Goal: Task Accomplishment & Management: Complete application form

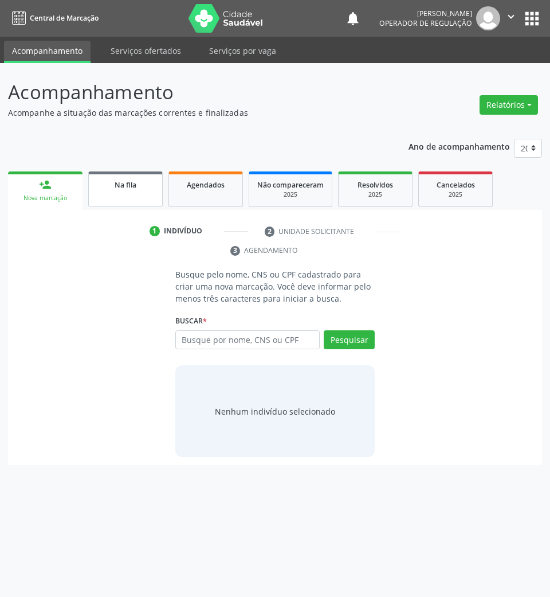
click at [130, 178] on div "Na fila" at bounding box center [125, 184] width 57 height 12
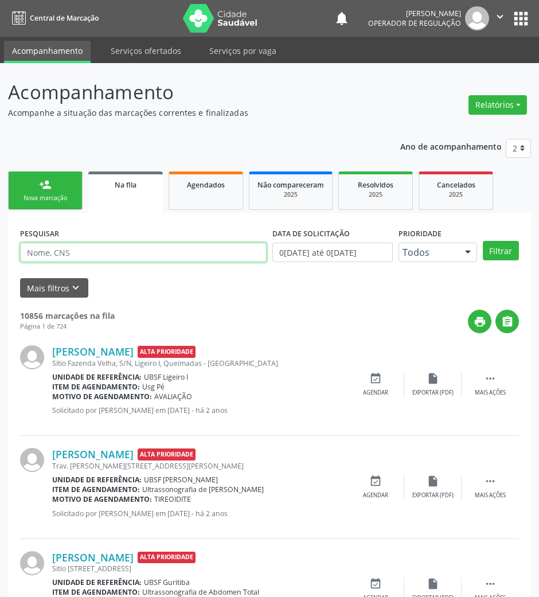
click at [133, 257] on input "text" at bounding box center [143, 251] width 246 height 19
type input "704202252901581"
click at [483, 241] on button "Filtrar" at bounding box center [501, 250] width 36 height 19
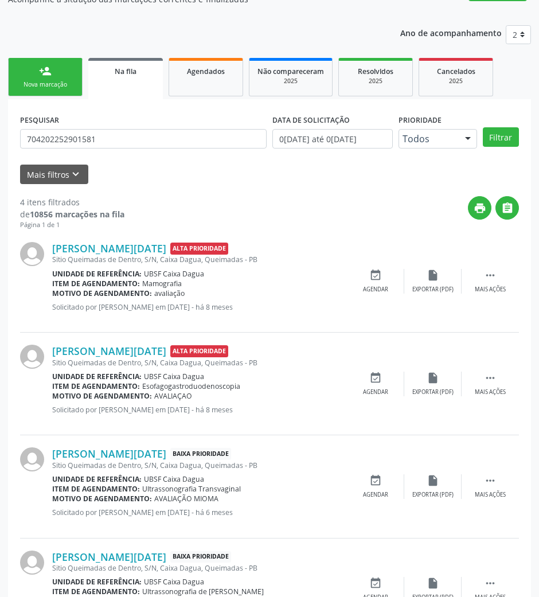
scroll to position [177, 0]
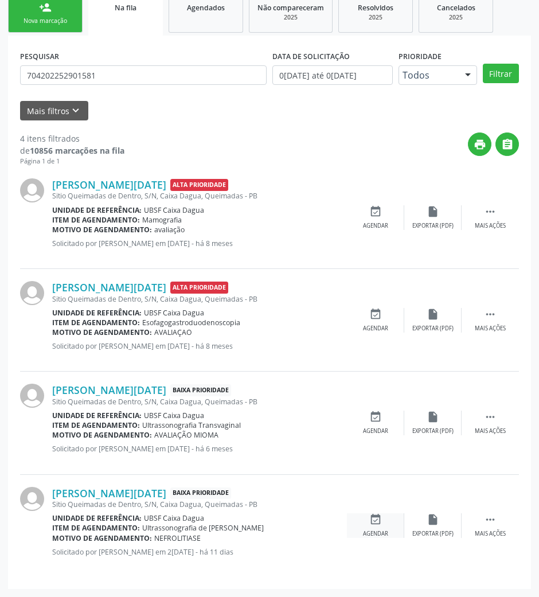
click at [370, 517] on icon "event_available" at bounding box center [375, 519] width 13 height 13
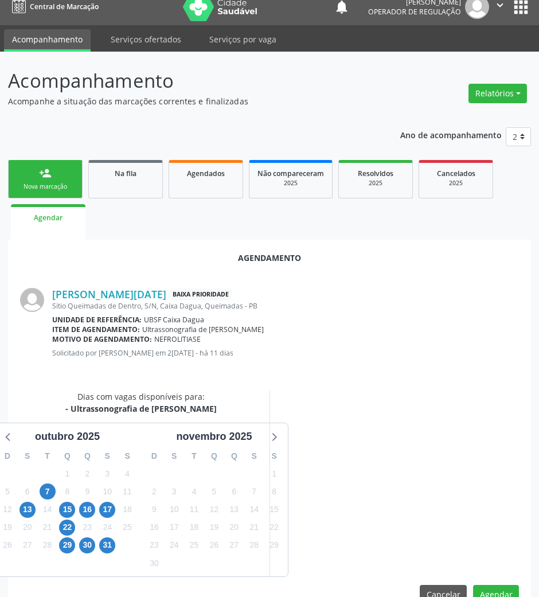
scroll to position [39, 0]
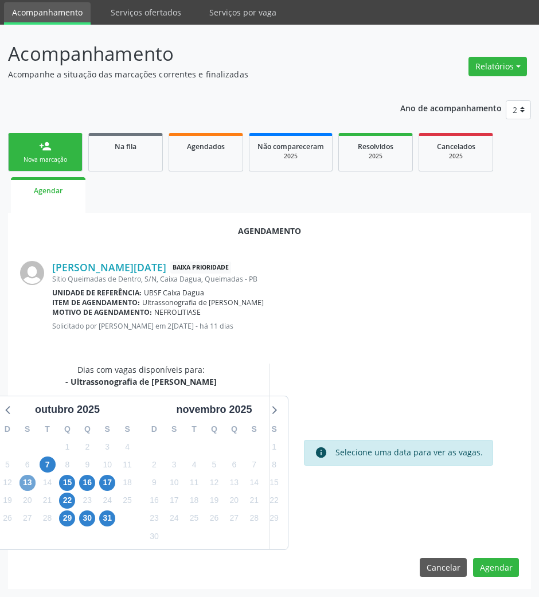
click at [30, 482] on span "13" at bounding box center [27, 483] width 16 height 16
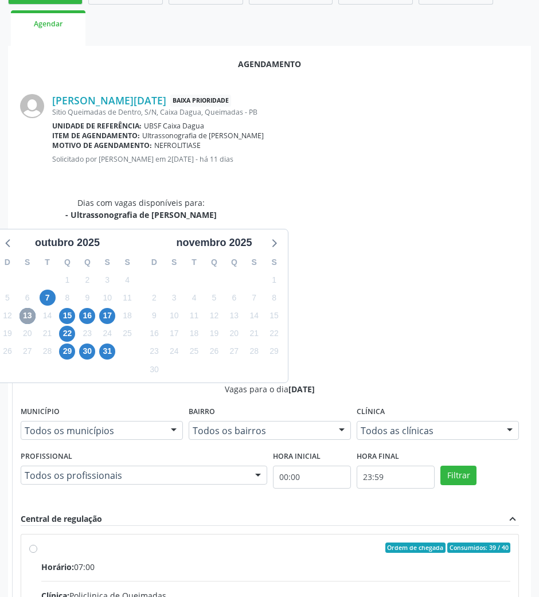
scroll to position [211, 0]
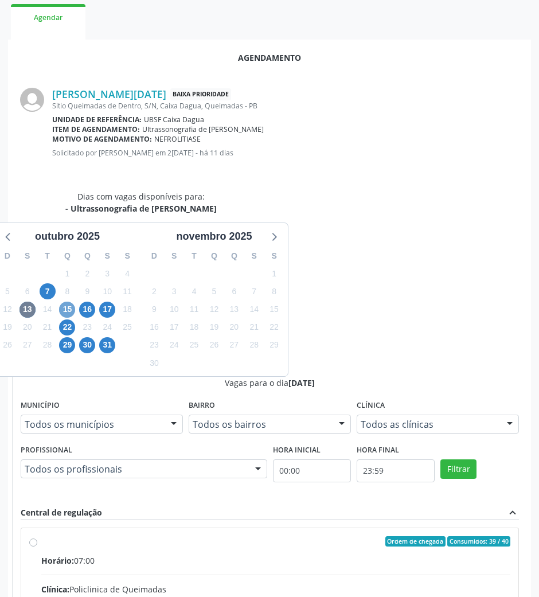
click at [70, 310] on span "15" at bounding box center [67, 309] width 16 height 16
click at [37, 536] on input "Ordem de chegada Consumidos: 16 / 40 Horário: 10:00 Clínica: Policlinica de Que…" at bounding box center [33, 541] width 8 height 10
radio input "true"
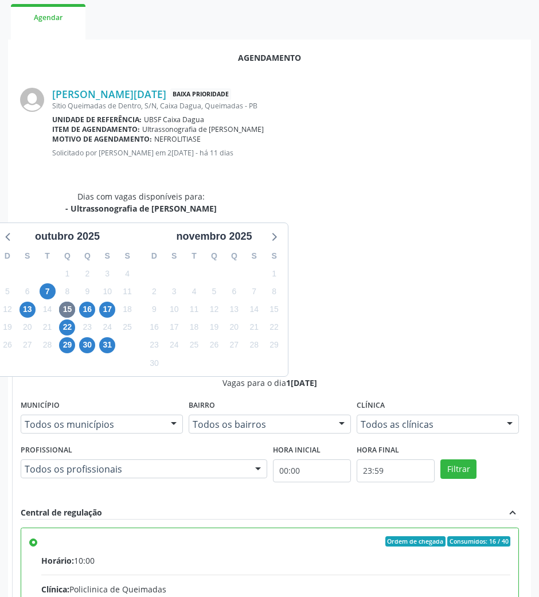
click at [502, 571] on div "Agendamento [PERSON_NAME][DATE] Baixa Prioridade Sitio Queimadas de Dentro, S/N…" at bounding box center [269, 414] width 523 height 749
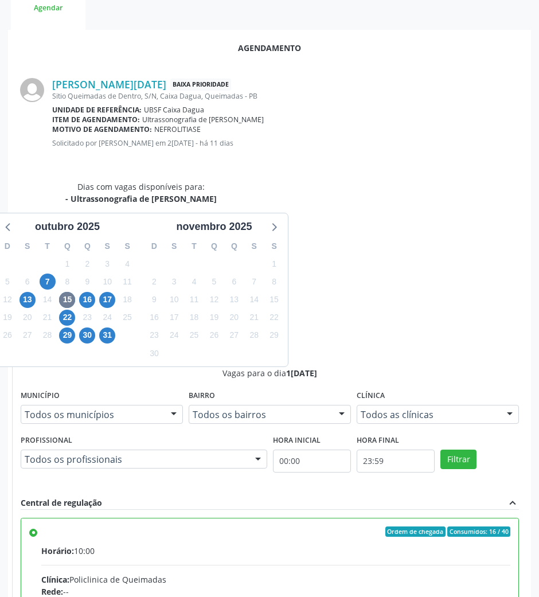
scroll to position [230, 0]
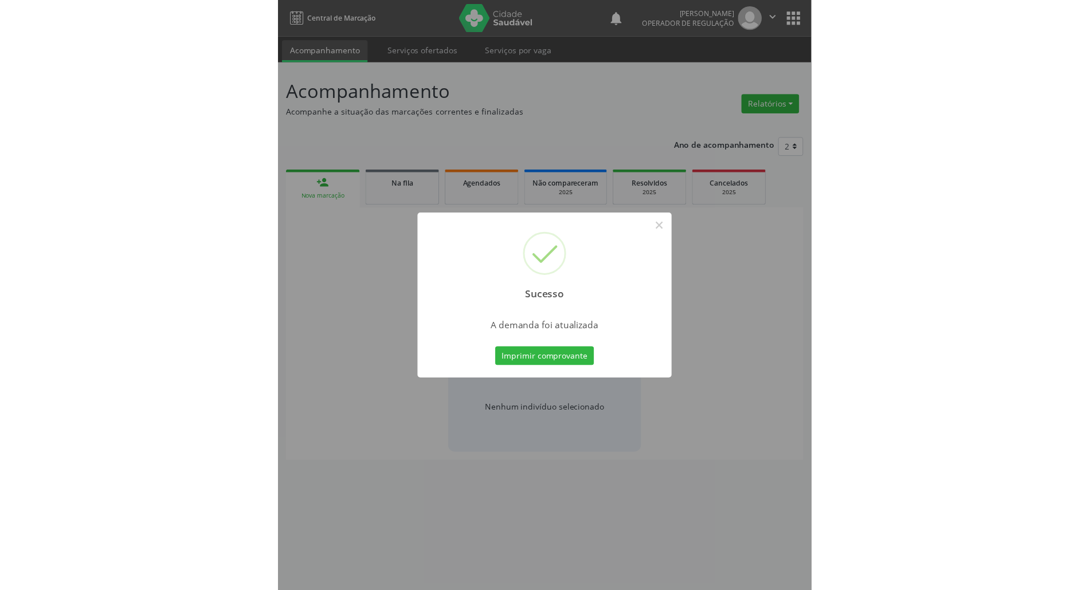
scroll to position [0, 0]
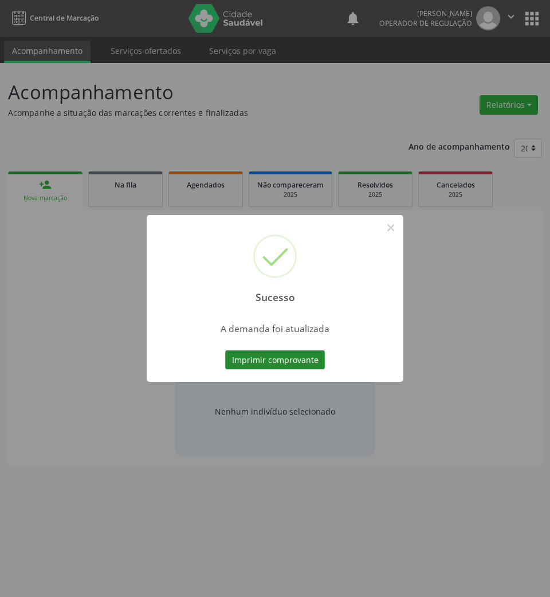
click at [274, 361] on button "Imprimir comprovante" at bounding box center [275, 359] width 100 height 19
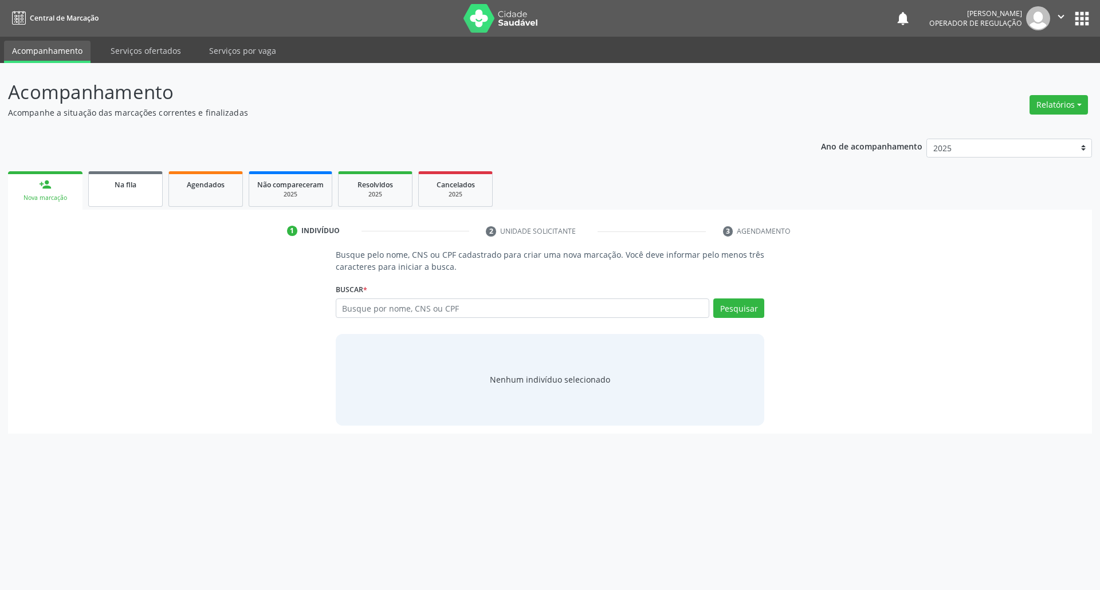
click at [111, 181] on div "Na fila" at bounding box center [125, 184] width 57 height 12
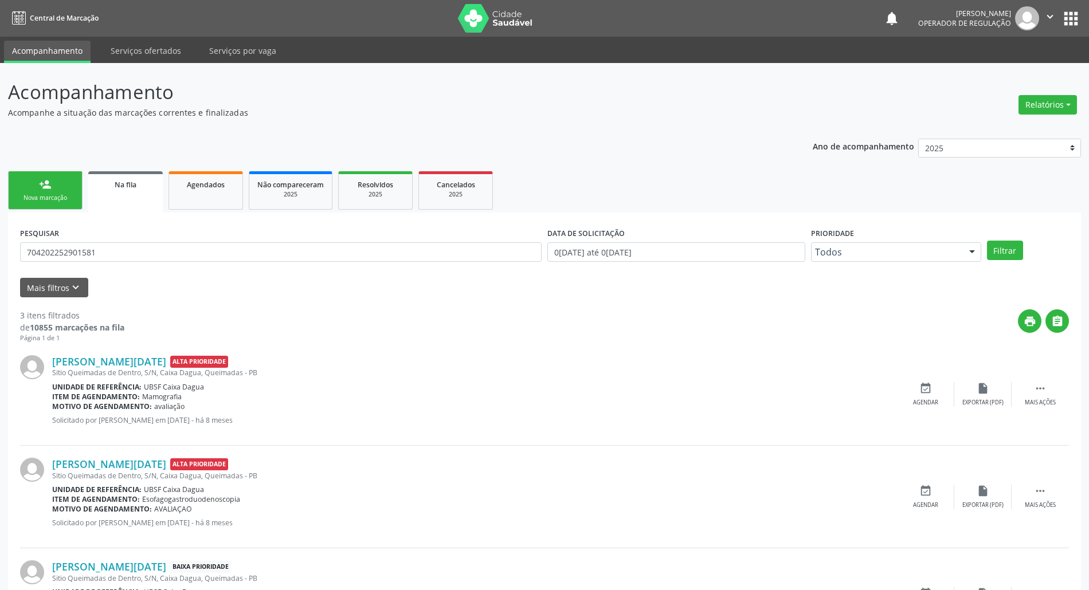
drag, startPoint x: 85, startPoint y: 262, endPoint x: 77, endPoint y: 245, distance: 18.7
click at [84, 261] on div "PESQUISAR 704202252901581" at bounding box center [280, 247] width 527 height 45
click at [76, 245] on input "704202252901581" at bounding box center [281, 251] width 522 height 19
type input "701800226967072"
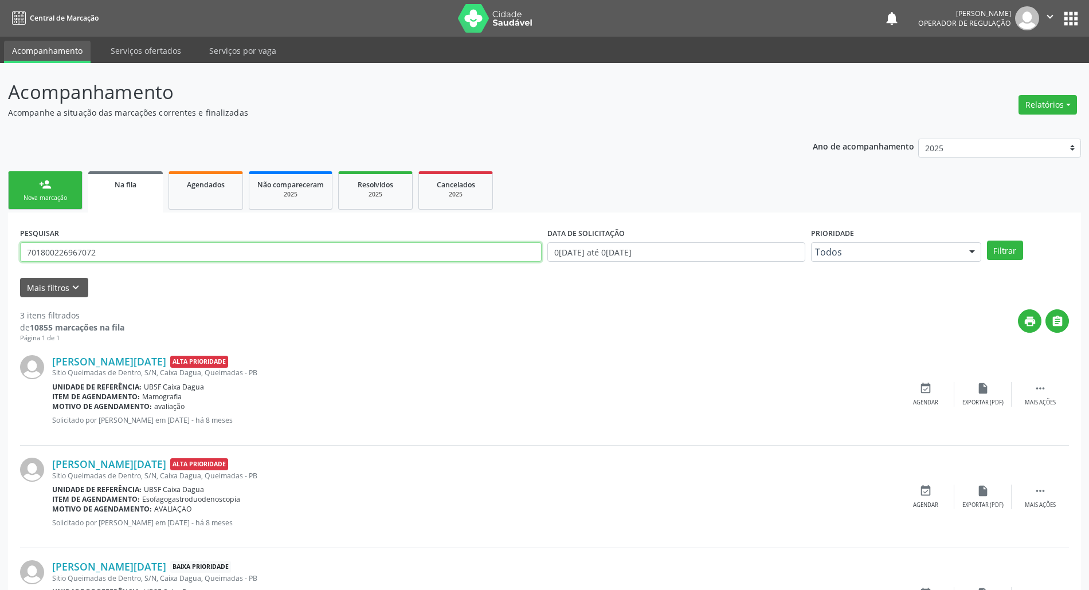
click at [550, 241] on button "Filtrar" at bounding box center [1005, 250] width 36 height 19
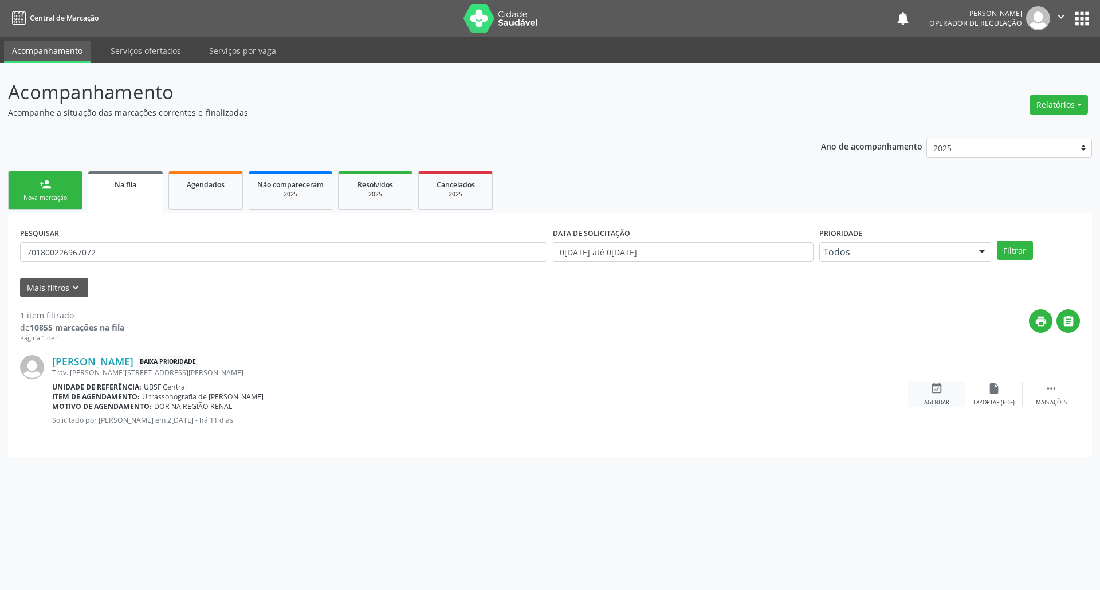
click at [550, 397] on div "event_available Agendar" at bounding box center [936, 394] width 57 height 25
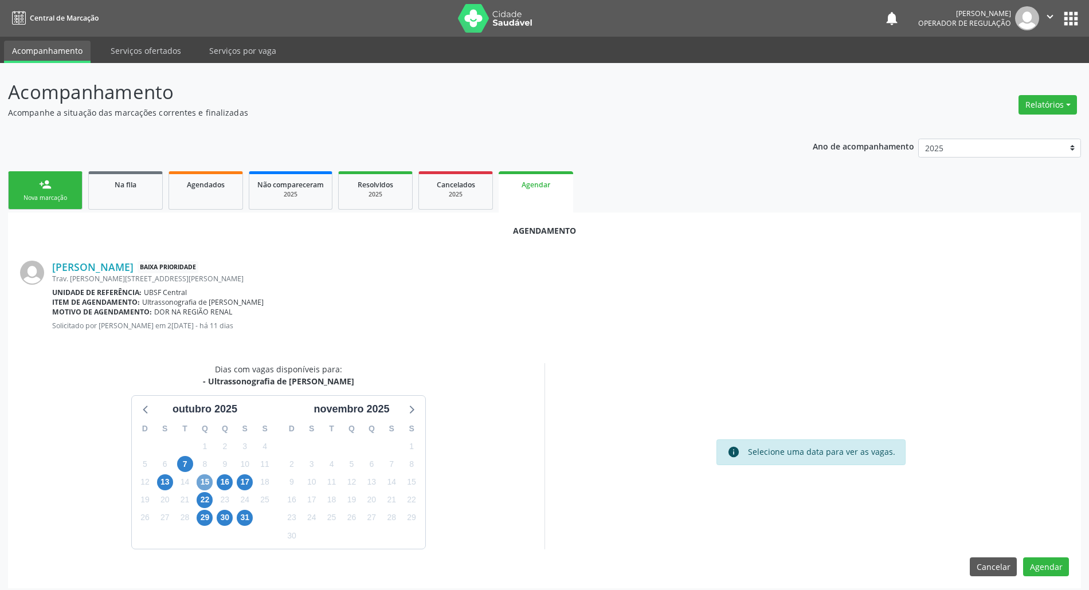
click at [200, 477] on span "15" at bounding box center [205, 483] width 16 height 16
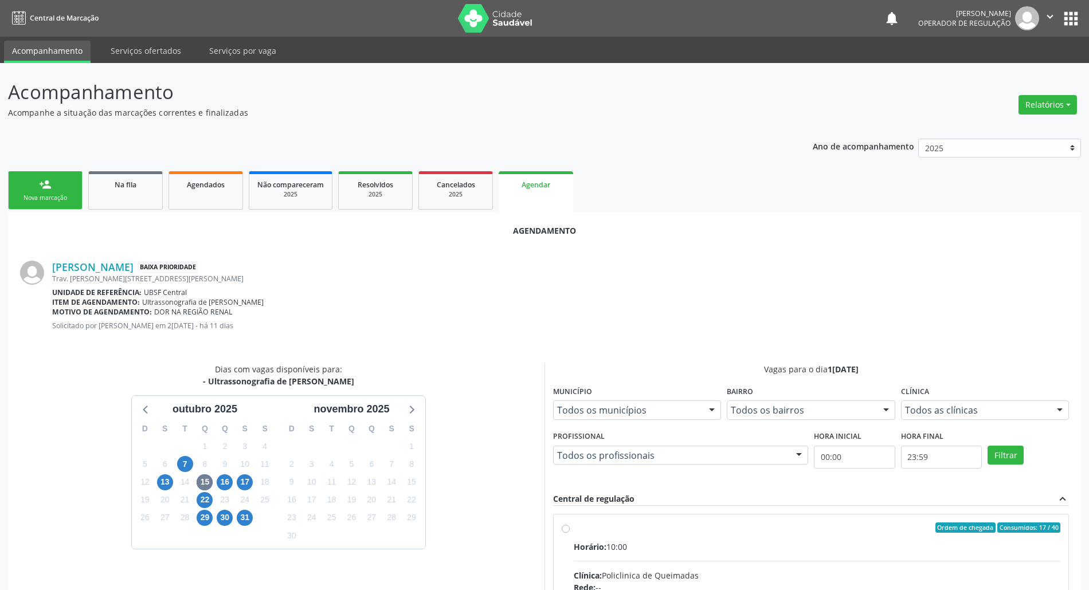
drag, startPoint x: 871, startPoint y: 560, endPoint x: 440, endPoint y: 433, distance: 449.2
radio input "true"
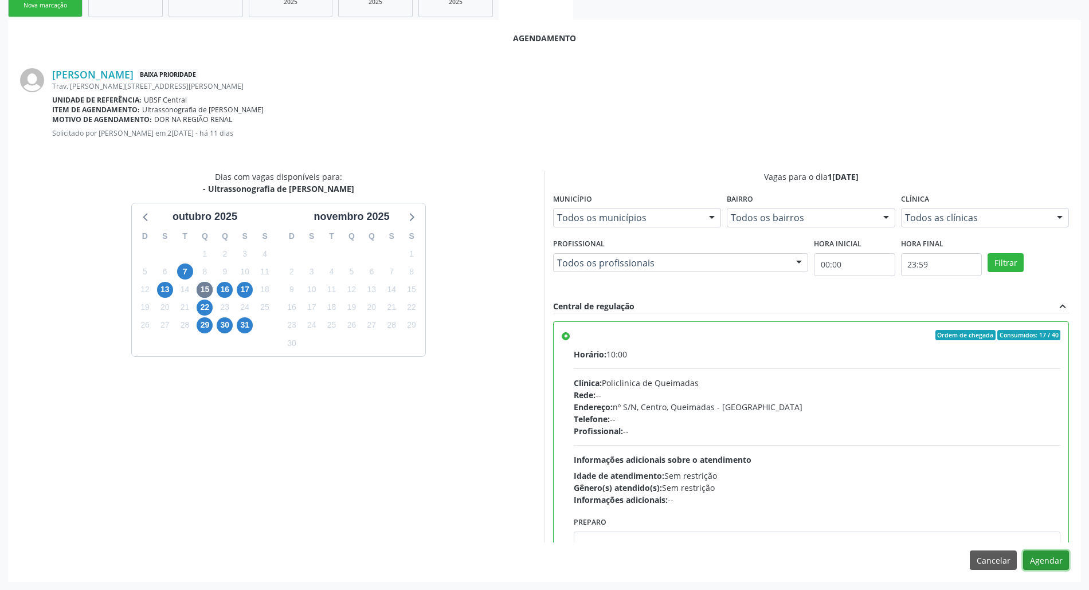
click at [550, 561] on button "Agendar" at bounding box center [1046, 560] width 46 height 19
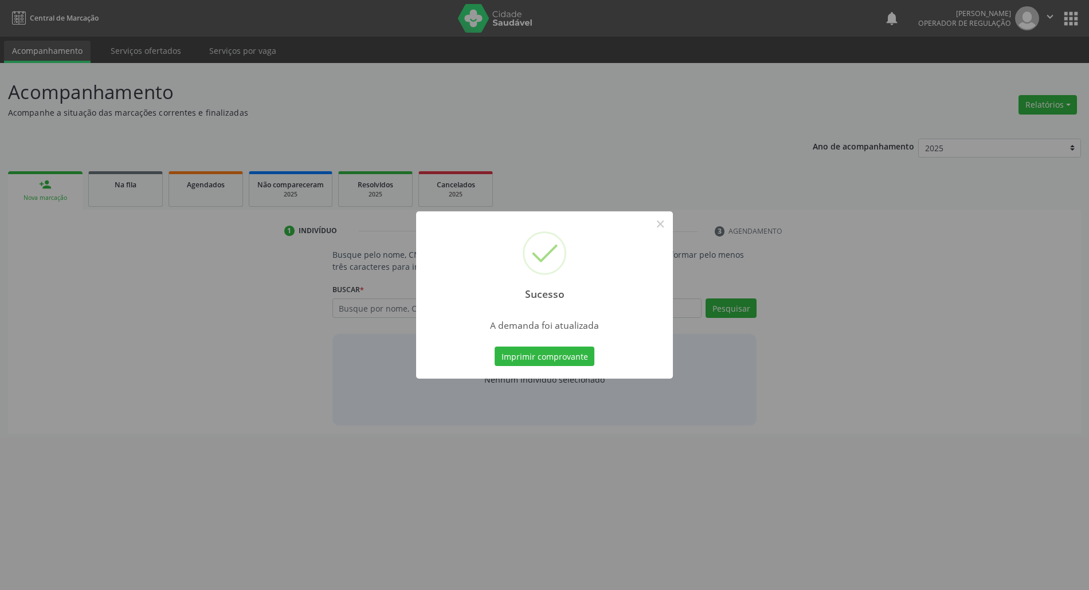
scroll to position [0, 0]
click at [550, 358] on button "Imprimir comprovante" at bounding box center [550, 356] width 100 height 19
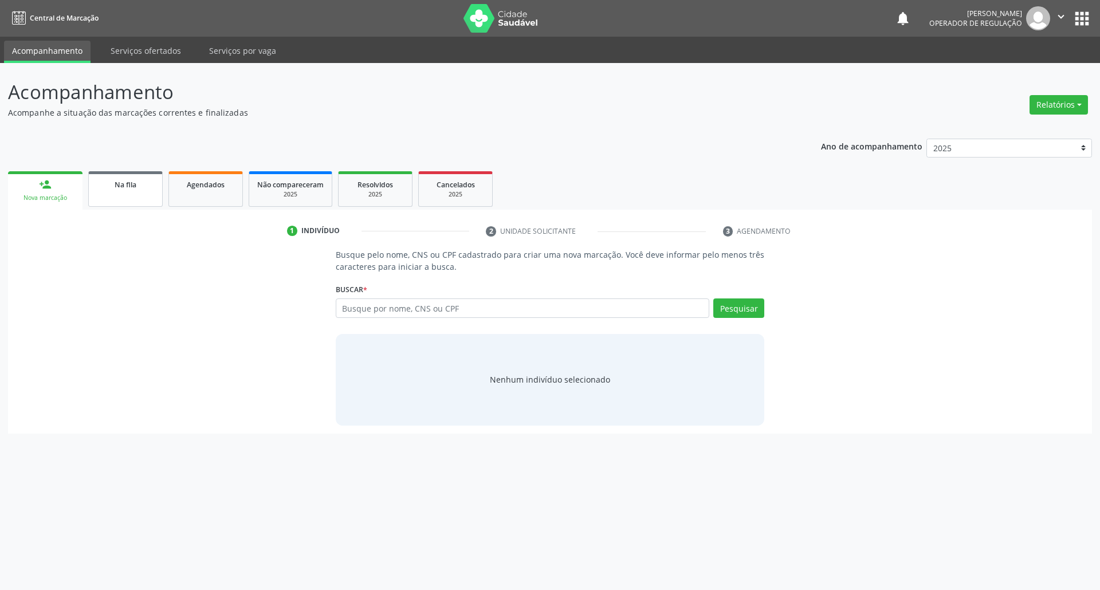
click at [115, 194] on link "Na fila" at bounding box center [125, 189] width 75 height 36
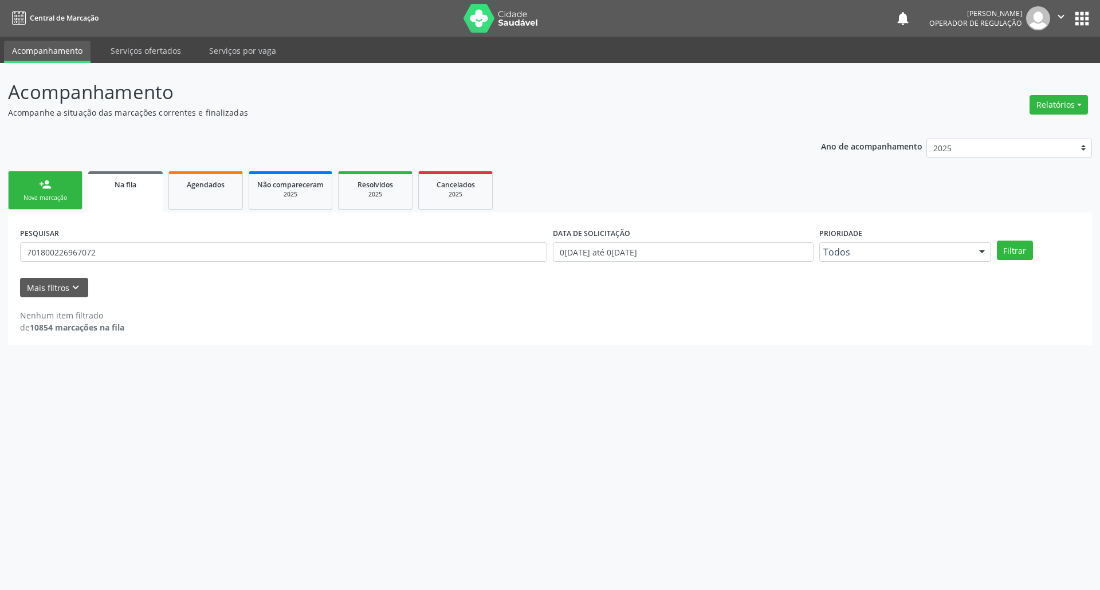
drag, startPoint x: 69, startPoint y: 266, endPoint x: 69, endPoint y: 259, distance: 6.9
click at [69, 264] on div "PESQUISAR 701800226967072" at bounding box center [283, 247] width 533 height 45
click at [69, 259] on input "701800226967072" at bounding box center [283, 251] width 527 height 19
type input "704505605825820"
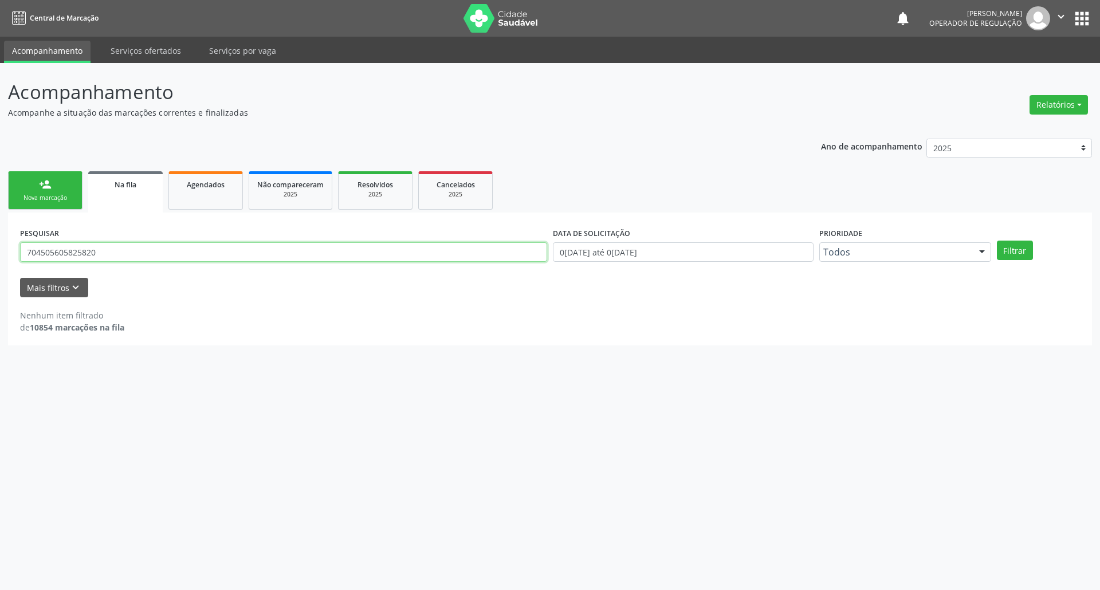
click at [550, 241] on button "Filtrar" at bounding box center [1015, 250] width 36 height 19
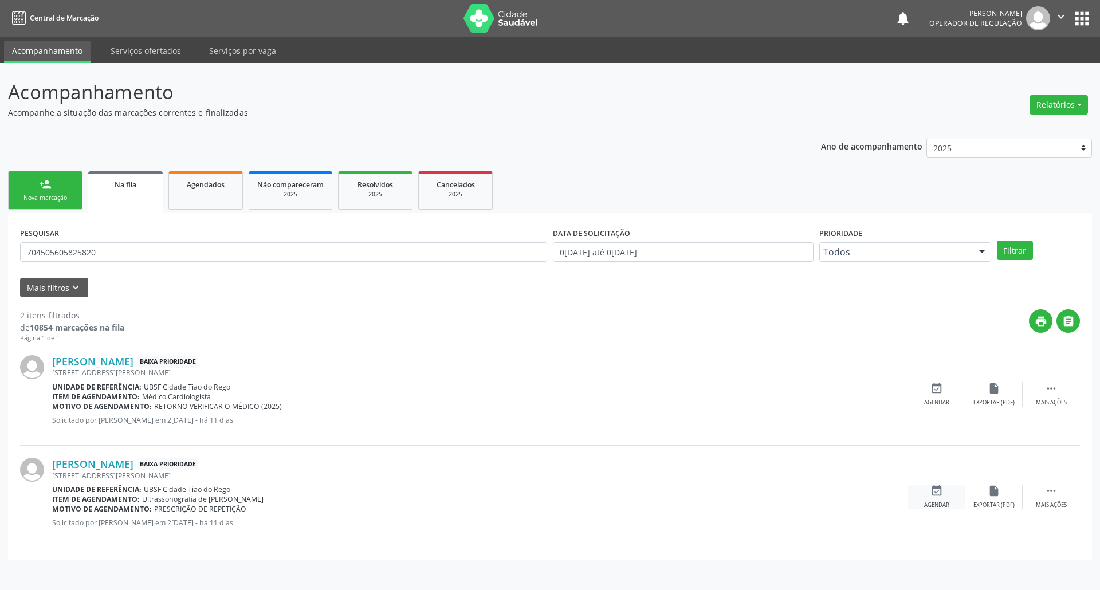
click at [550, 493] on icon "event_available" at bounding box center [937, 491] width 13 height 13
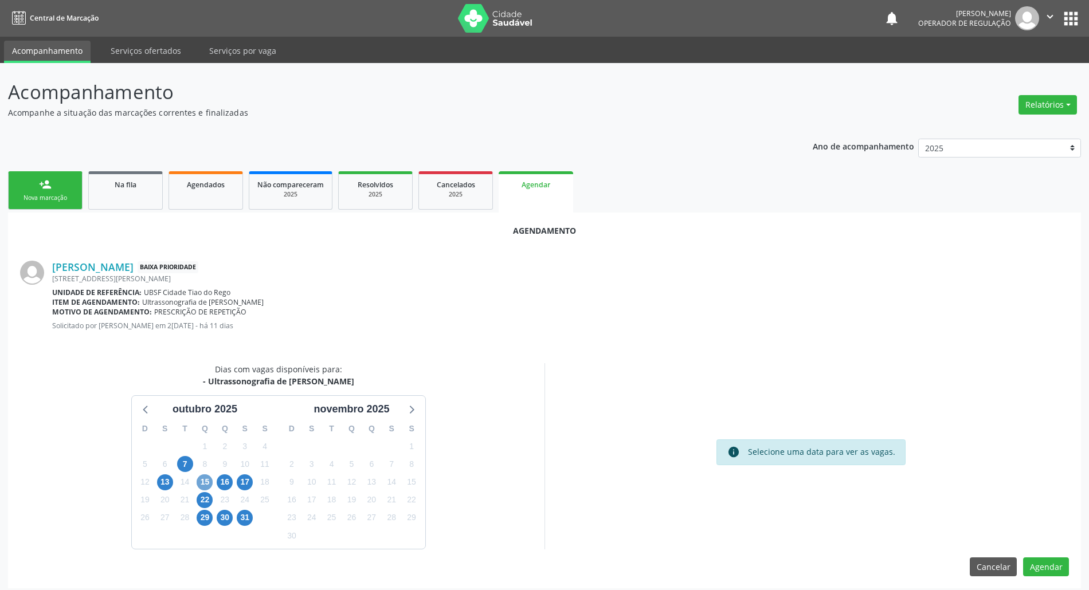
click at [206, 482] on span "15" at bounding box center [205, 483] width 16 height 16
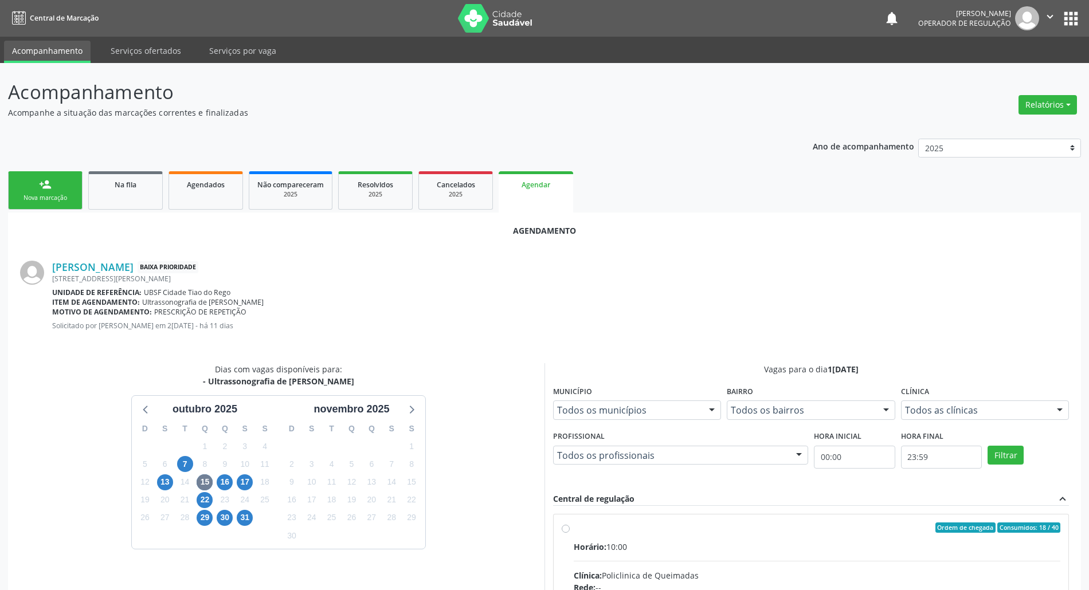
click at [550, 533] on input "Ordem de chegada Consumidos: 18 / 40 Horário: 10:00 Clínica: Policlinica de Que…" at bounding box center [566, 528] width 8 height 10
radio input "true"
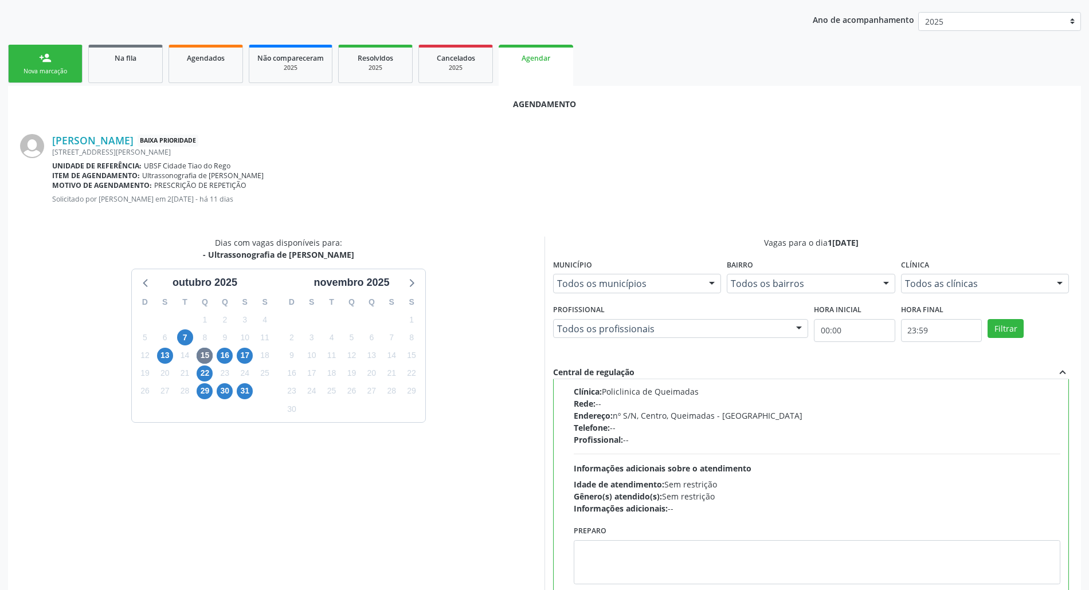
scroll to position [193, 0]
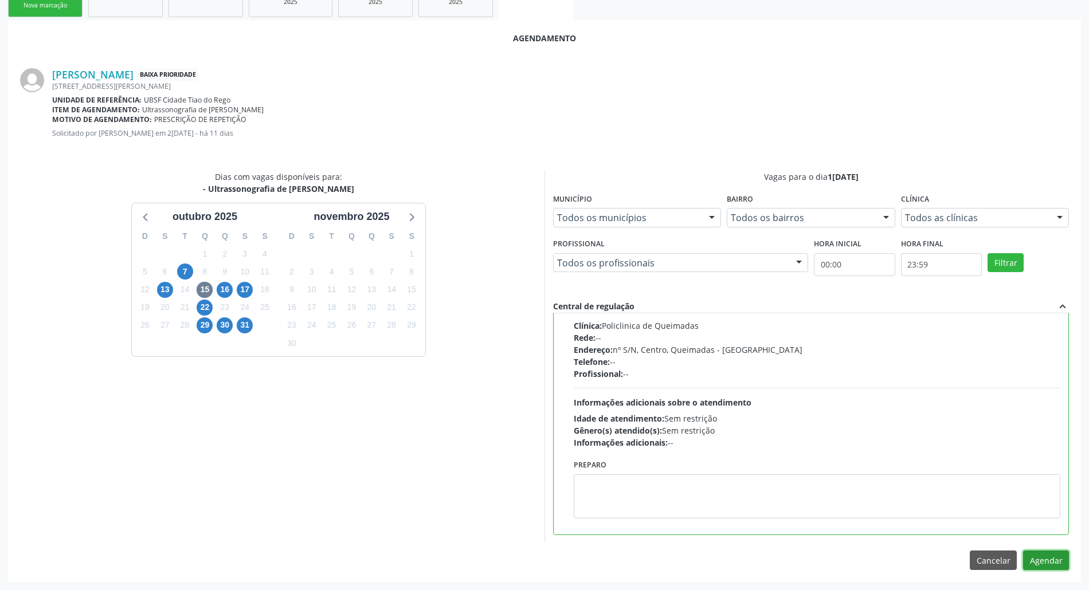
click at [550, 558] on button "Agendar" at bounding box center [1046, 560] width 46 height 19
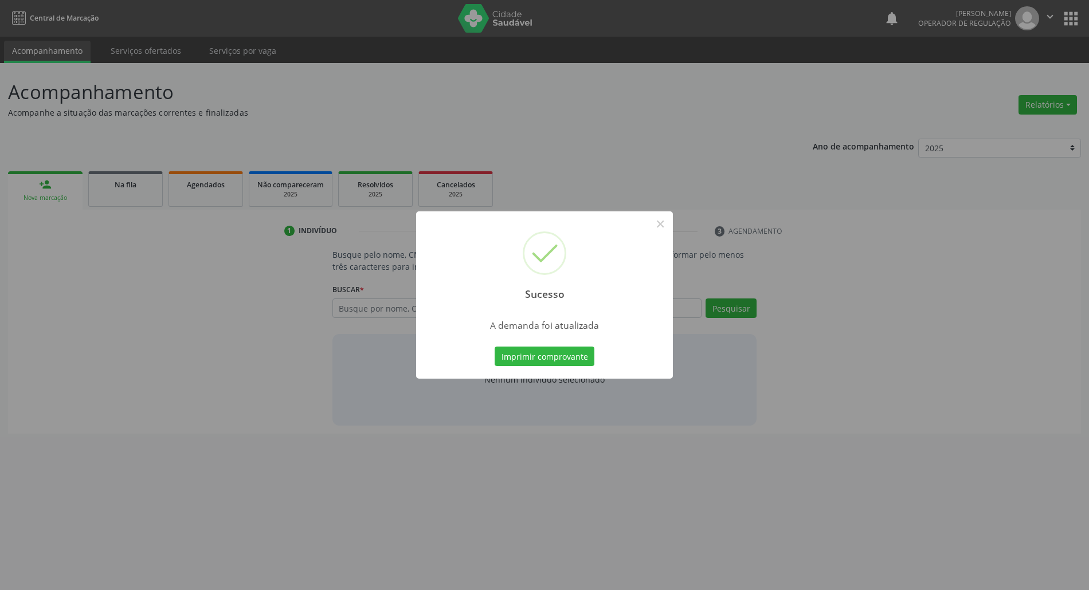
scroll to position [0, 0]
click at [550, 351] on button "Imprimir comprovante" at bounding box center [550, 356] width 100 height 19
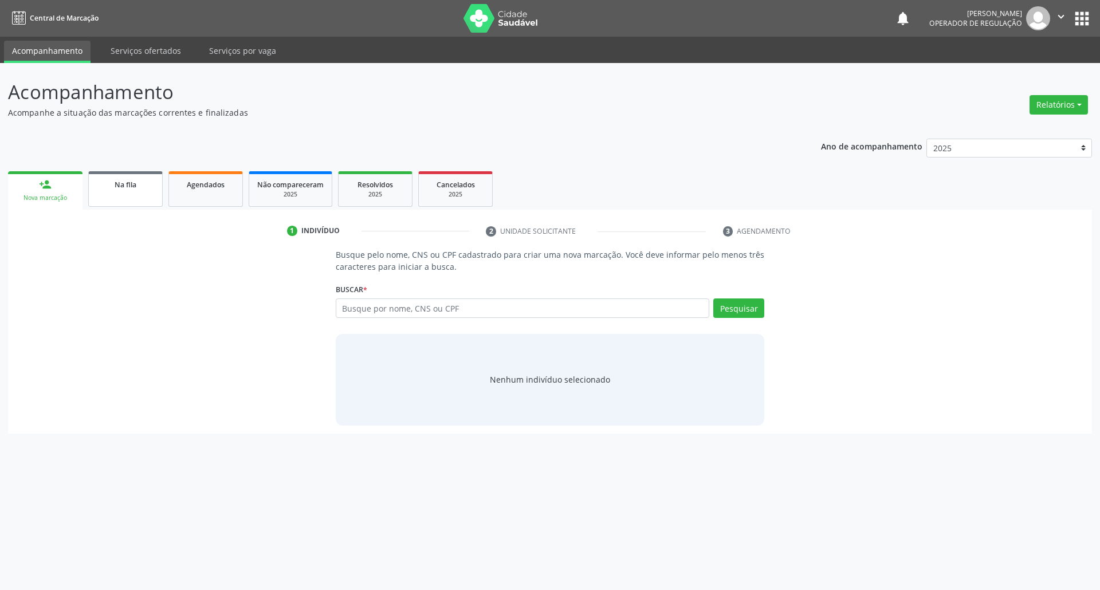
click at [146, 202] on link "Na fila" at bounding box center [125, 189] width 75 height 36
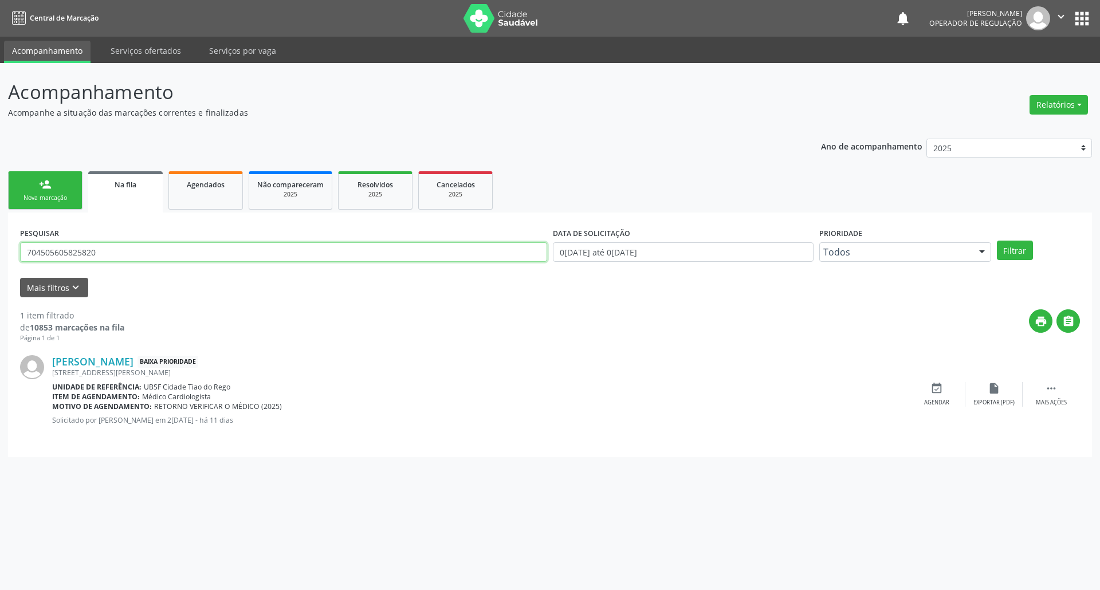
click at [113, 251] on input "704505605825820" at bounding box center [283, 251] width 527 height 19
click at [112, 251] on input "704505605825820" at bounding box center [283, 251] width 527 height 19
type input "703400241755412"
click at [550, 241] on button "Filtrar" at bounding box center [1015, 250] width 36 height 19
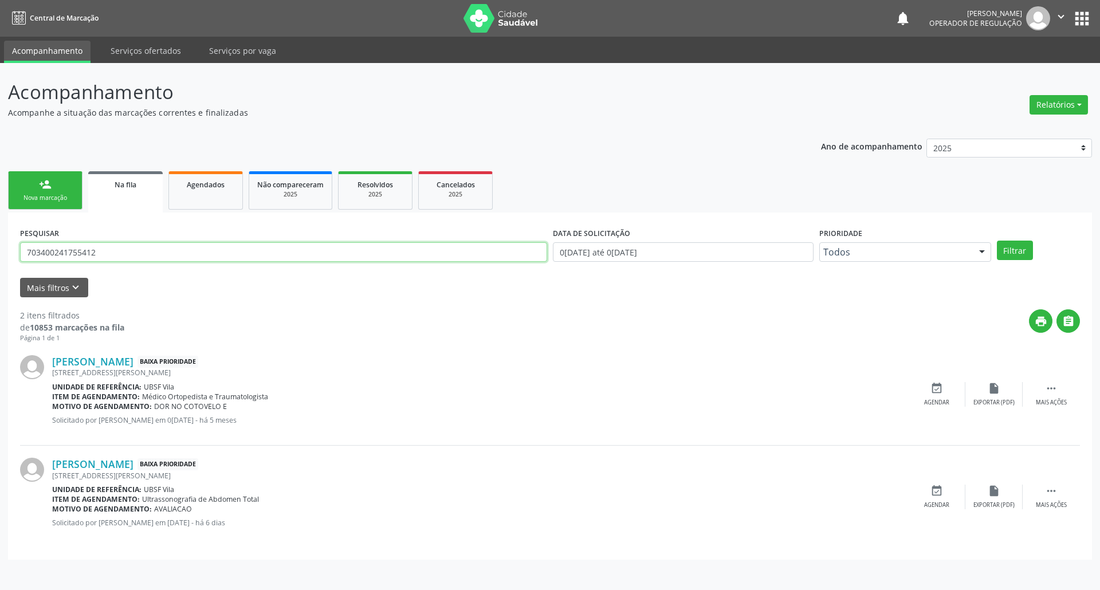
click at [101, 255] on input "703400241755412" at bounding box center [283, 251] width 527 height 19
click at [62, 198] on div "Nova marcação" at bounding box center [45, 198] width 57 height 9
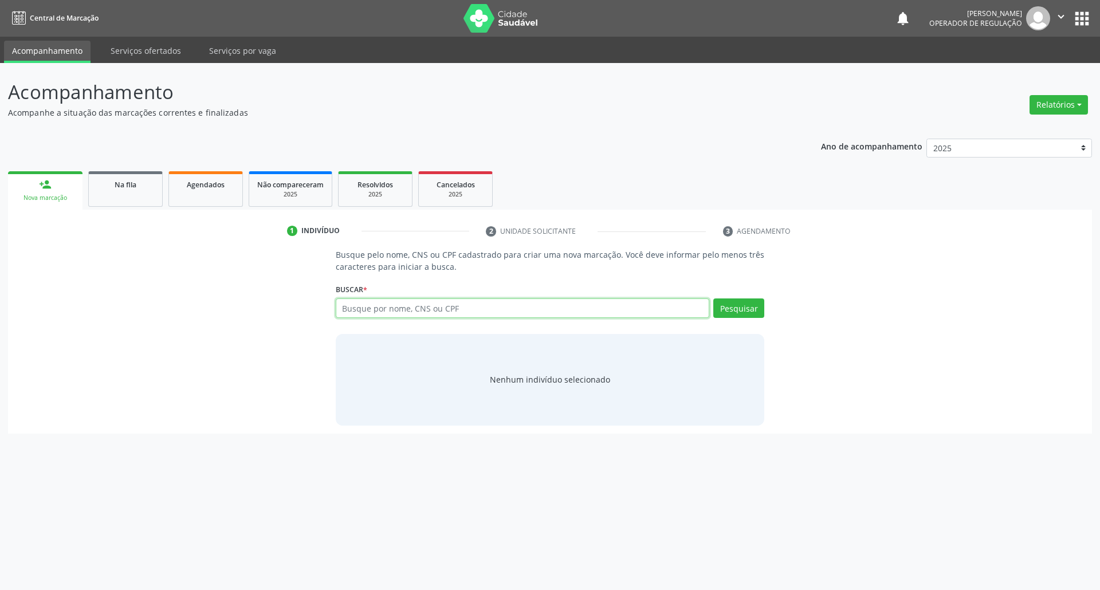
click at [385, 315] on input "text" at bounding box center [523, 308] width 374 height 19
paste input "703400241755412"
type input "703400241755412"
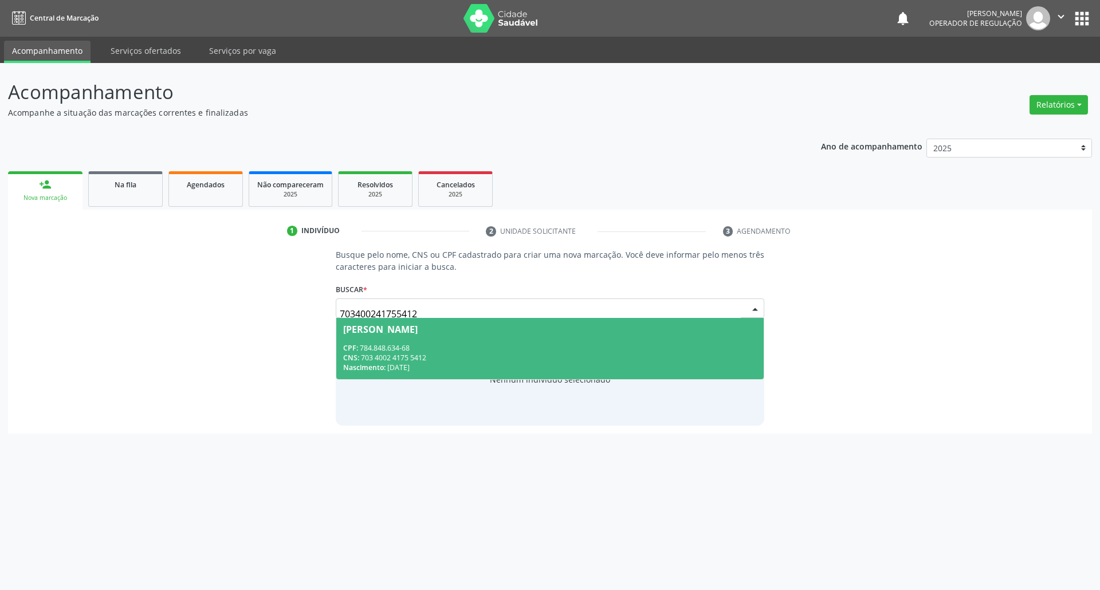
click at [399, 328] on div "[PERSON_NAME]" at bounding box center [380, 329] width 75 height 9
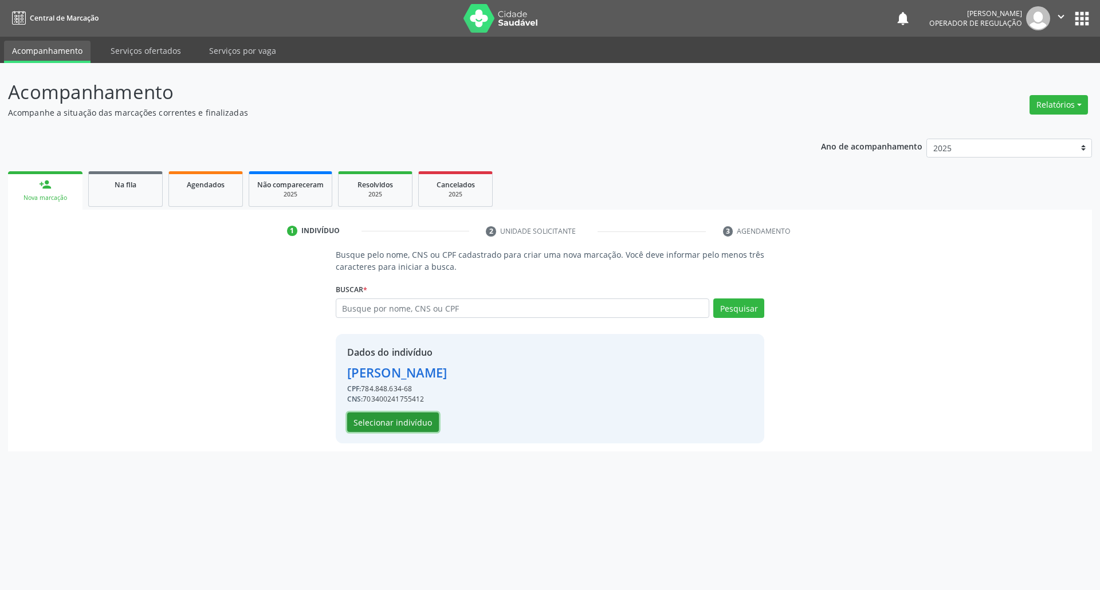
click at [402, 416] on button "Selecionar indivíduo" at bounding box center [393, 422] width 92 height 19
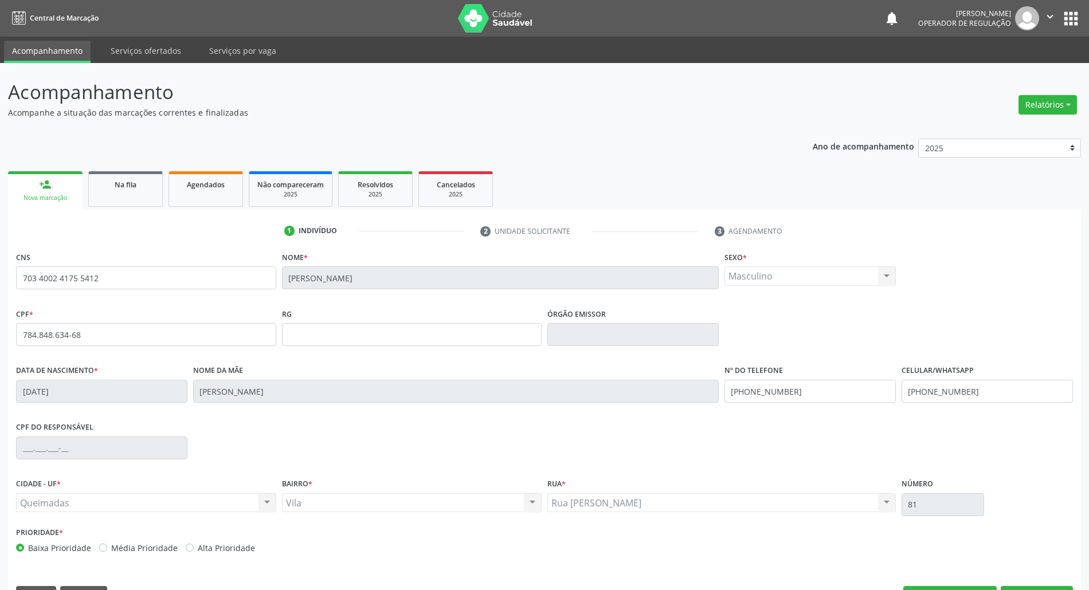
scroll to position [31, 0]
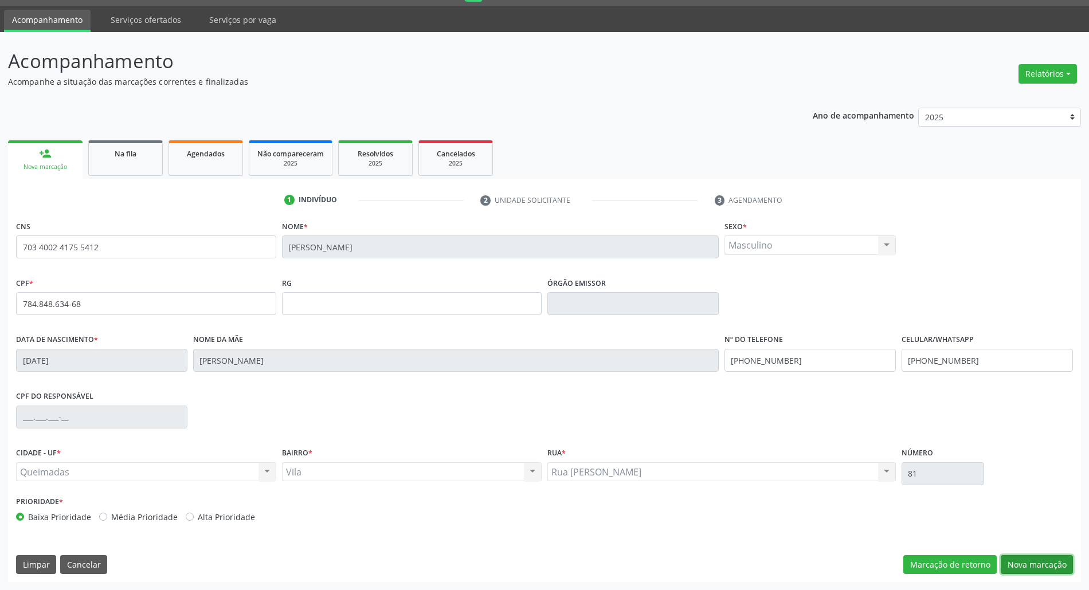
drag, startPoint x: 1048, startPoint y: 557, endPoint x: 363, endPoint y: 393, distance: 704.9
click at [550, 556] on button "Nova marcação" at bounding box center [1037, 564] width 72 height 19
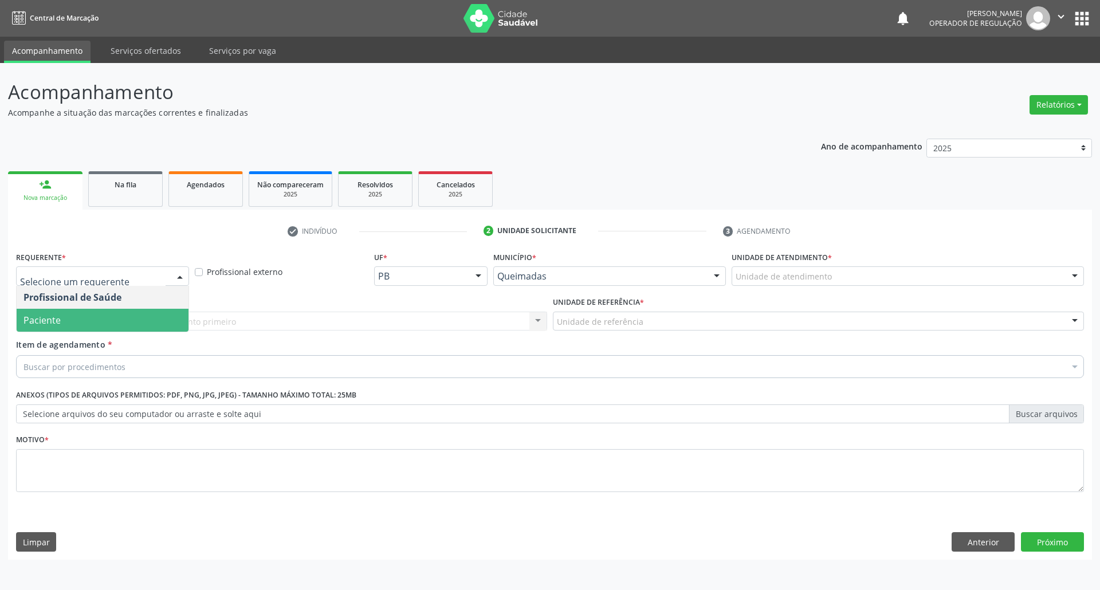
click at [97, 317] on span "Paciente" at bounding box center [103, 320] width 172 height 23
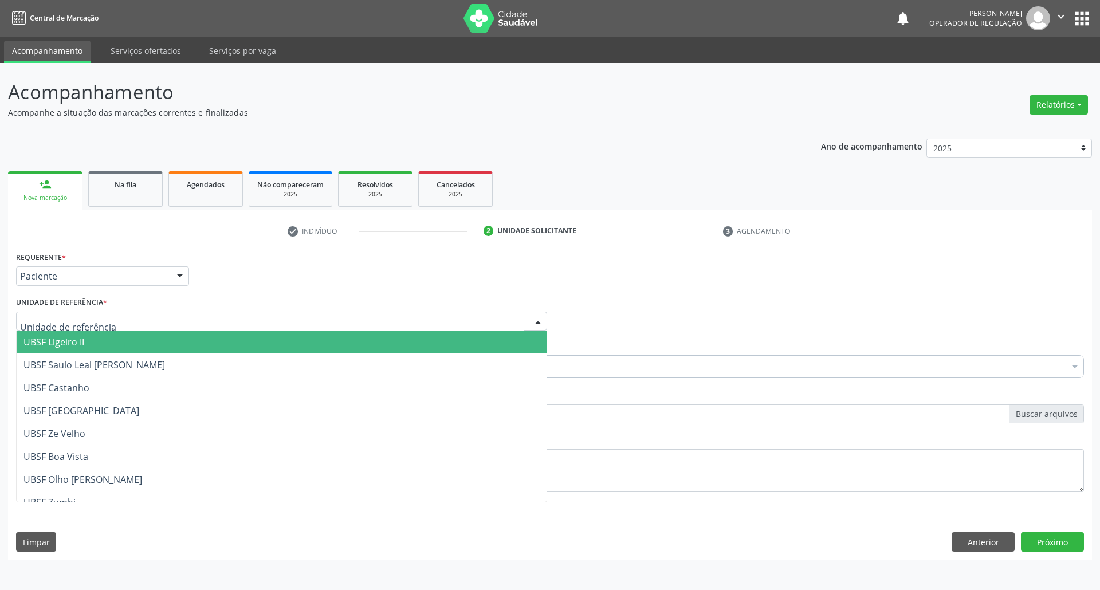
click at [134, 312] on div at bounding box center [281, 321] width 531 height 19
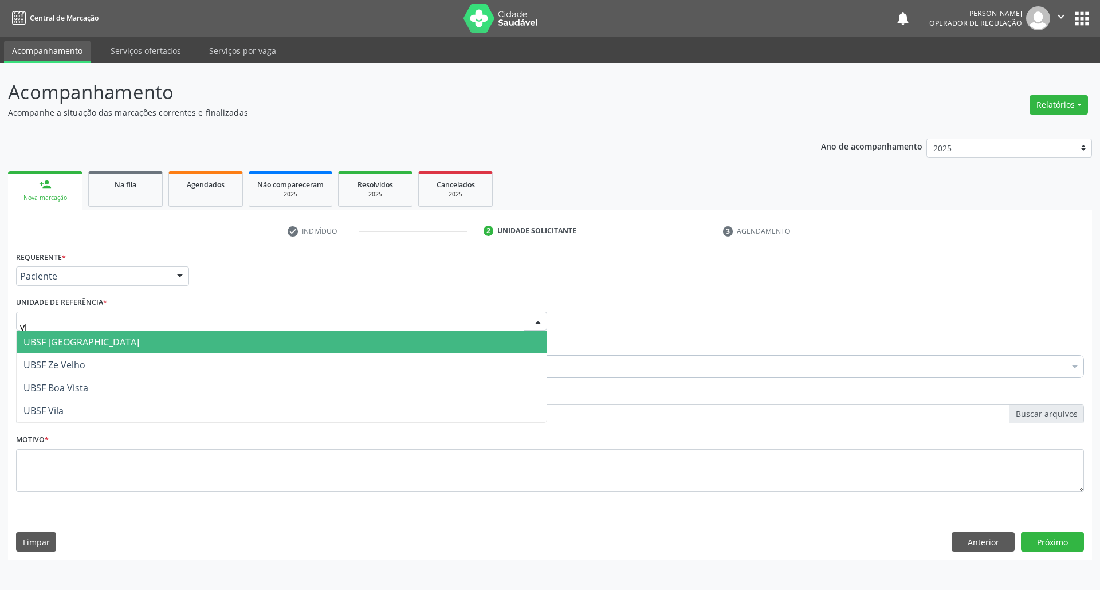
type input "vil"
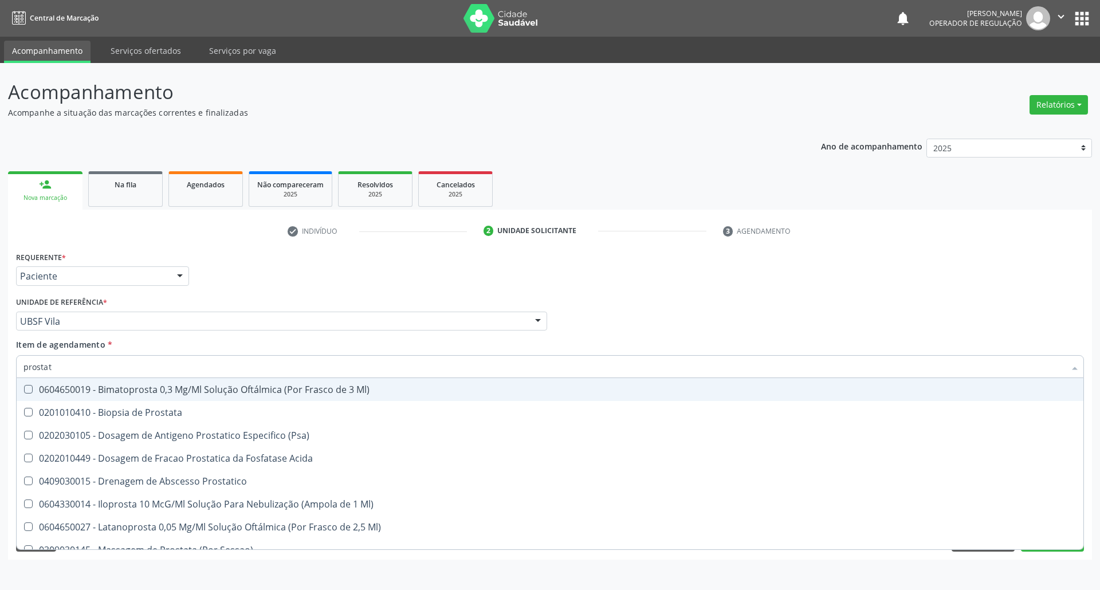
type input "prostata"
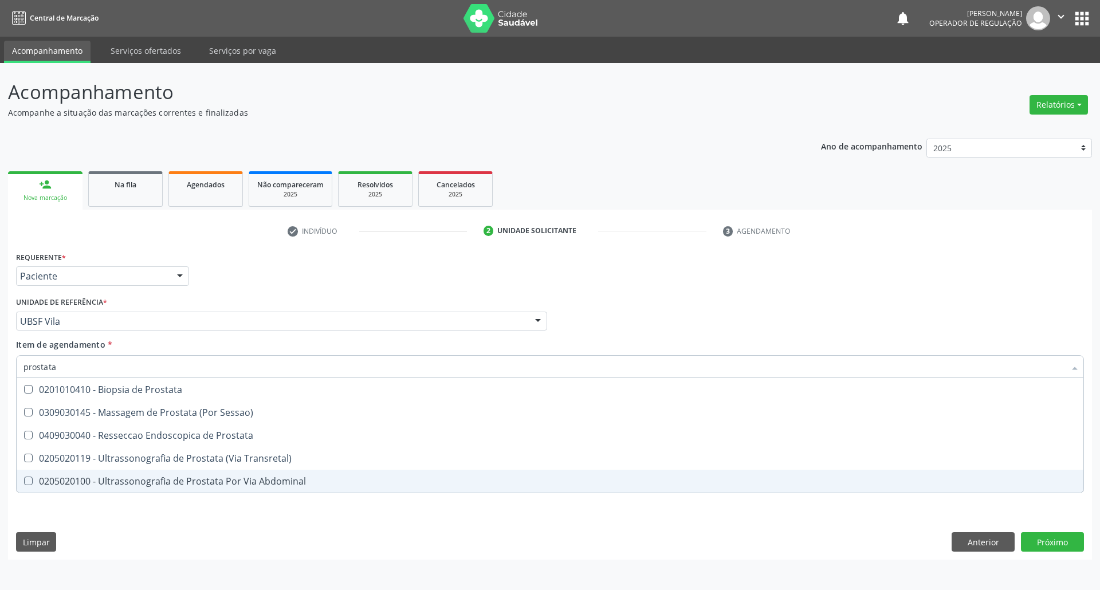
click at [234, 480] on div "0205020100 - Ultrassonografia de Prostata Por Via Abdominal" at bounding box center [549, 481] width 1053 height 9
checkbox Abdominal "true"
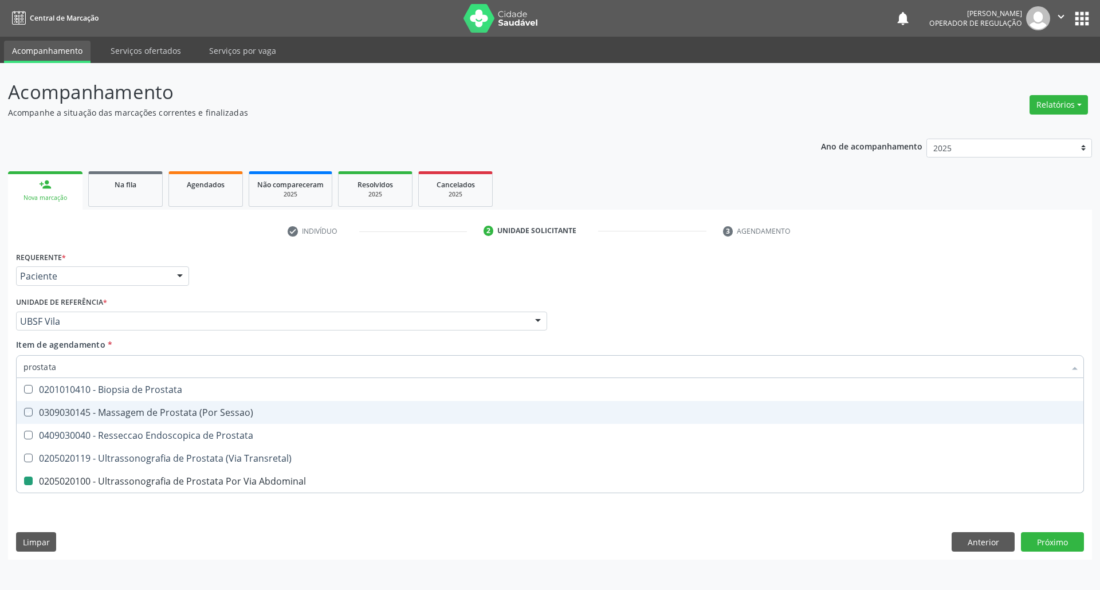
drag, startPoint x: 363, startPoint y: 267, endPoint x: 287, endPoint y: 452, distance: 200.2
click at [363, 267] on div "Requerente * Paciente Profissional de Saúde Paciente Nenhum resultado encontrad…" at bounding box center [550, 271] width 1074 height 45
checkbox Sessao\) "true"
checkbox Abdominal "false"
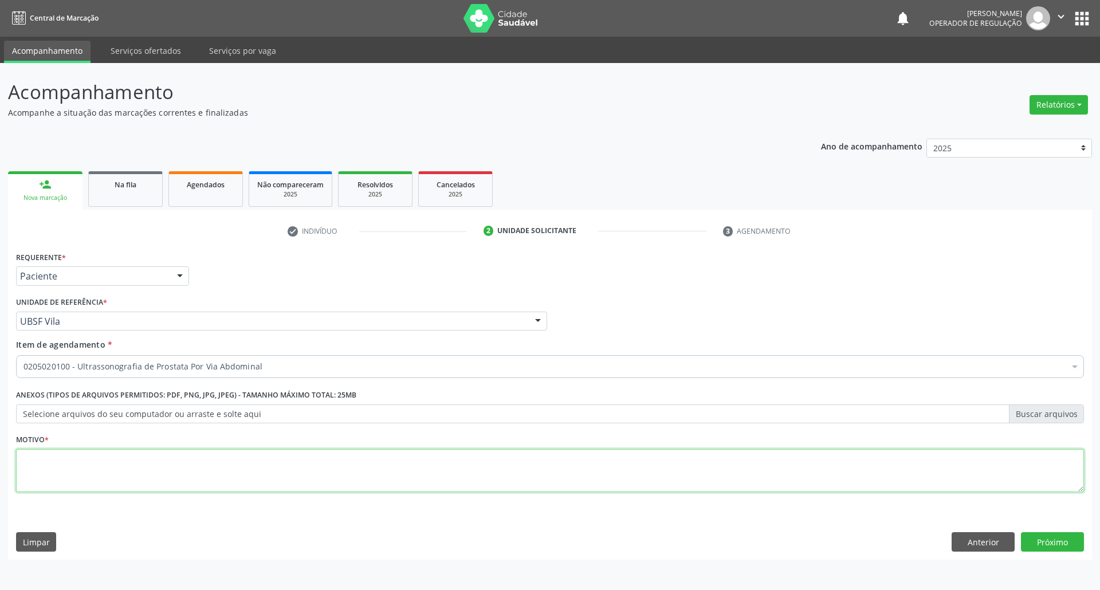
click at [252, 476] on textarea at bounding box center [550, 471] width 1068 height 44
type textarea "ROTINA"
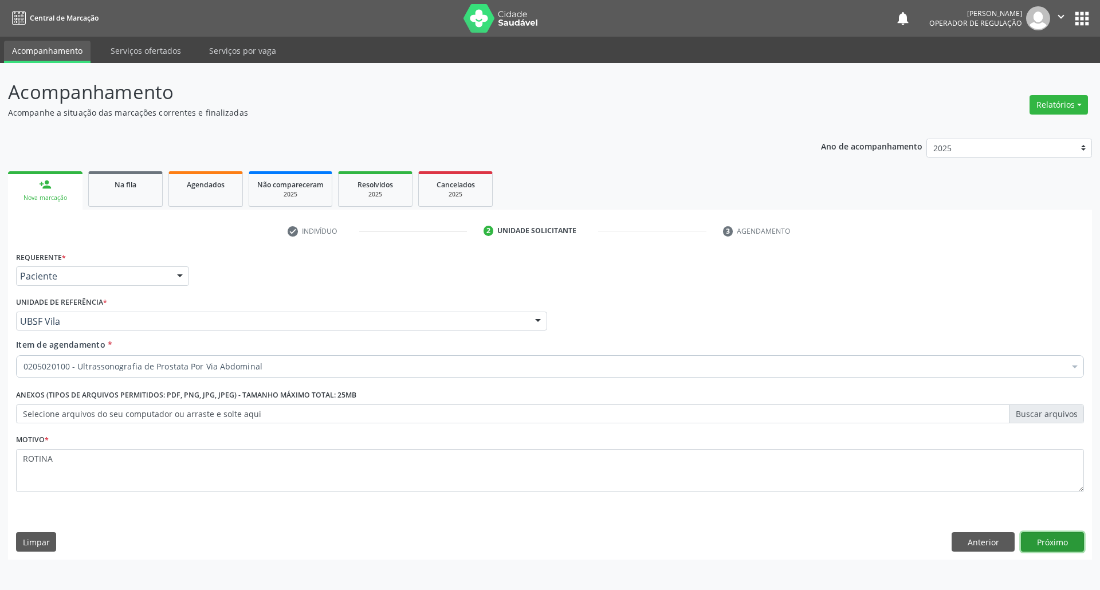
click button "Próximo" at bounding box center [1052, 541] width 63 height 19
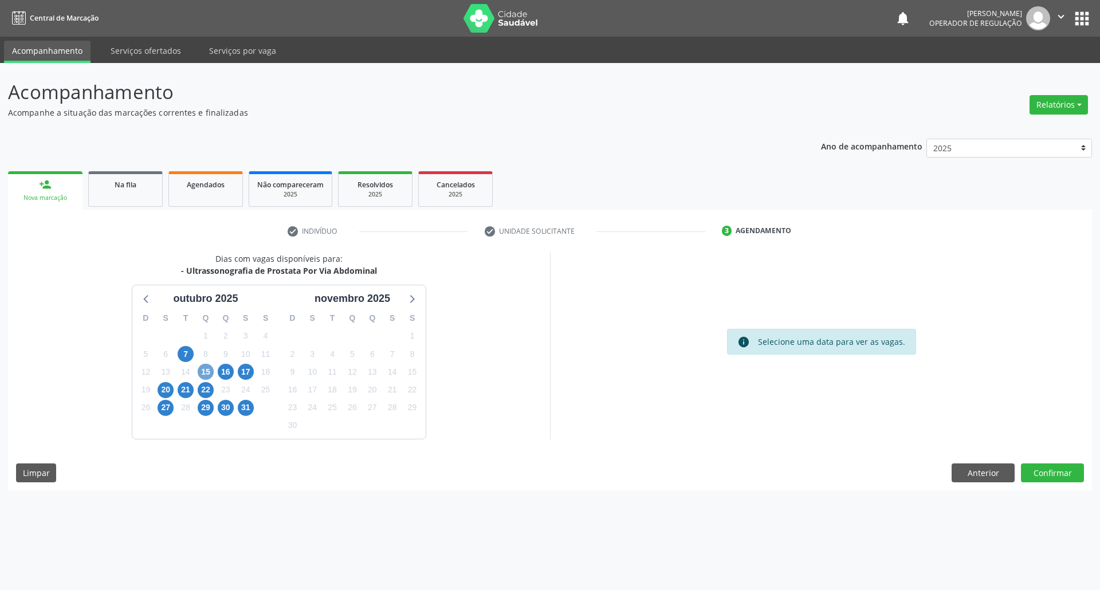
click at [205, 369] on span "15" at bounding box center [206, 372] width 16 height 16
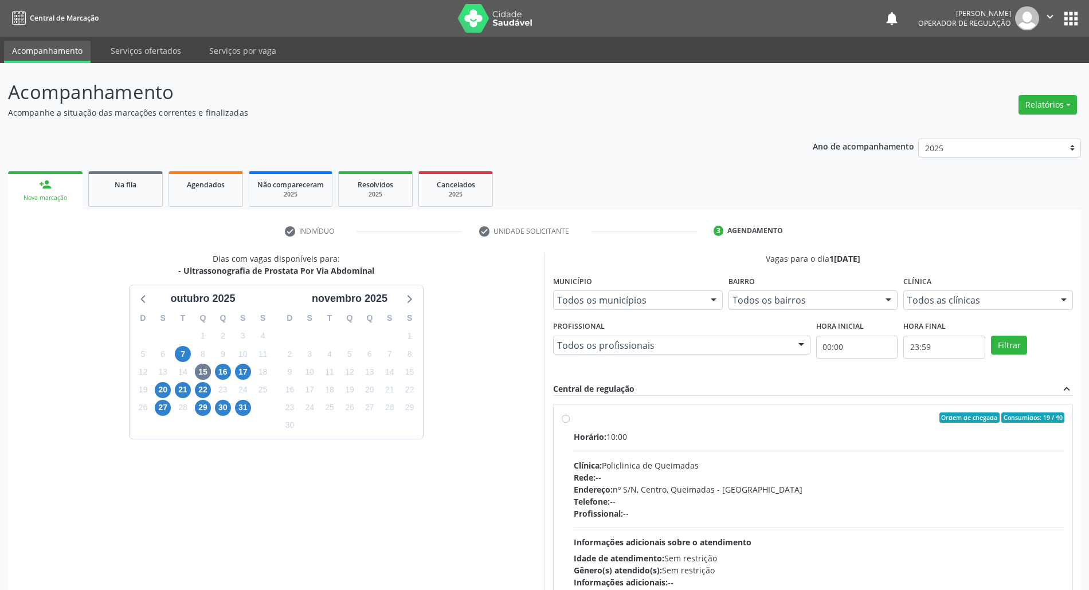
click at [550, 456] on div "Horário: 10:00 Clínica: Policlinica de Queimadas Rede: -- Endereço: nº S/N, Cen…" at bounding box center [819, 510] width 491 height 158
click at [550, 423] on input "Ordem de chegada Consumidos: 19 / 40 Horário: 10:00 Clínica: Policlinica de Que…" at bounding box center [566, 418] width 8 height 10
radio input "true"
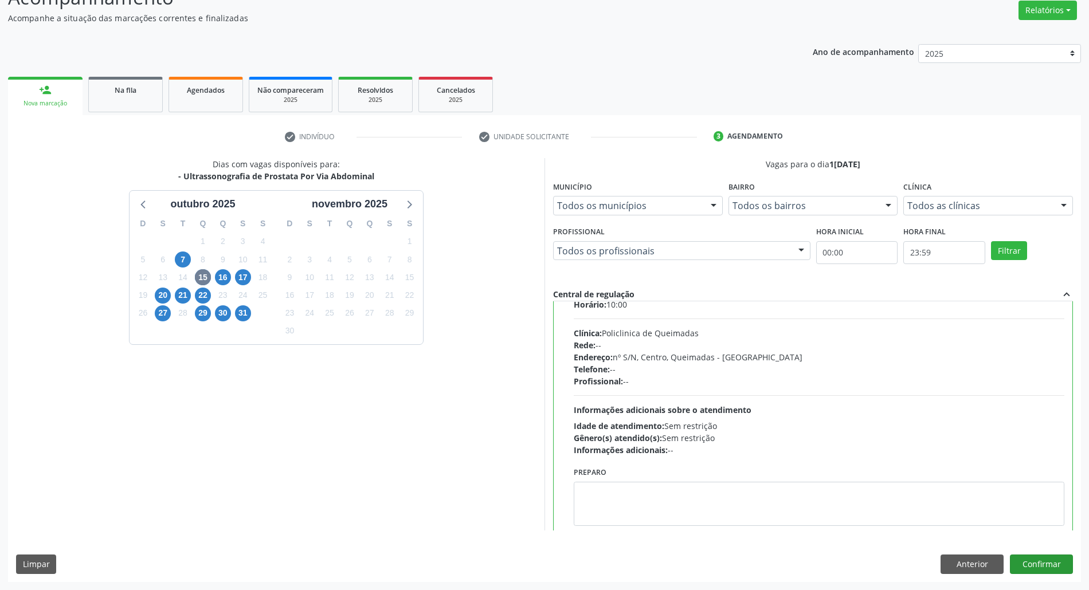
scroll to position [58, 0]
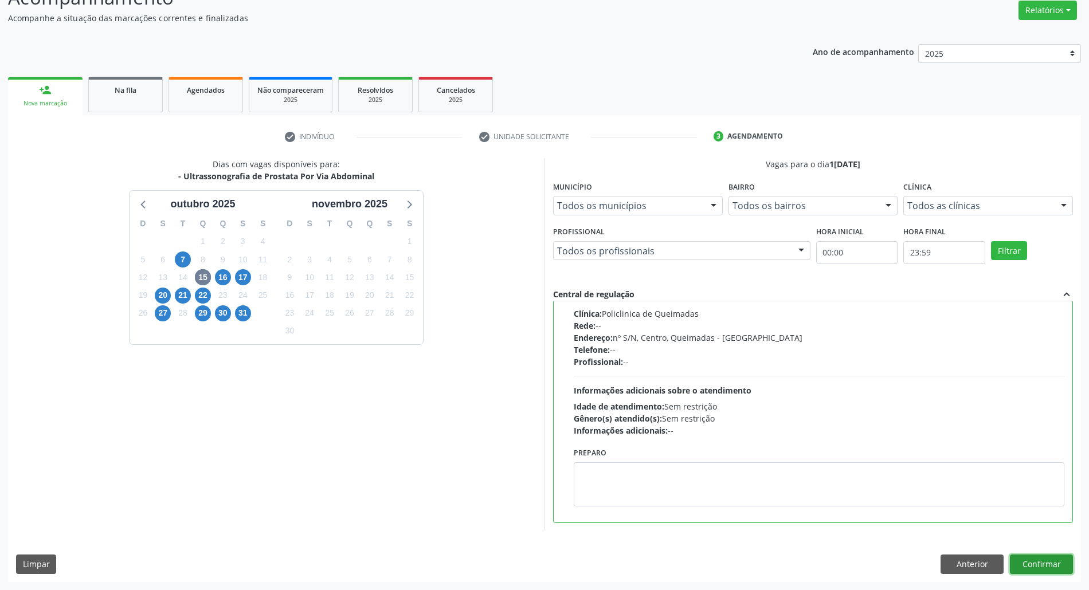
click at [550, 574] on button "Confirmar" at bounding box center [1041, 564] width 63 height 19
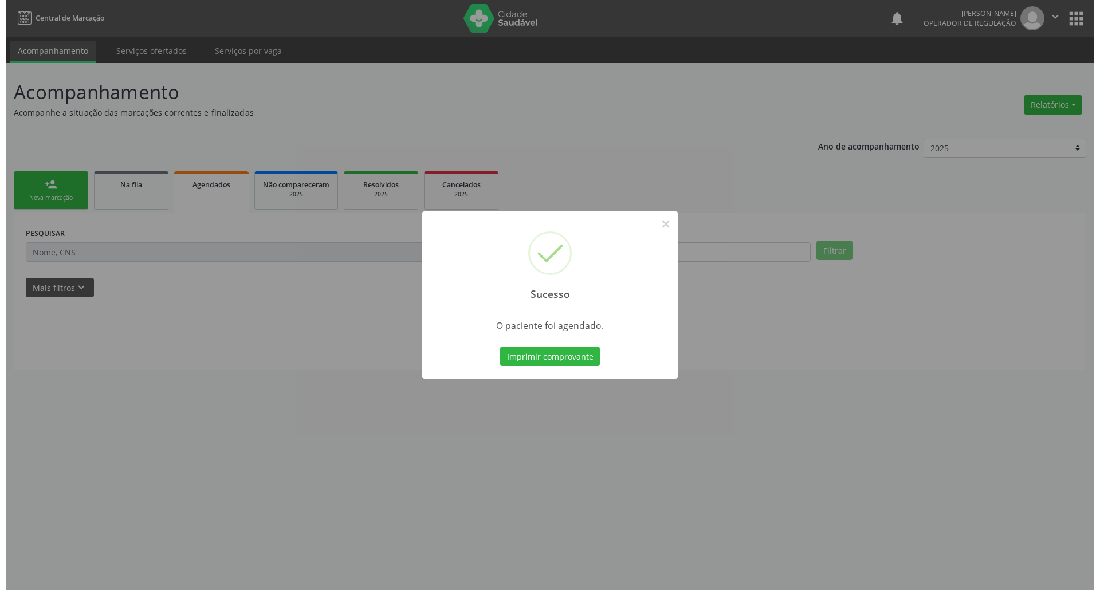
scroll to position [0, 0]
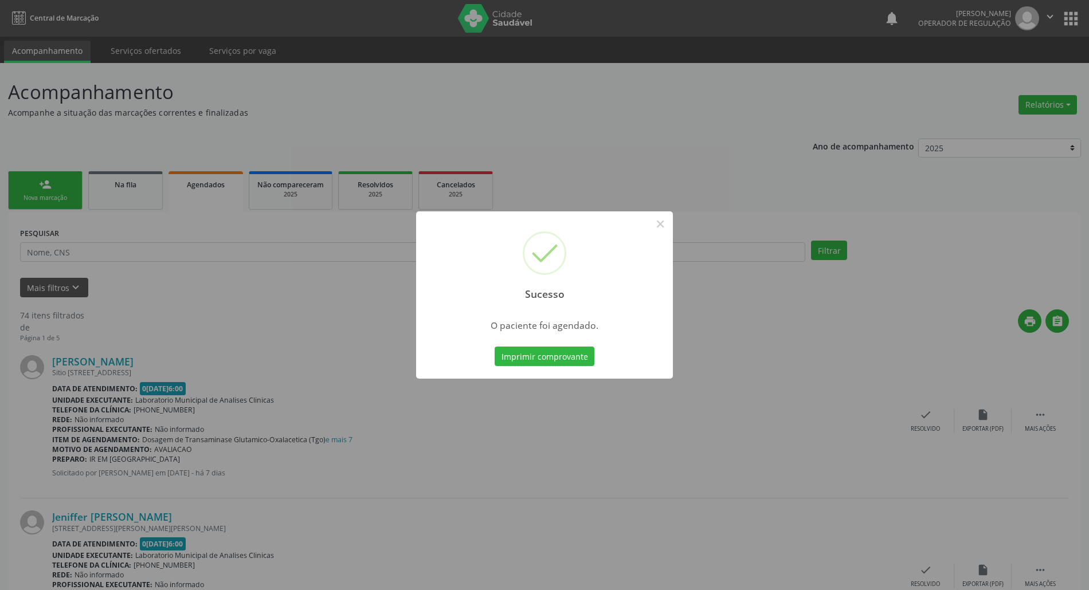
click at [550, 367] on div "Imprimir comprovante Cancel" at bounding box center [544, 356] width 105 height 24
click at [550, 361] on button "Imprimir comprovante" at bounding box center [545, 356] width 100 height 19
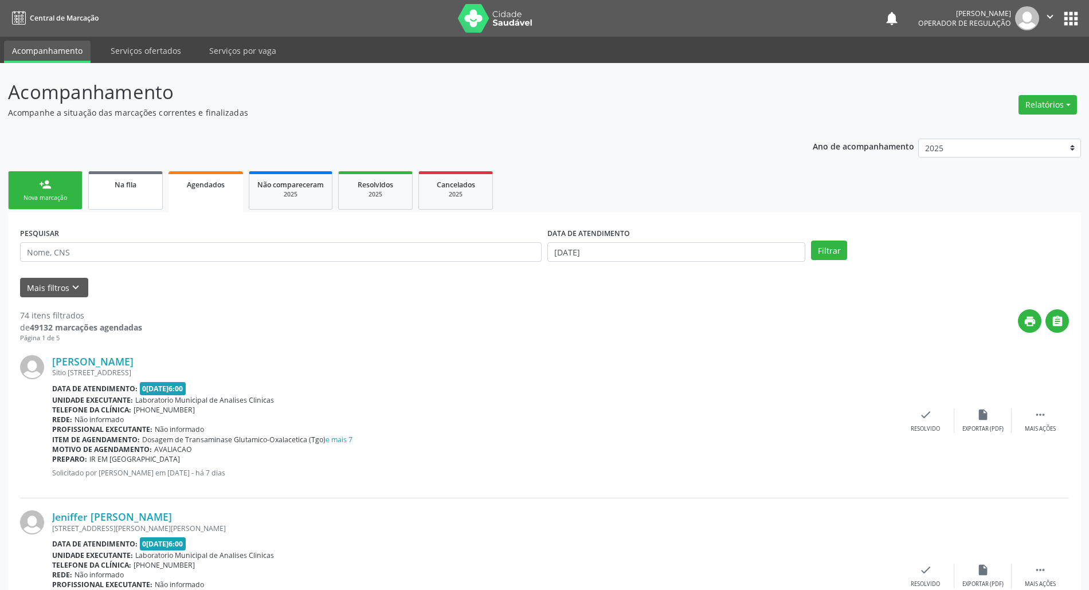
click at [105, 181] on div "Na fila" at bounding box center [125, 184] width 57 height 12
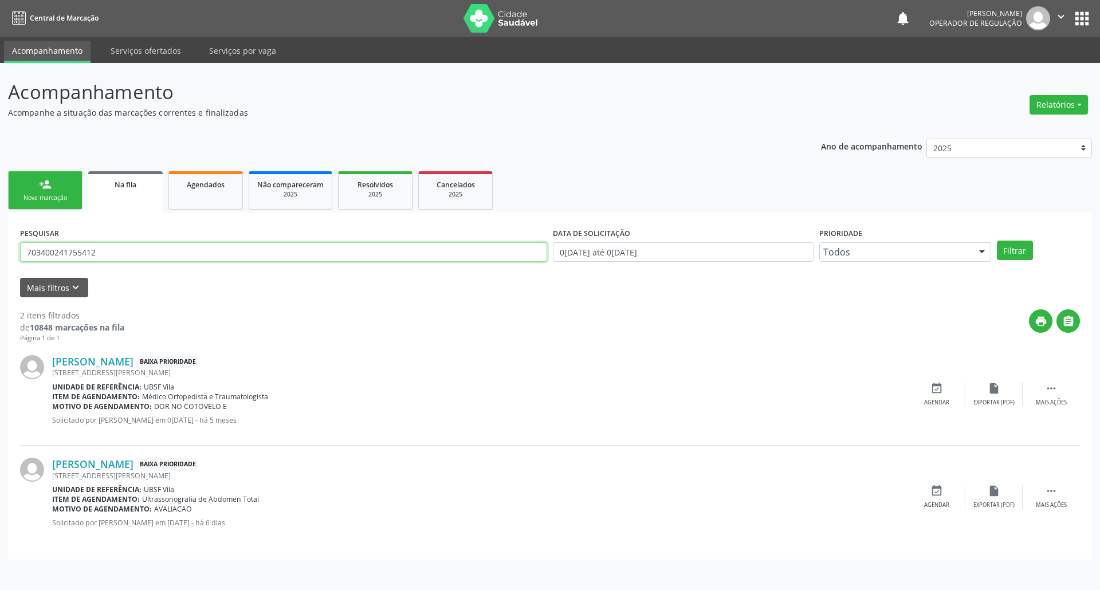
click at [116, 256] on input "703400241755412" at bounding box center [283, 251] width 527 height 19
type input "708002394691727"
click at [550, 241] on button "Filtrar" at bounding box center [1015, 250] width 36 height 19
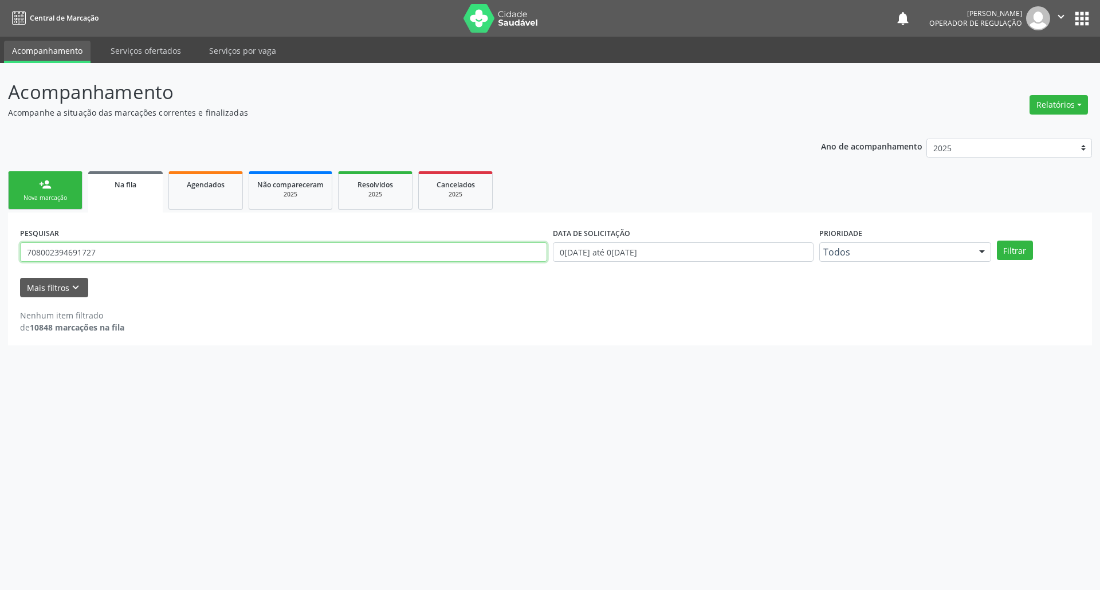
click at [108, 252] on input "708002394691727" at bounding box center [283, 251] width 527 height 19
click at [106, 254] on input "708002394691727" at bounding box center [283, 251] width 527 height 19
click at [55, 210] on ul "person_add Nova marcação Na fila Agendados Não compareceram 2025 Resolvidos 202…" at bounding box center [550, 191] width 1084 height 44
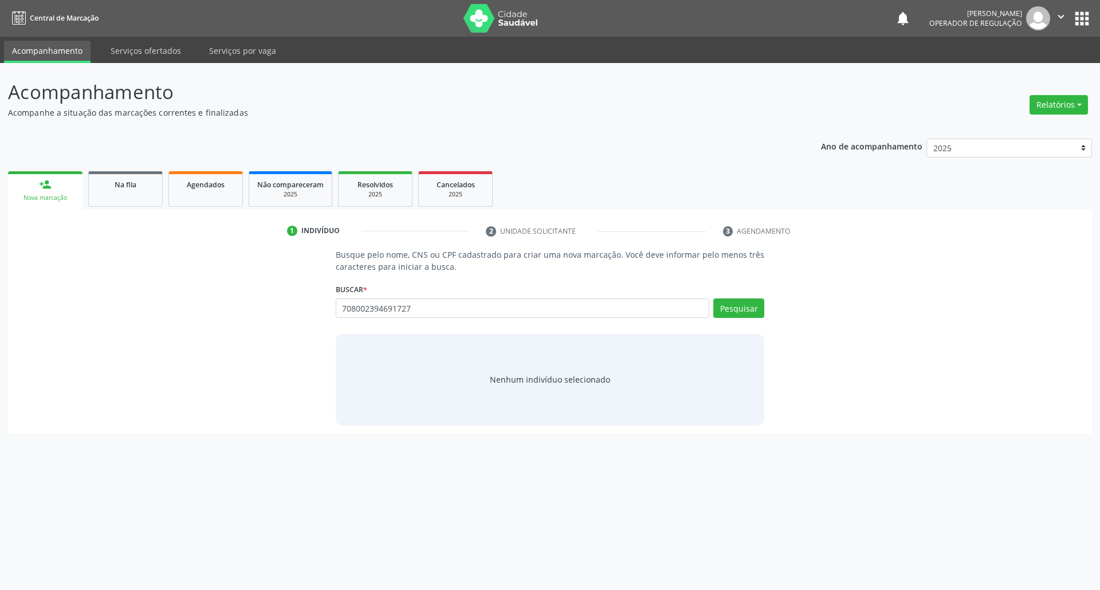
type input "708002394691727"
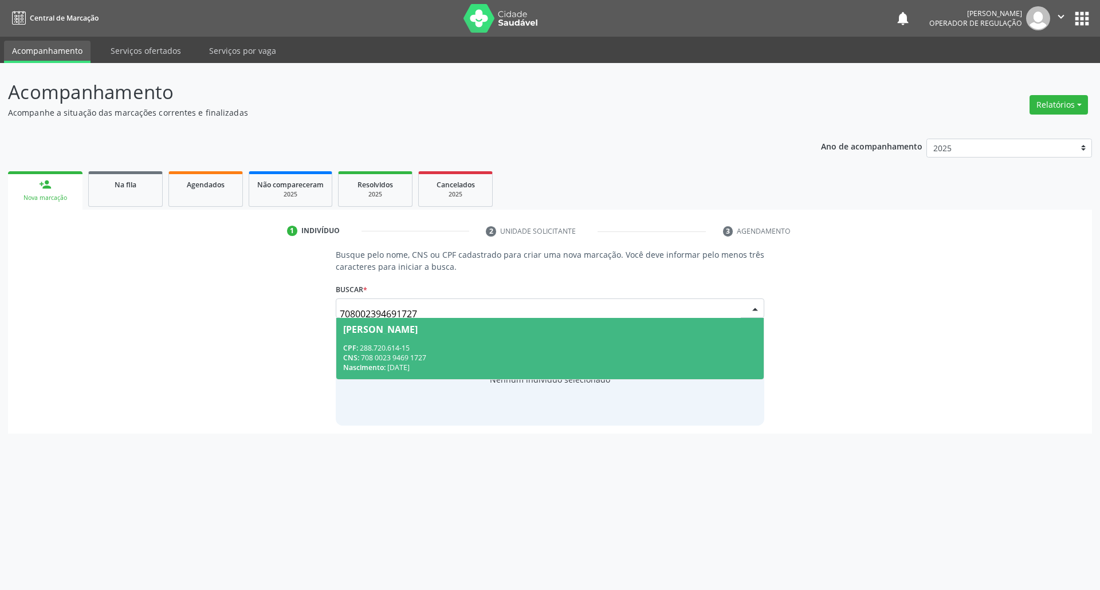
drag, startPoint x: 450, startPoint y: 319, endPoint x: 448, endPoint y: 328, distance: 9.6
click at [450, 319] on span "Alonso Gomes de Oliveira CPF: 288.720.614-15 CNS: 708 0023 9469 1727 Nascimento…" at bounding box center [550, 348] width 428 height 61
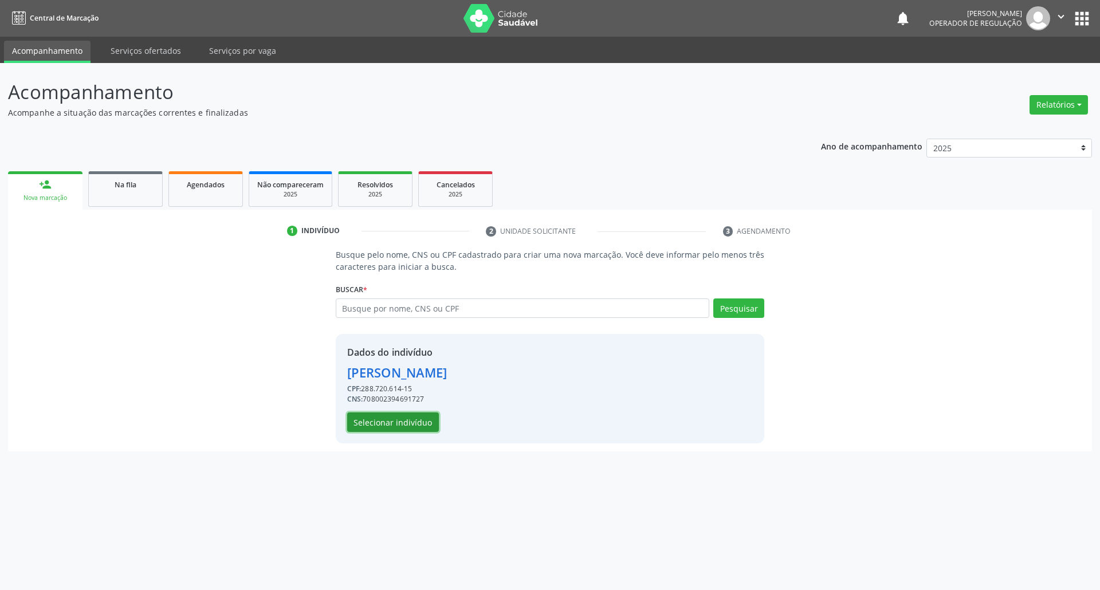
click at [394, 428] on button "Selecionar indivíduo" at bounding box center [393, 422] width 92 height 19
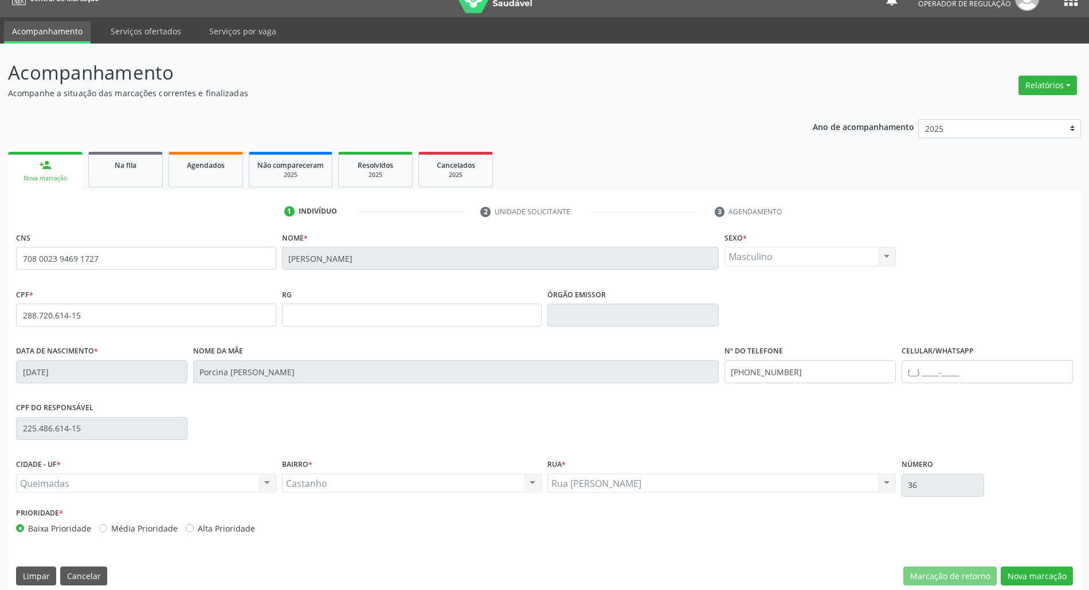
scroll to position [31, 0]
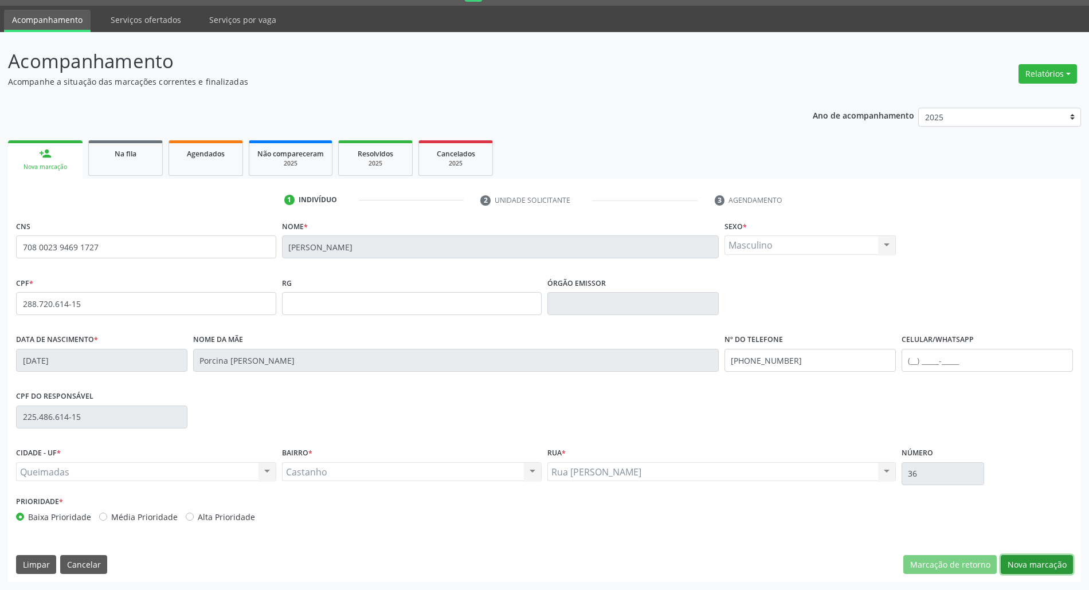
click at [1048, 555] on button "Nova marcação" at bounding box center [1037, 564] width 72 height 19
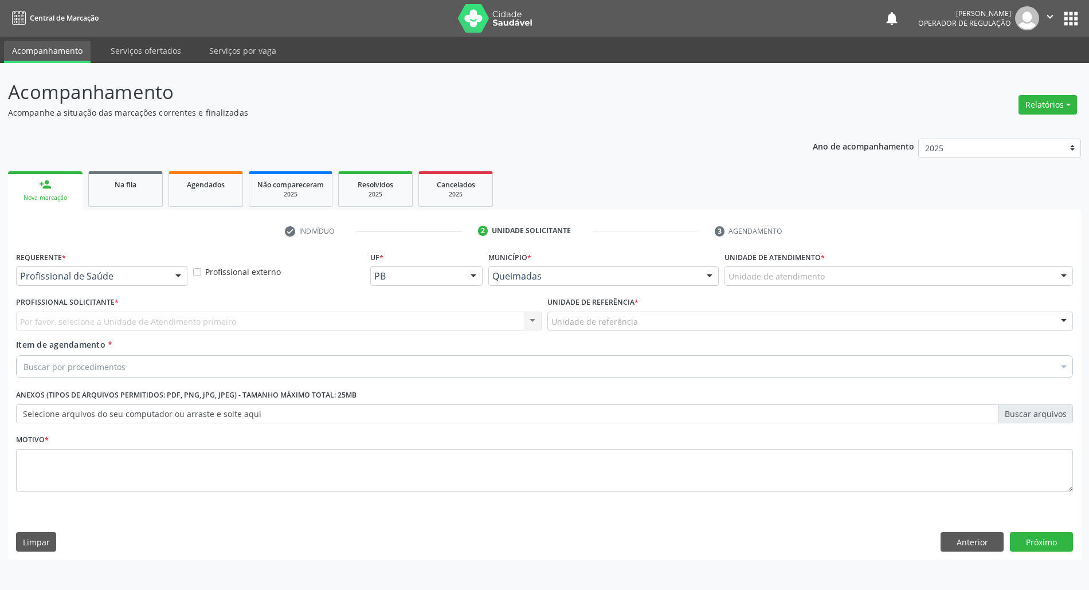
scroll to position [0, 0]
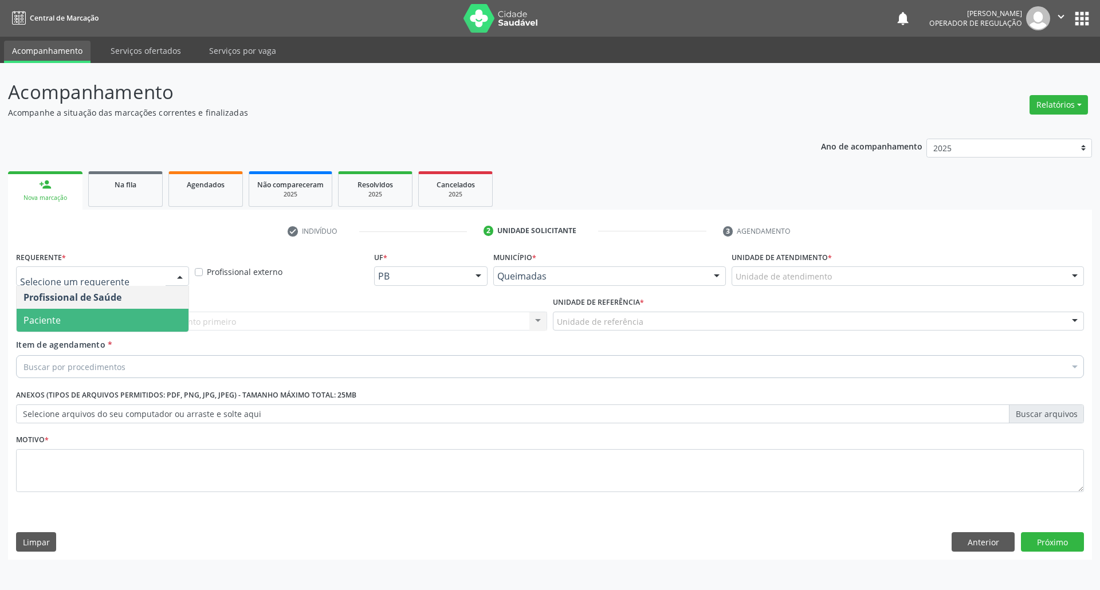
click at [50, 324] on span "Paciente" at bounding box center [41, 320] width 37 height 13
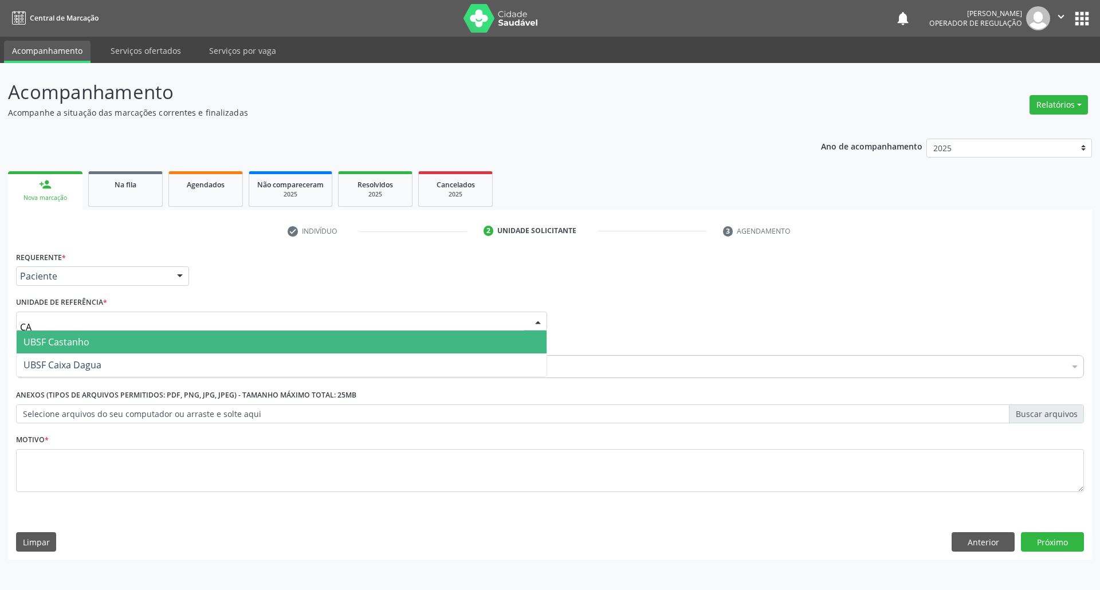
type input "CAS"
click at [85, 336] on span "UBSF Castanho" at bounding box center [56, 342] width 66 height 13
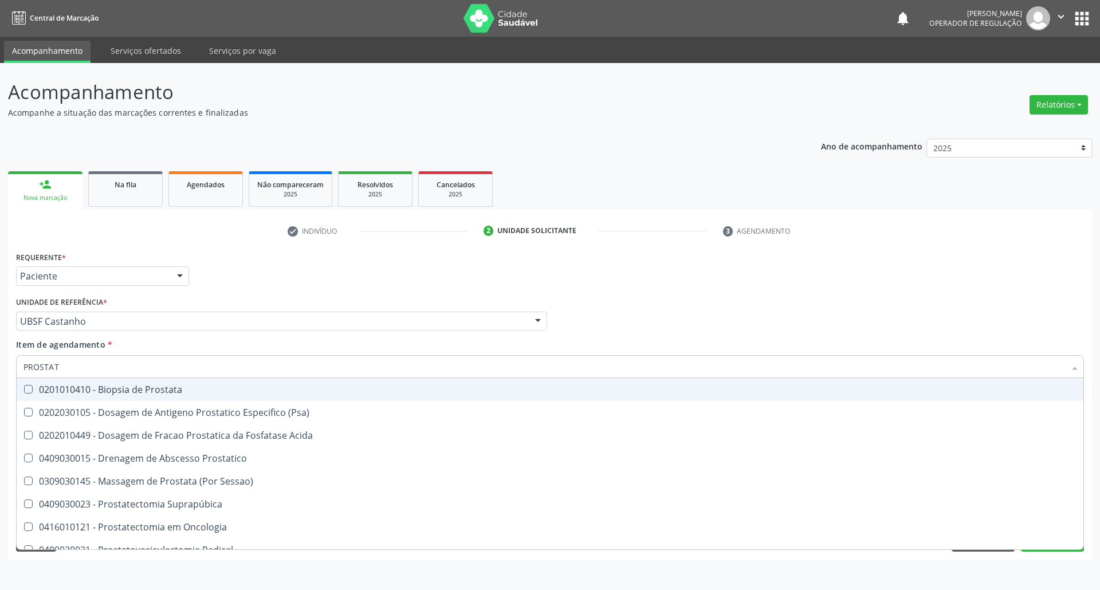
type input "PROSTATA"
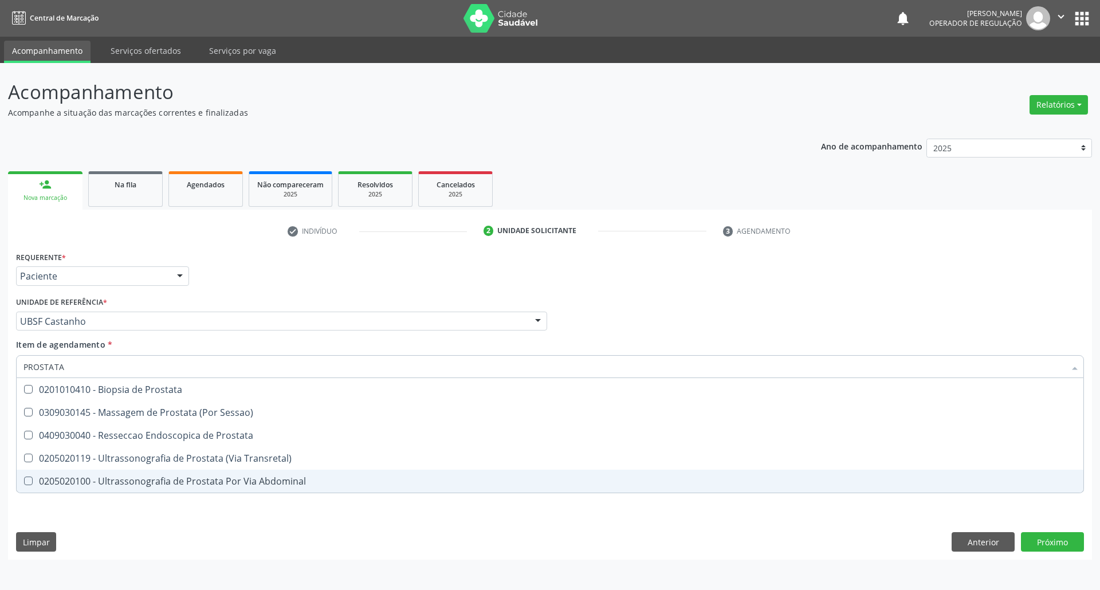
click at [148, 485] on div "0205020100 - Ultrassonografia de Prostata Por Via Abdominal" at bounding box center [549, 481] width 1053 height 9
checkbox Abdominal "true"
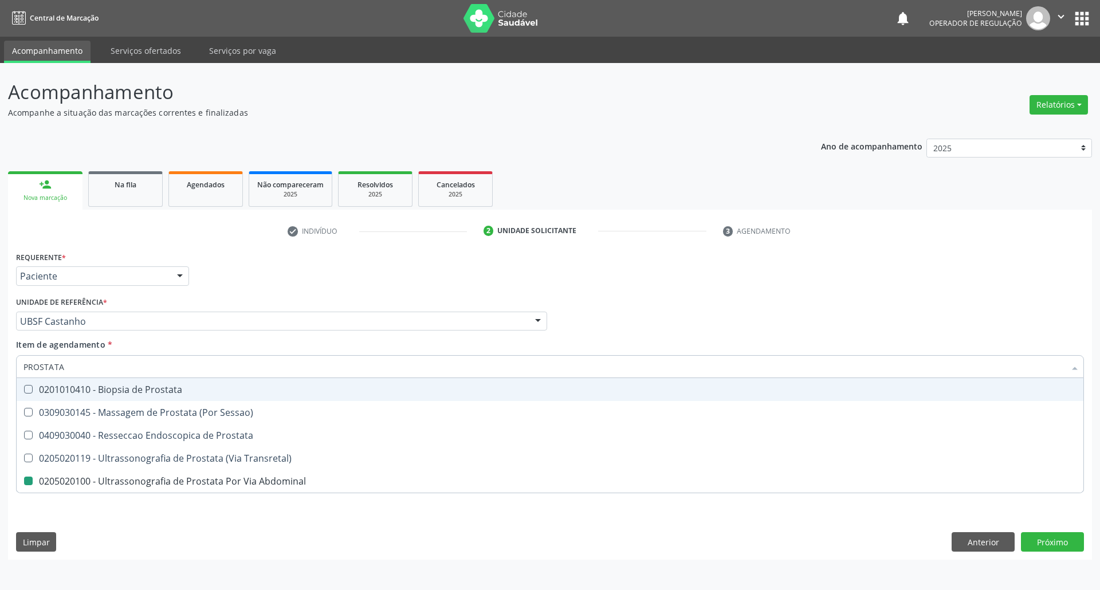
click at [265, 280] on div "Requerente * Paciente Profissional de Saúde Paciente Nenhum resultado encontrad…" at bounding box center [550, 271] width 1074 height 45
checkbox Sessao\) "true"
checkbox Abdominal "false"
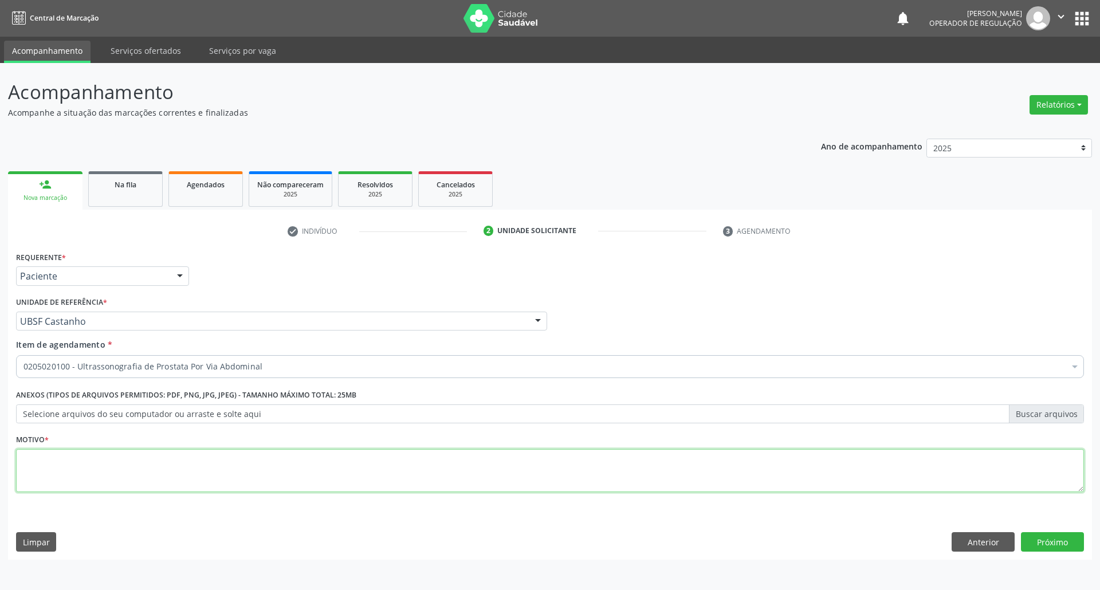
click at [219, 457] on textarea at bounding box center [550, 471] width 1068 height 44
paste textarea "708002394691727"
type textarea "ROTINA"
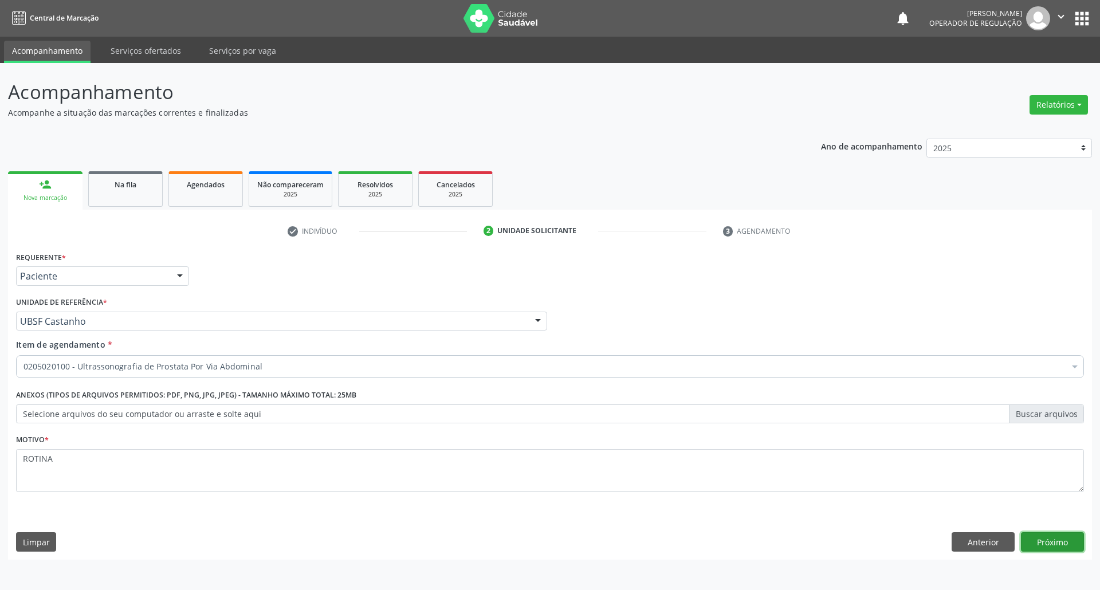
click button "Próximo" at bounding box center [1052, 541] width 63 height 19
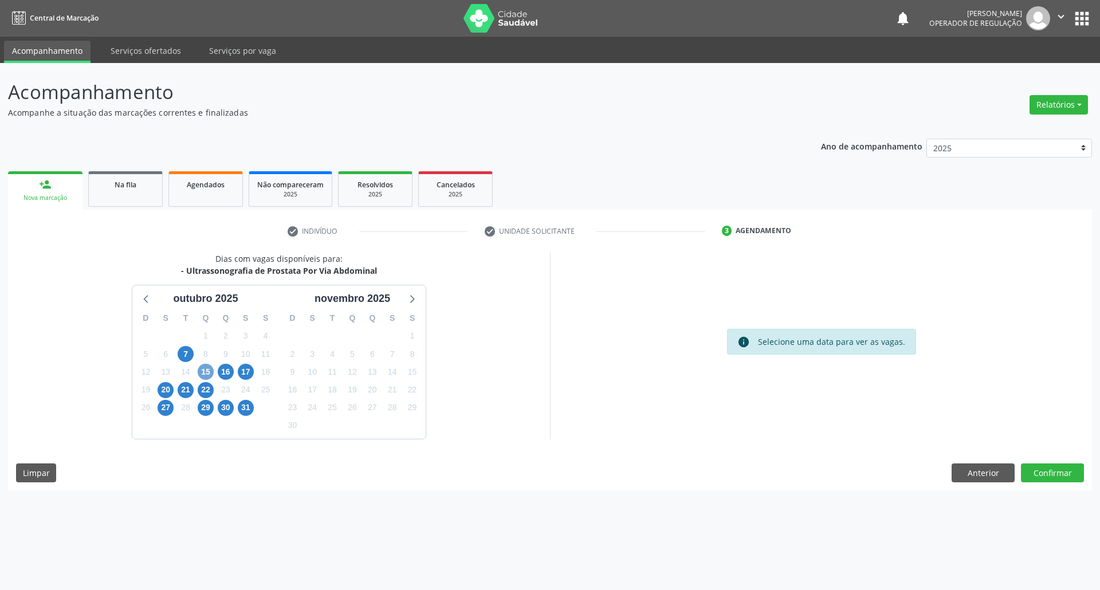
click at [199, 374] on span "15" at bounding box center [206, 372] width 16 height 16
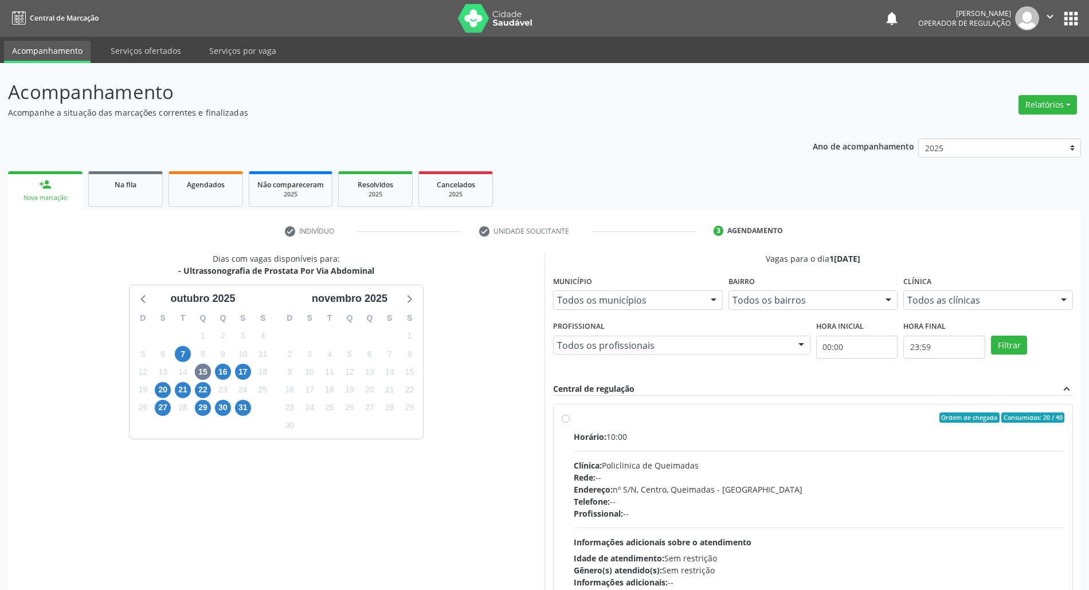
click at [801, 457] on div "Horário: 10:00 Clínica: Policlinica de Queimadas Rede: -- Endereço: nº S/N, Cen…" at bounding box center [819, 510] width 491 height 158
click at [570, 423] on input "Ordem de chegada Consumidos: 20 / 40 Horário: 10:00 Clínica: Policlinica de Que…" at bounding box center [566, 418] width 8 height 10
radio input "true"
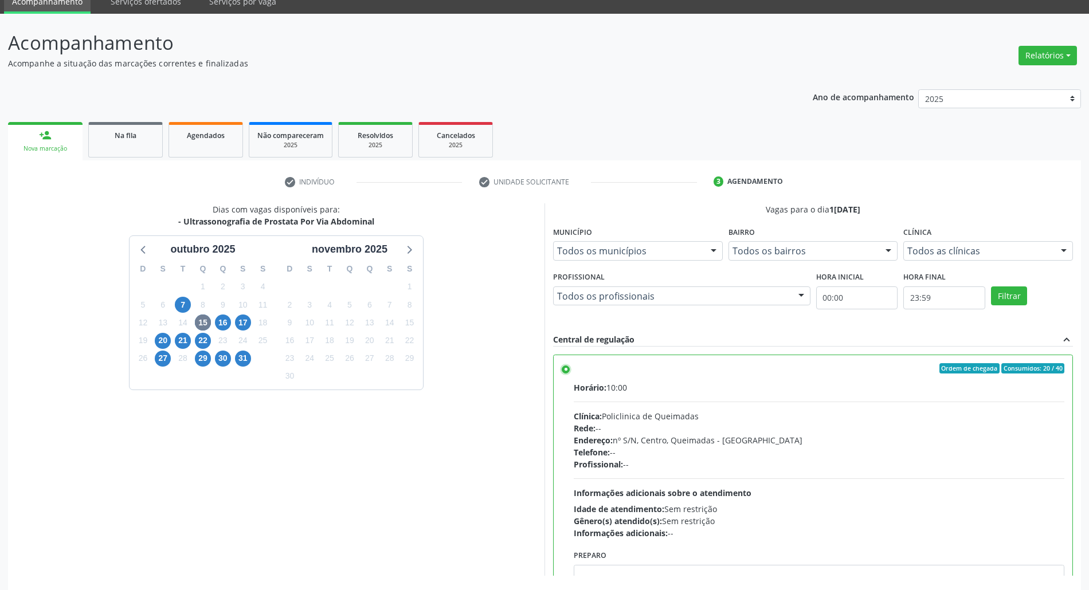
scroll to position [95, 0]
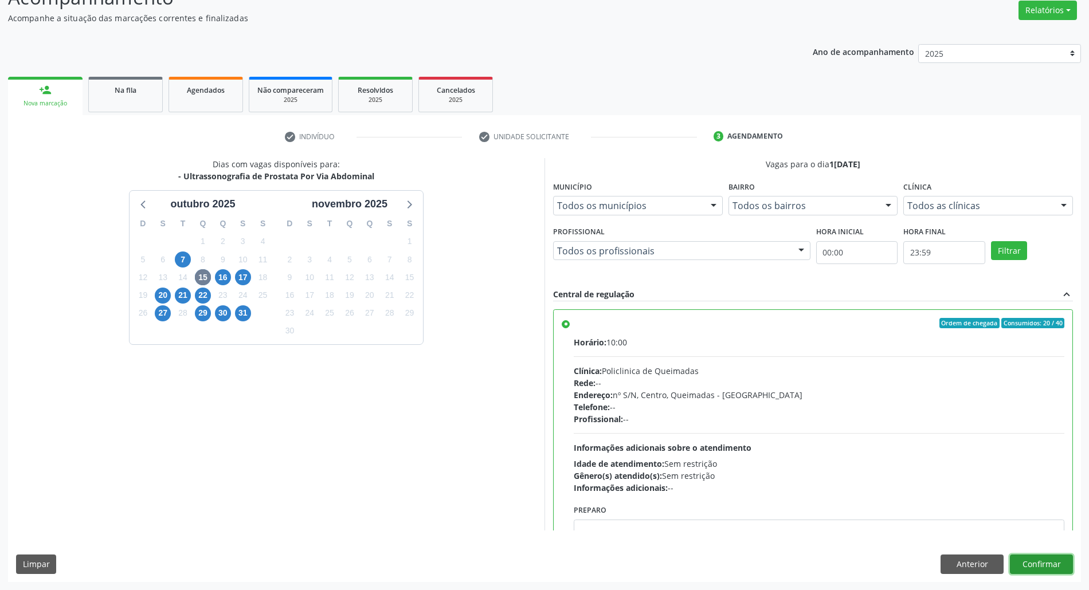
click at [1046, 555] on button "Confirmar" at bounding box center [1041, 564] width 63 height 19
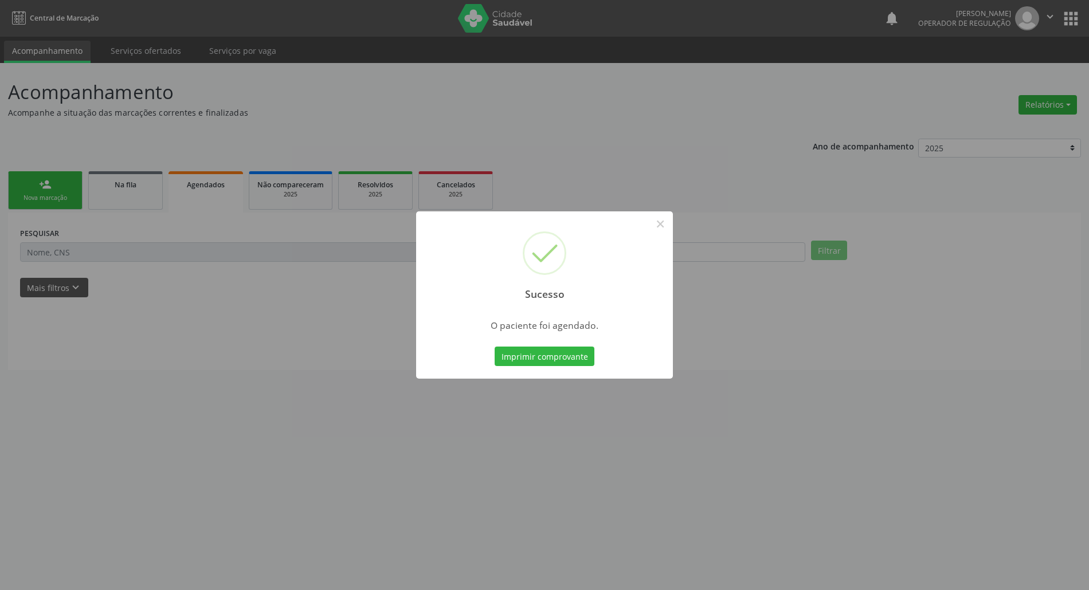
scroll to position [0, 0]
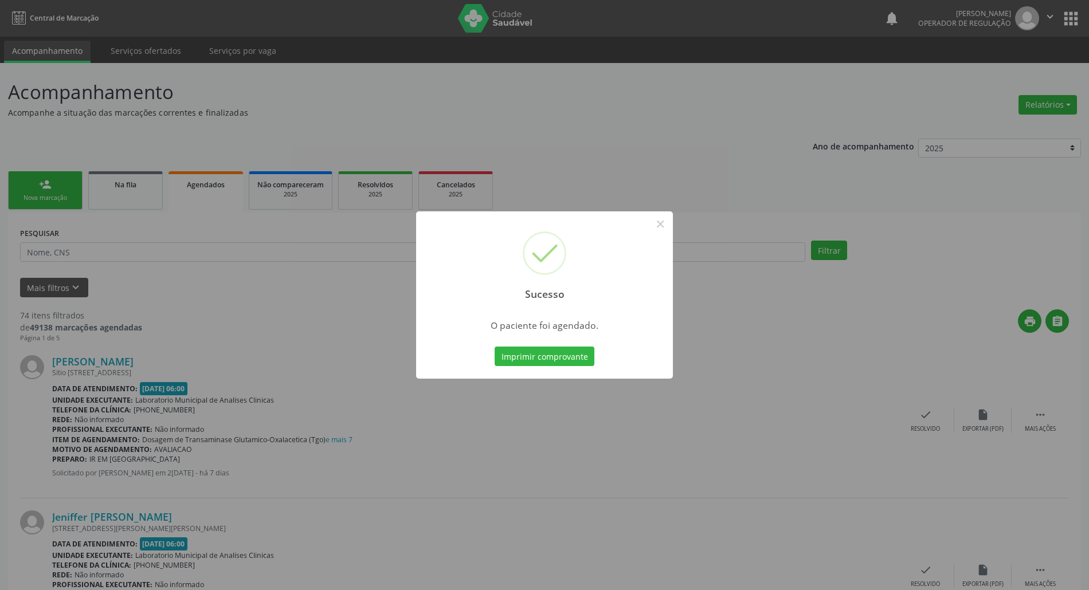
click at [495, 347] on button "Imprimir comprovante" at bounding box center [545, 356] width 100 height 19
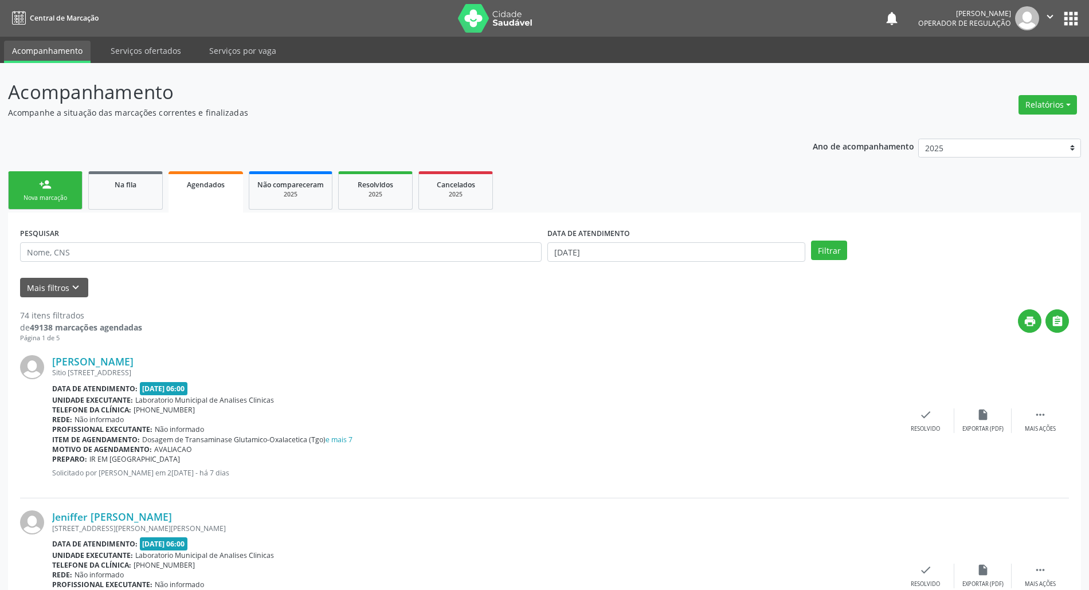
click at [62, 195] on div "Nova marcação" at bounding box center [45, 198] width 57 height 9
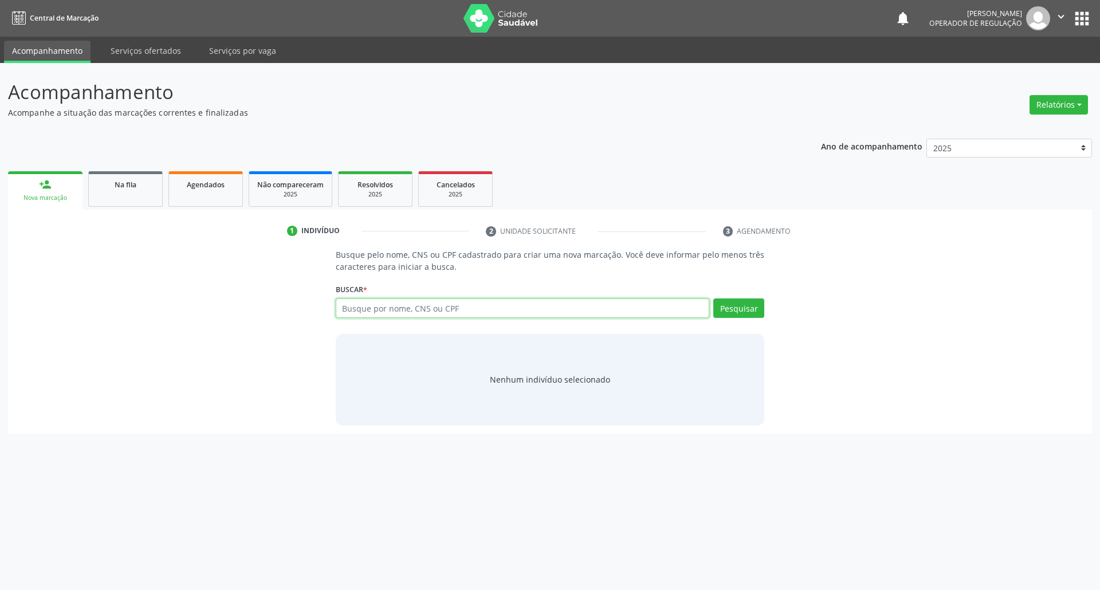
click at [358, 312] on input "text" at bounding box center [523, 308] width 374 height 19
type input "78919789487"
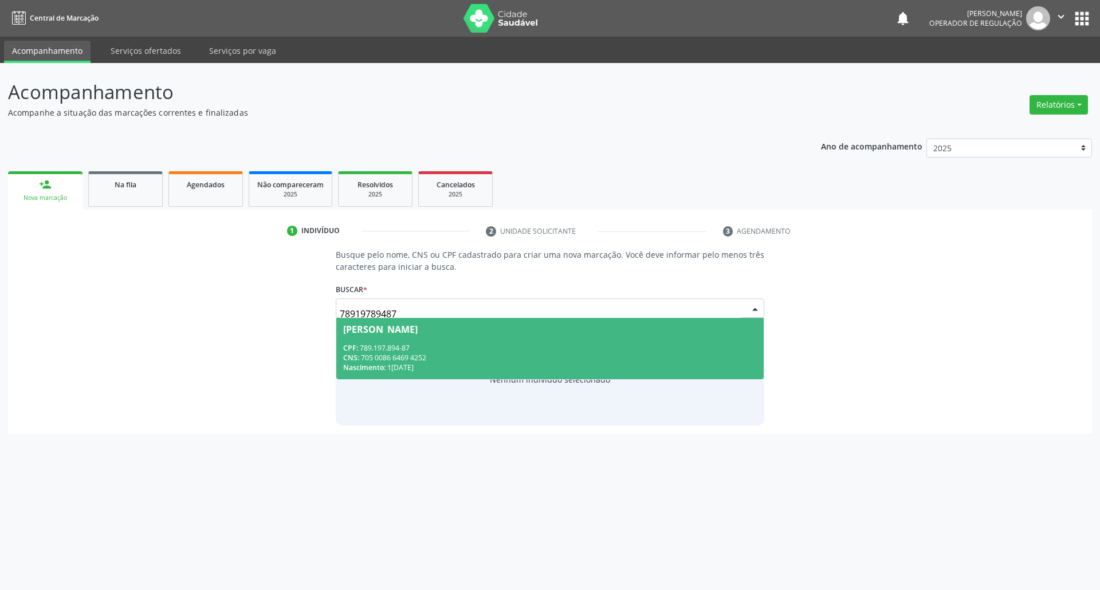
click at [368, 342] on span "José de Assis Lopes da Silva CPF: 789.197.894-87 CNS: 705 0086 6469 4252 Nascim…" at bounding box center [550, 348] width 428 height 61
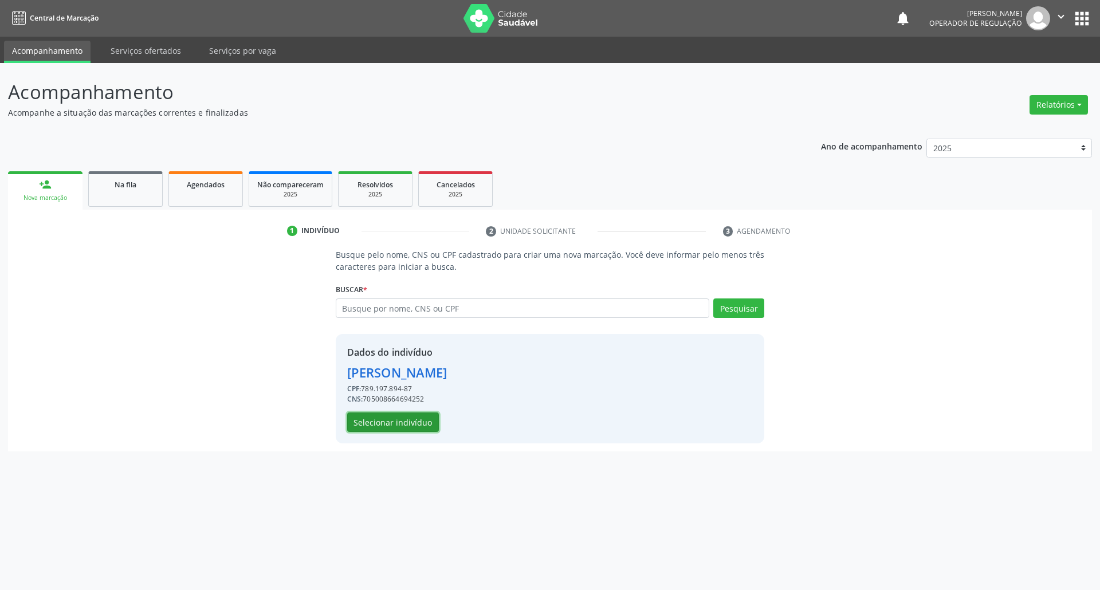
click at [387, 427] on button "Selecionar indivíduo" at bounding box center [393, 422] width 92 height 19
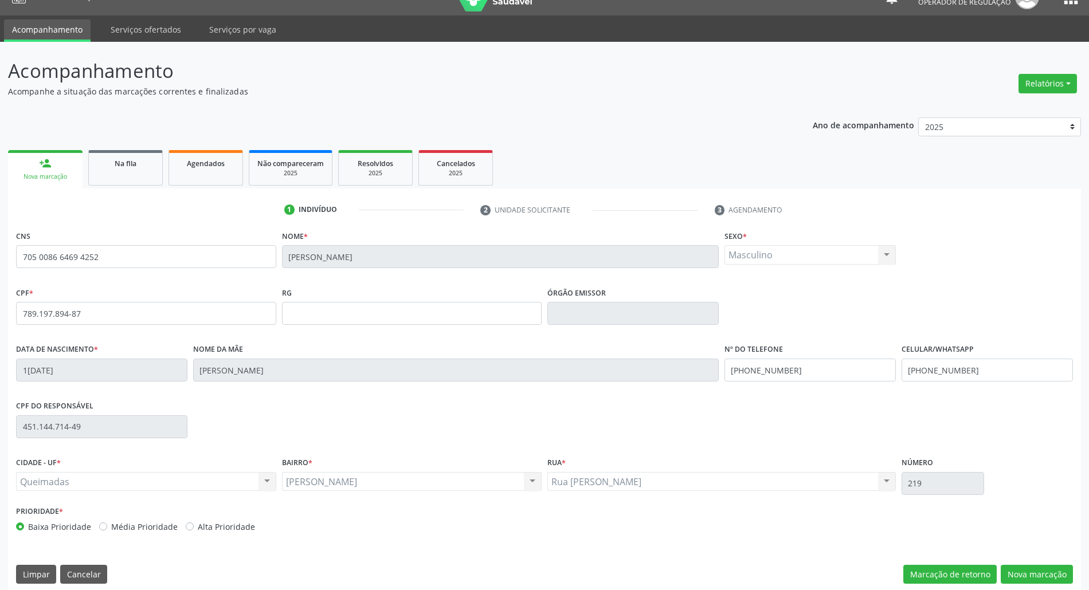
scroll to position [31, 0]
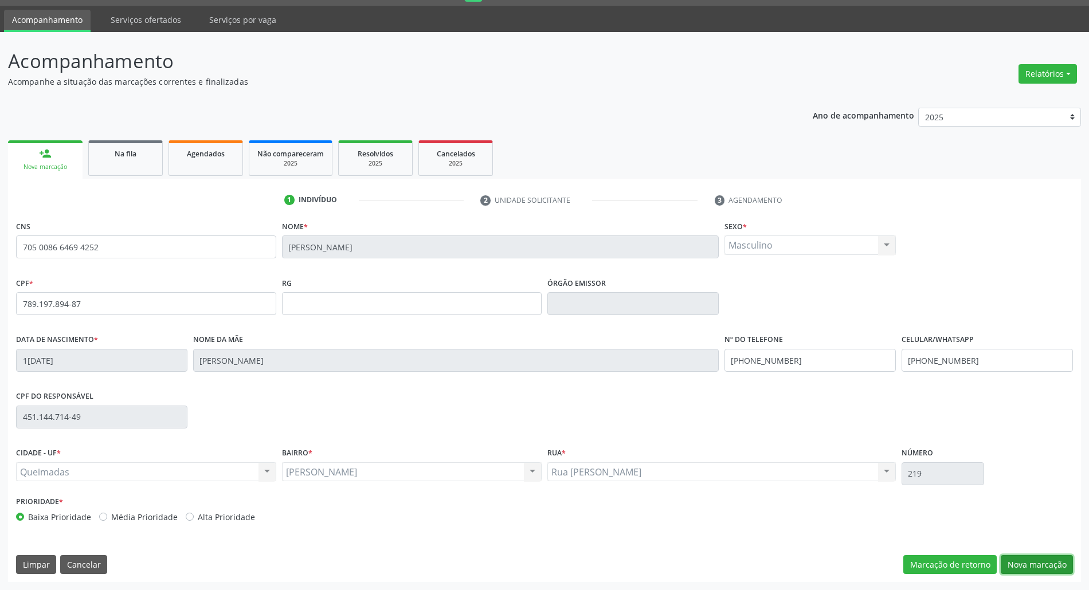
click at [1046, 567] on button "Nova marcação" at bounding box center [1037, 564] width 72 height 19
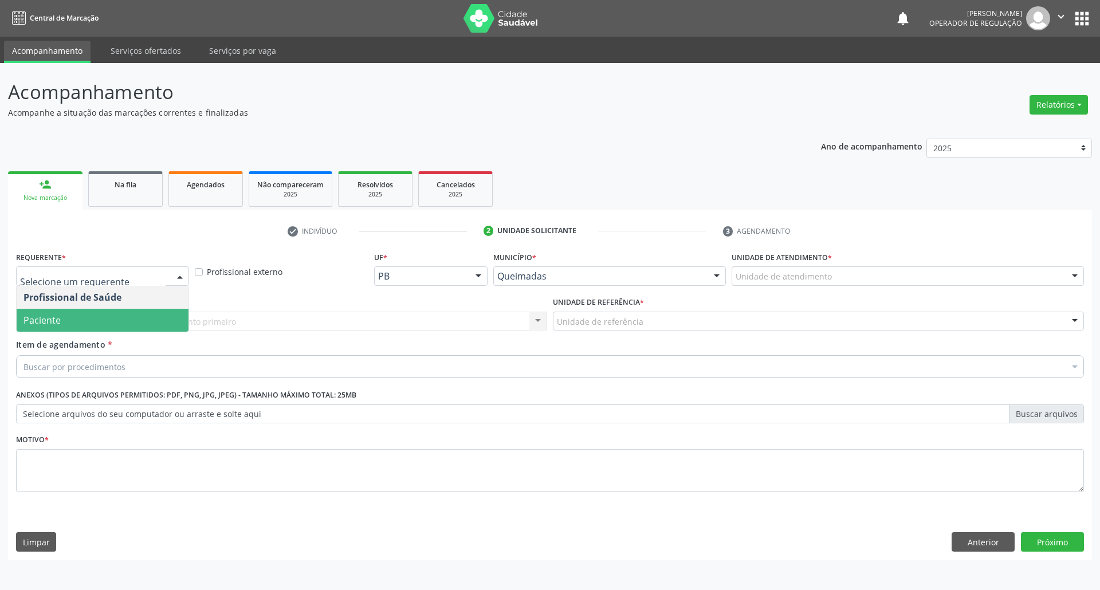
click at [123, 326] on span "Paciente" at bounding box center [103, 320] width 172 height 23
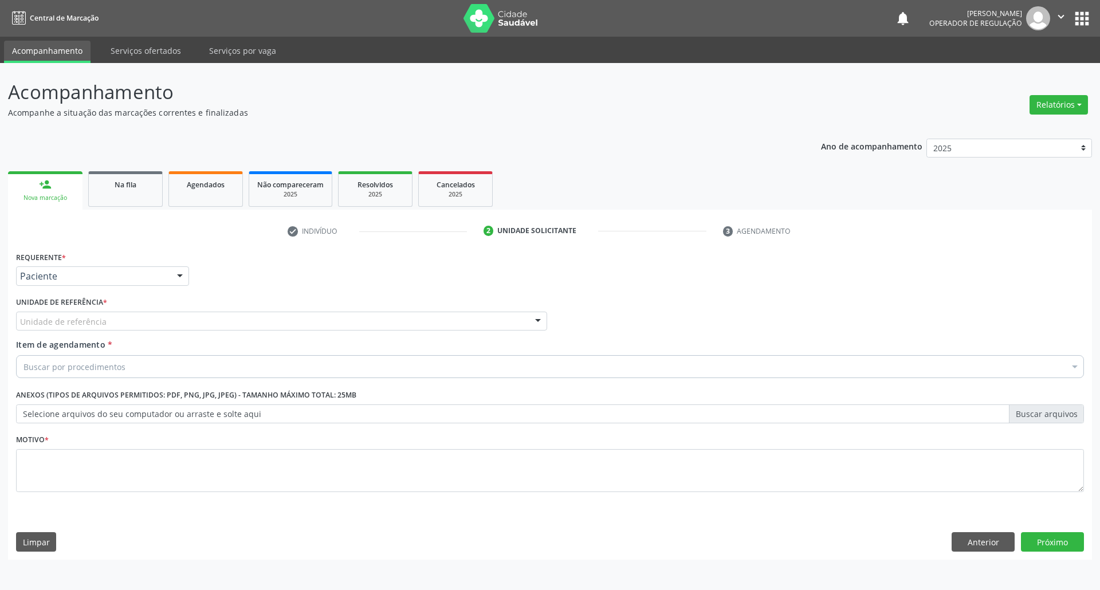
click at [124, 322] on div "Unidade de referência" at bounding box center [281, 321] width 531 height 19
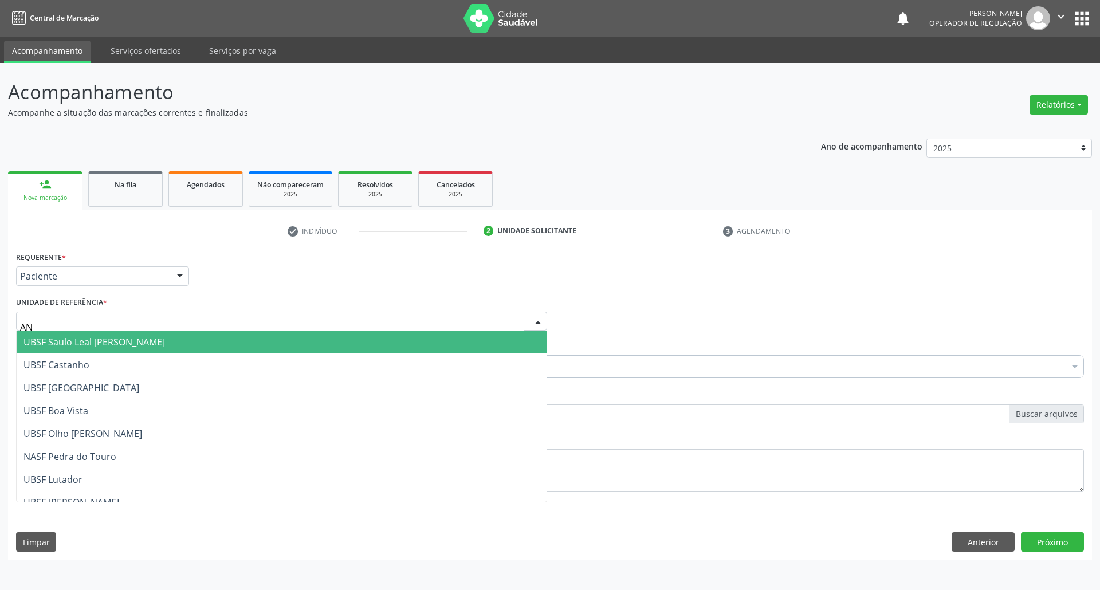
type input "ANI"
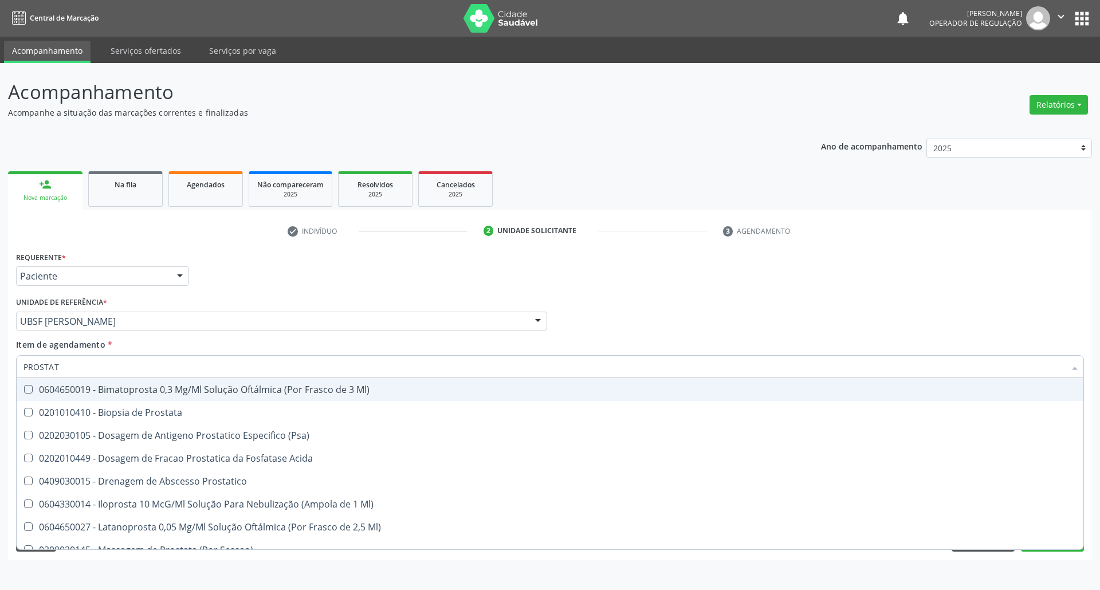
type input "PROSTATA"
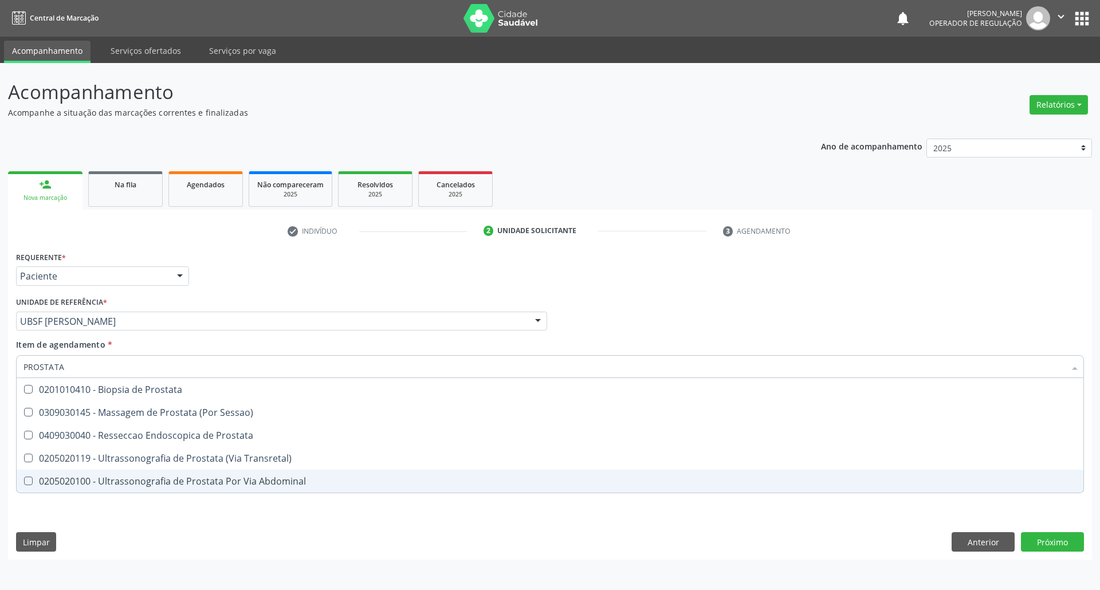
click at [154, 477] on div "0205020100 - Ultrassonografia de Prostata Por Via Abdominal" at bounding box center [549, 481] width 1053 height 9
checkbox Abdominal "true"
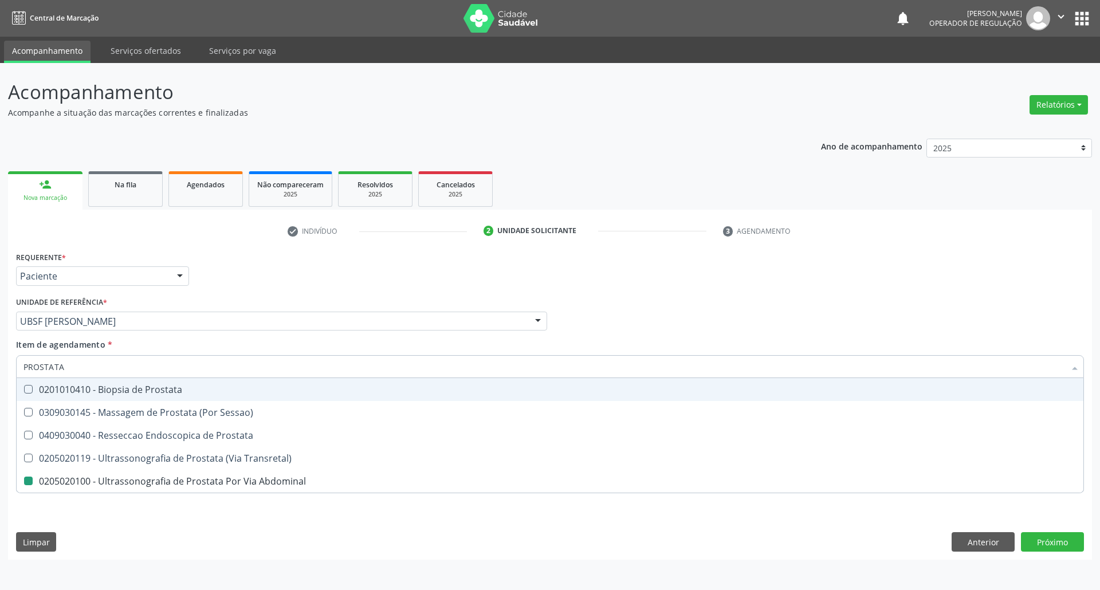
click at [234, 290] on div "Requerente * Paciente Profissional de Saúde Paciente Nenhum resultado encontrad…" at bounding box center [550, 271] width 1074 height 45
checkbox Sessao\) "true"
checkbox Abdominal "false"
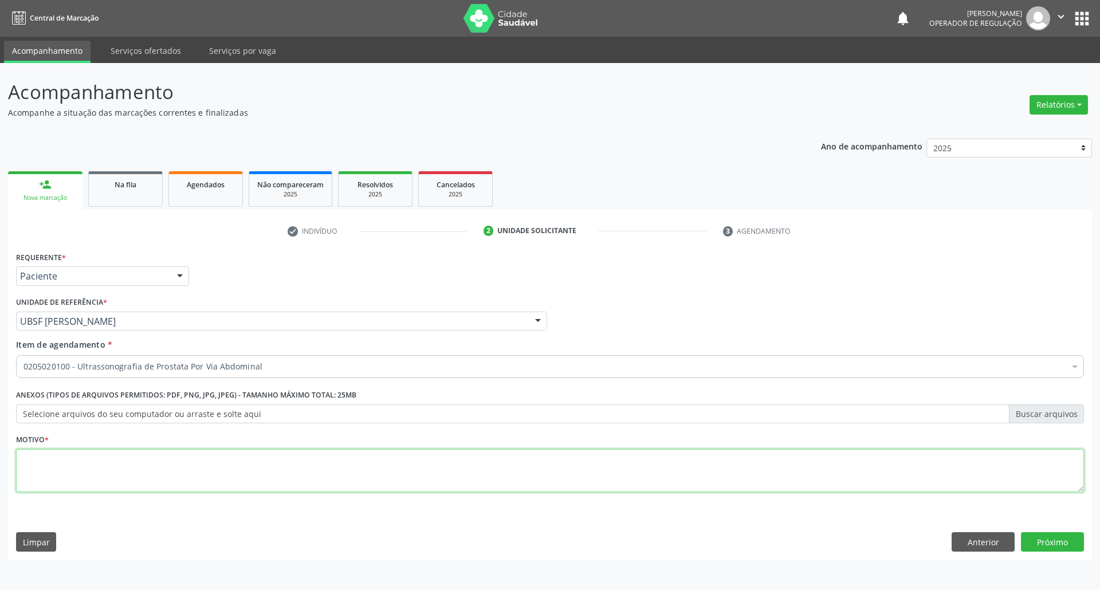
click at [154, 461] on textarea at bounding box center [550, 471] width 1068 height 44
type textarea "ROTINA"
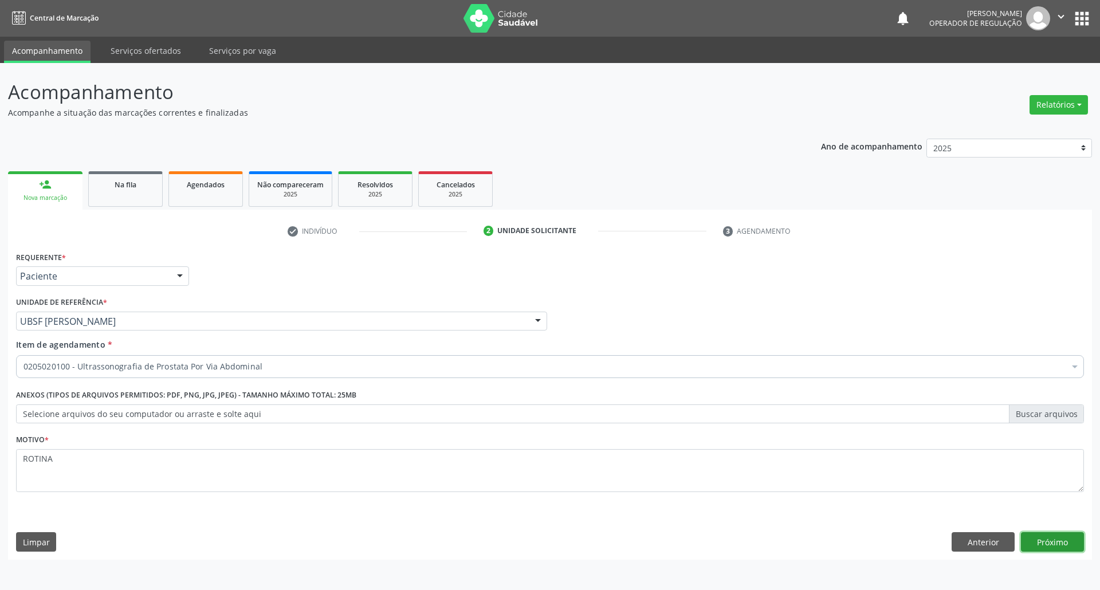
click button "Próximo" at bounding box center [1052, 541] width 63 height 19
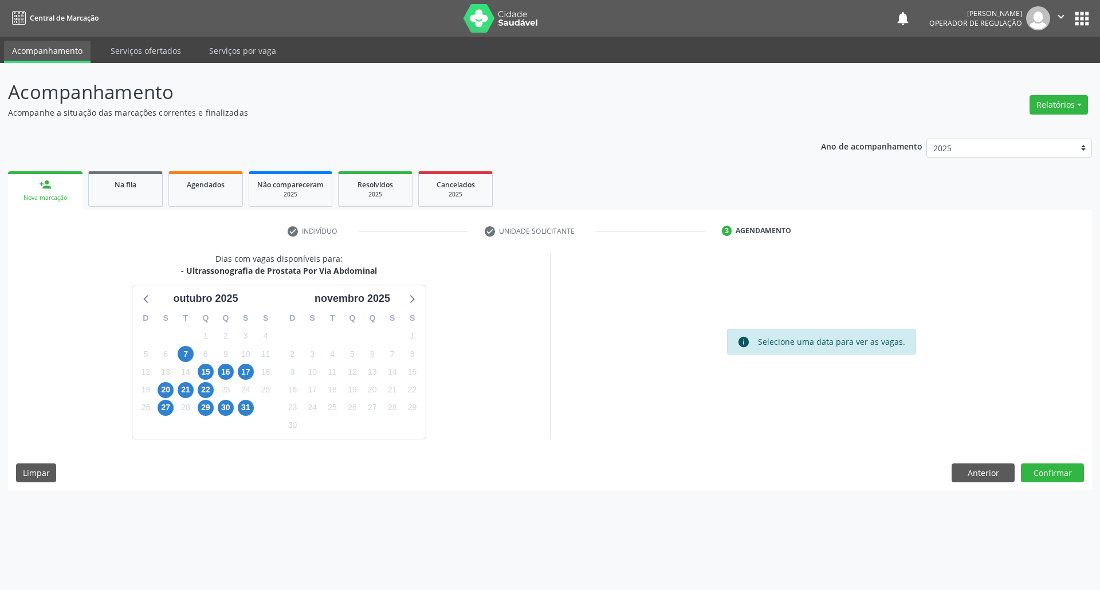
click at [214, 367] on div "15" at bounding box center [206, 372] width 20 height 18
click at [210, 369] on div "15" at bounding box center [206, 372] width 16 height 18
drag, startPoint x: 209, startPoint y: 370, endPoint x: 221, endPoint y: 433, distance: 64.7
click at [209, 370] on span "15" at bounding box center [206, 372] width 16 height 16
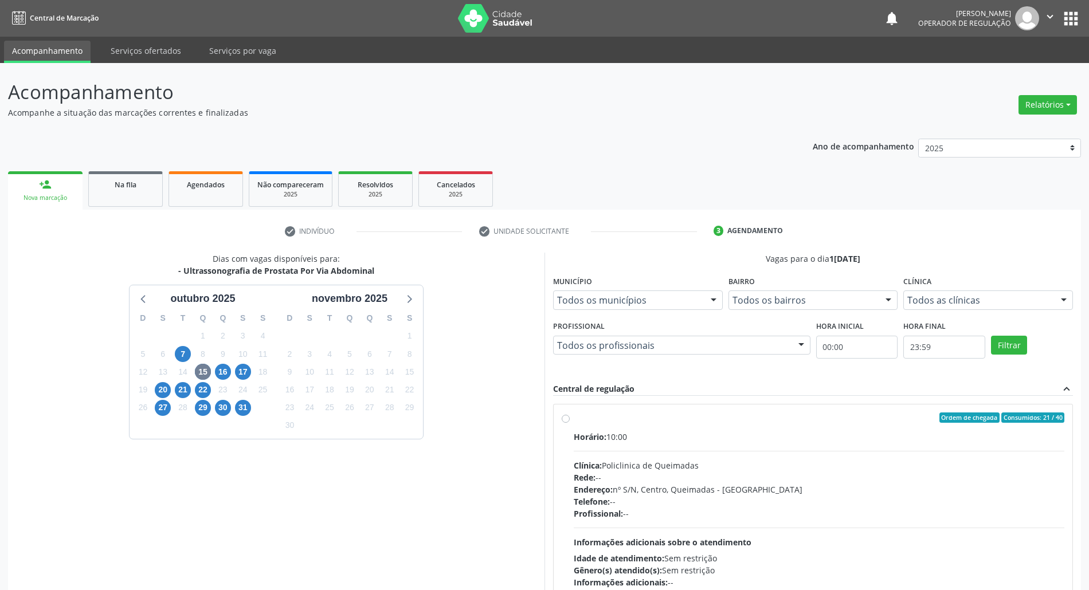
click at [612, 457] on div "Horário: 10:00 Clínica: Policlinica de Queimadas Rede: -- Endereço: nº S/N, Cen…" at bounding box center [819, 510] width 491 height 158
click at [570, 423] on input "Ordem de chegada Consumidos: 21 / 40 Horário: 10:00 Clínica: Policlinica de Que…" at bounding box center [566, 418] width 8 height 10
radio input "true"
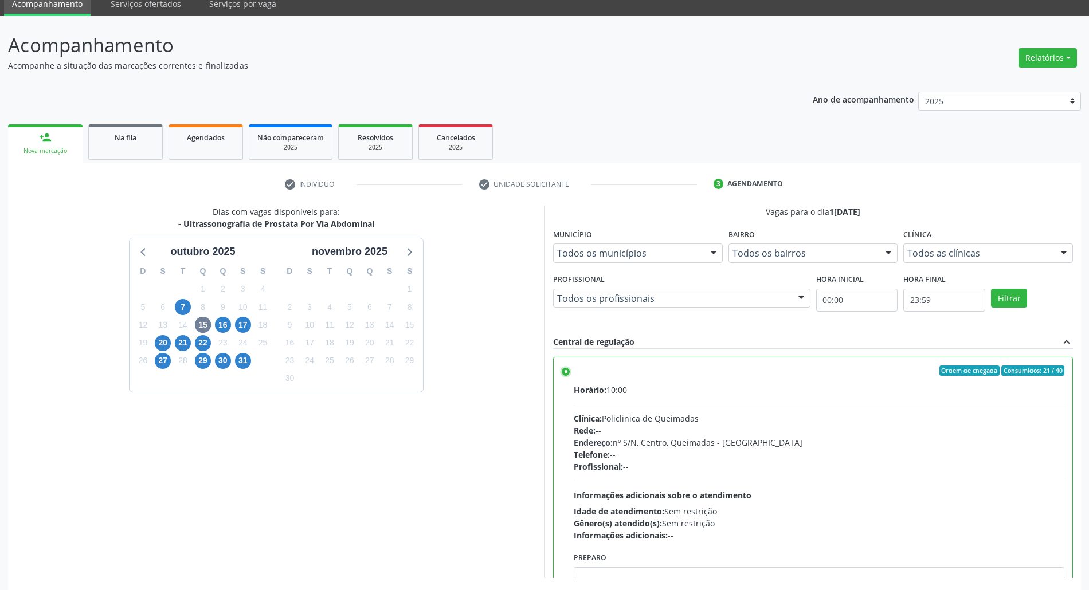
scroll to position [95, 0]
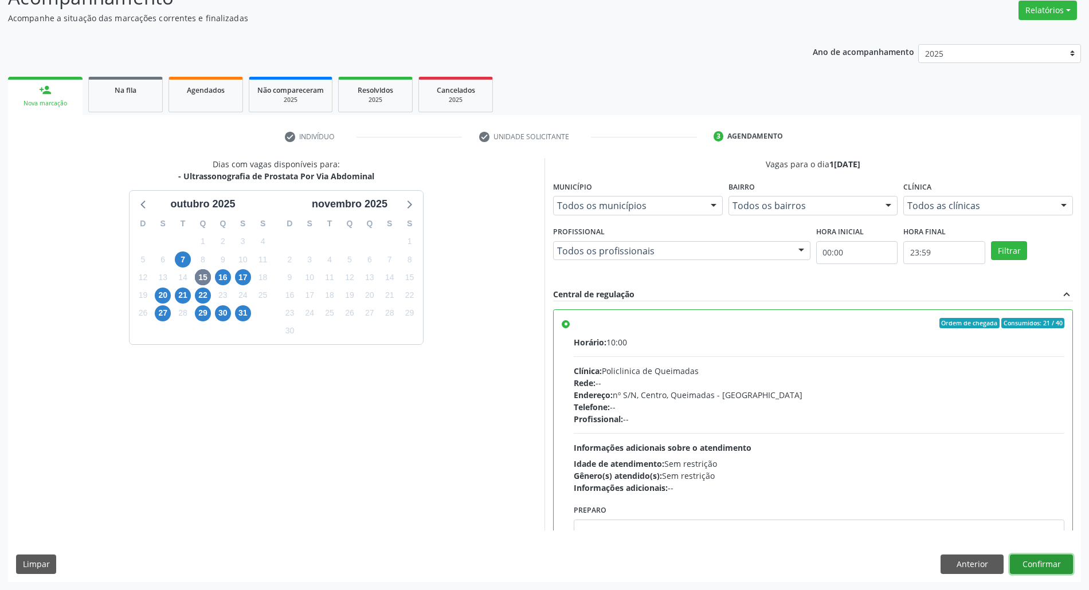
click at [1034, 560] on button "Confirmar" at bounding box center [1041, 564] width 63 height 19
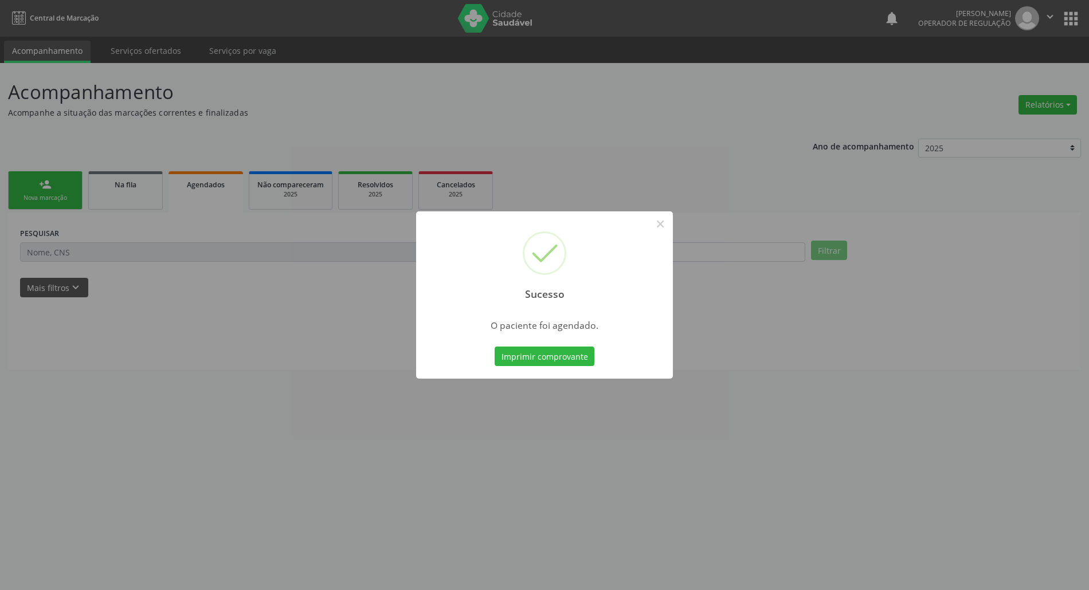
scroll to position [0, 0]
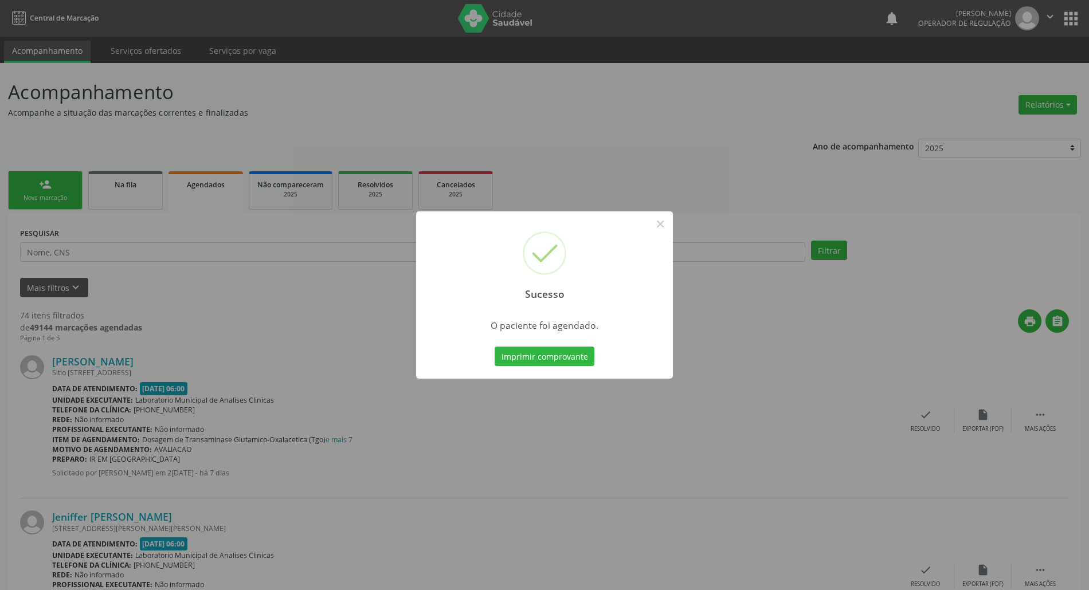
click at [495, 347] on button "Imprimir comprovante" at bounding box center [545, 356] width 100 height 19
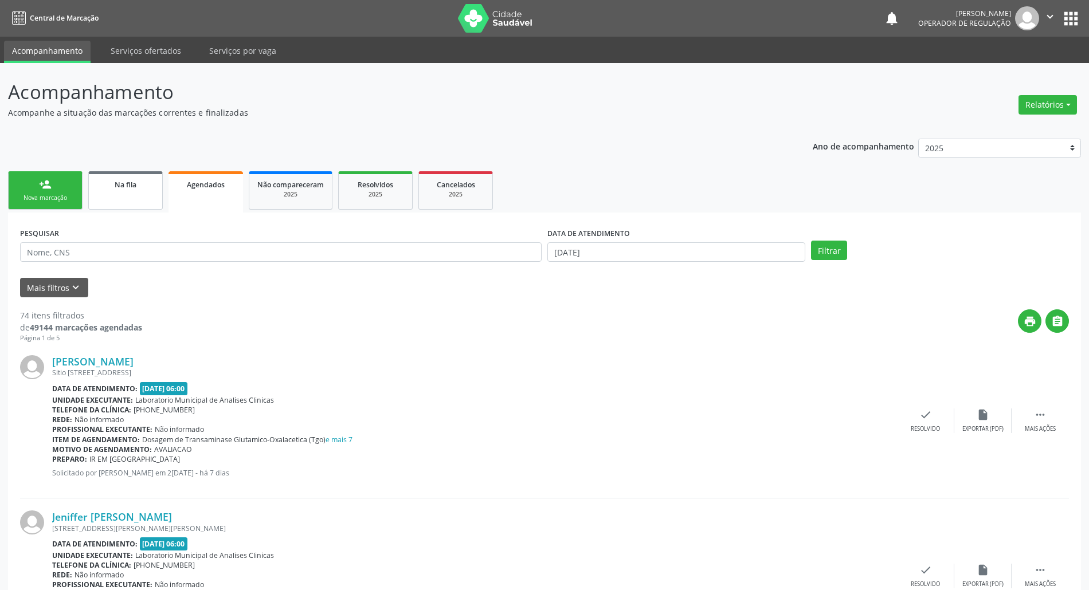
click at [96, 187] on link "Na fila" at bounding box center [125, 190] width 75 height 38
click at [56, 186] on link "person_add Nova marcação" at bounding box center [45, 190] width 75 height 38
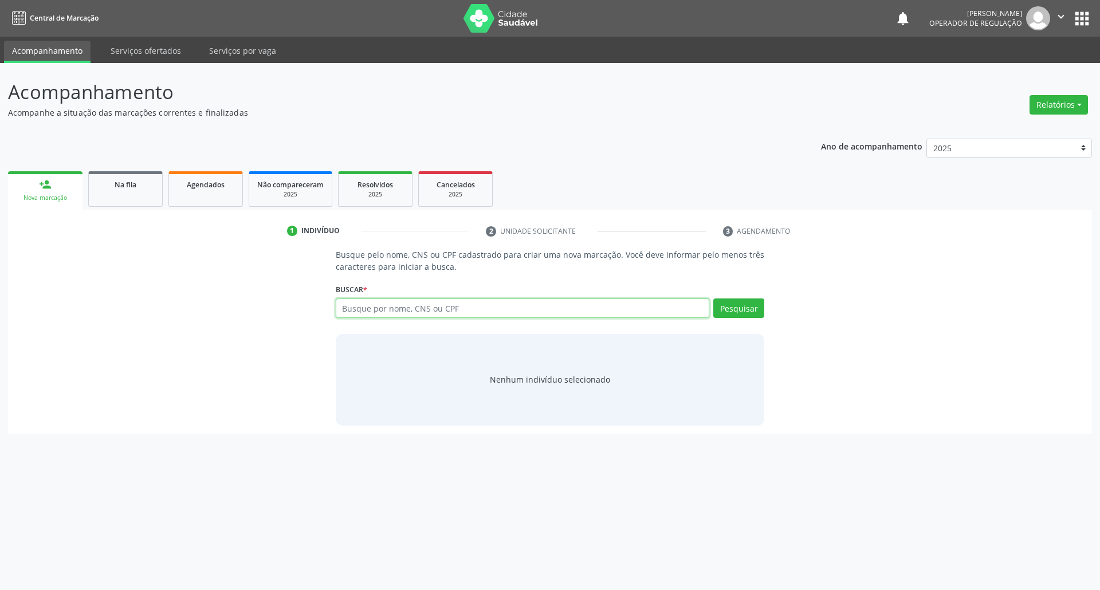
click at [381, 315] on input "text" at bounding box center [523, 308] width 374 height 19
type input "708408242099169"
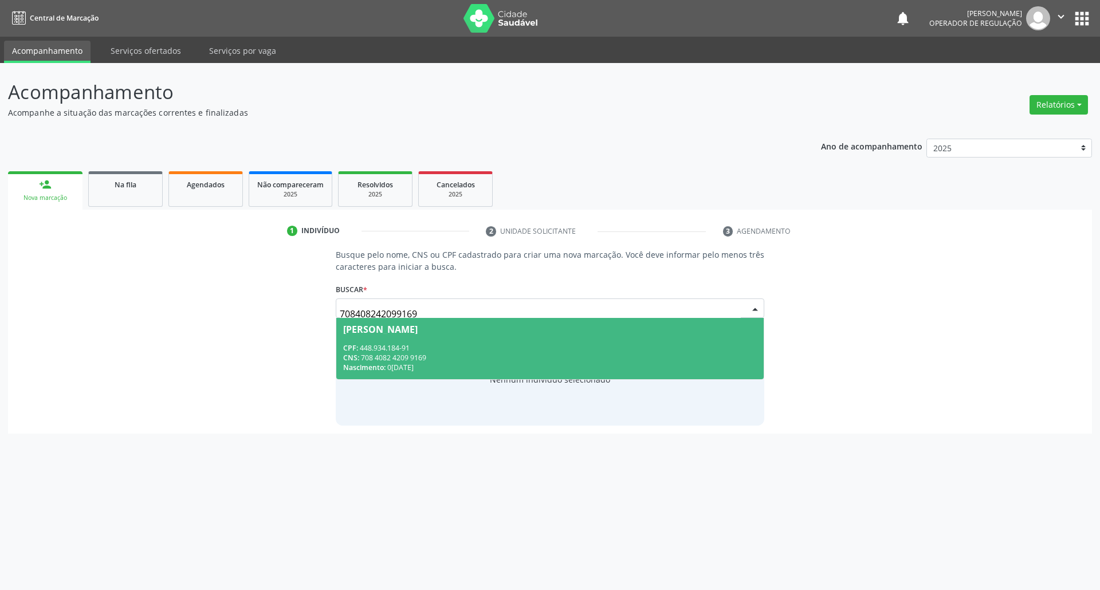
click at [432, 346] on div "CPF: 448.934.184-91" at bounding box center [550, 348] width 414 height 10
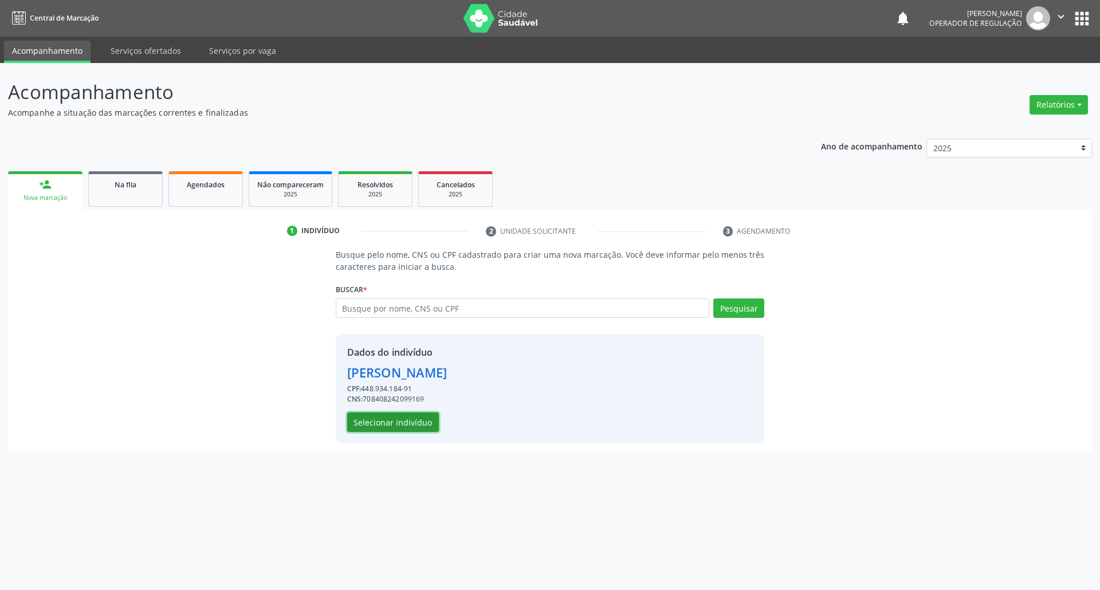
click at [379, 415] on button "Selecionar indivíduo" at bounding box center [393, 422] width 92 height 19
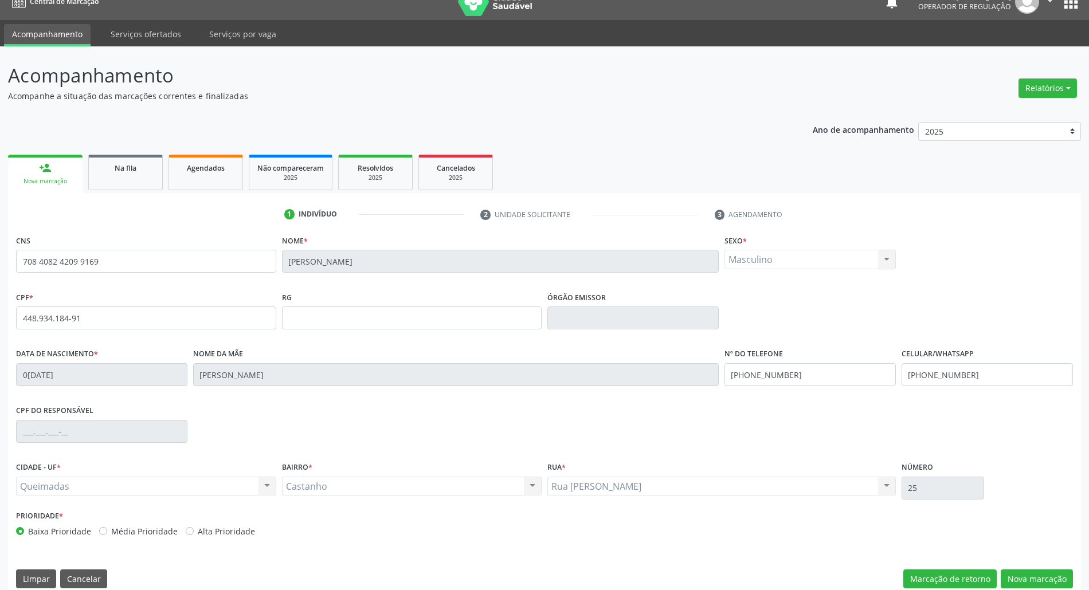
scroll to position [31, 0]
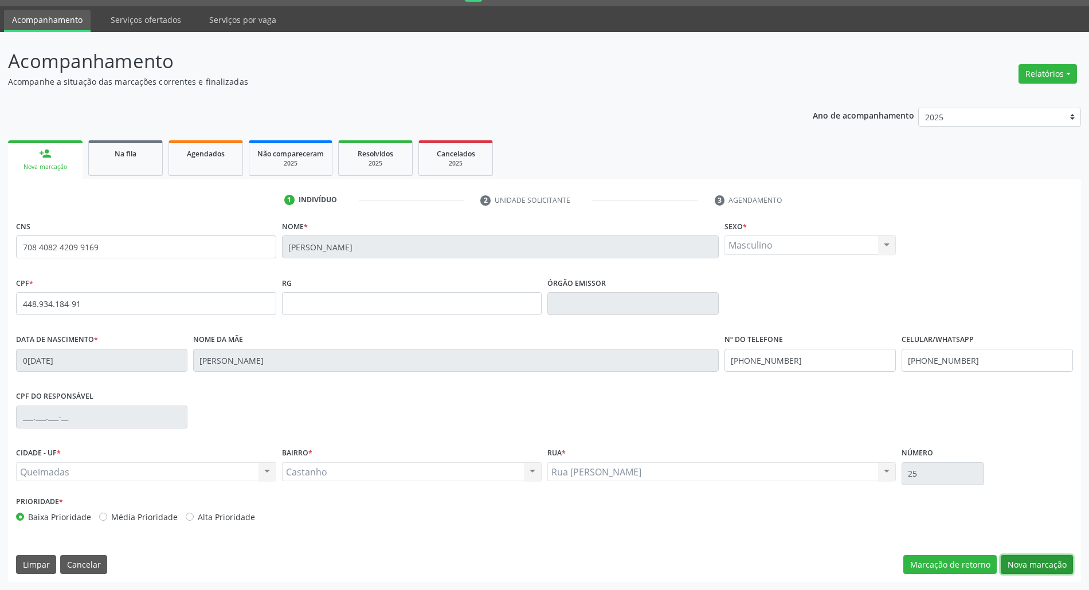
click at [1029, 570] on button "Nova marcação" at bounding box center [1037, 564] width 72 height 19
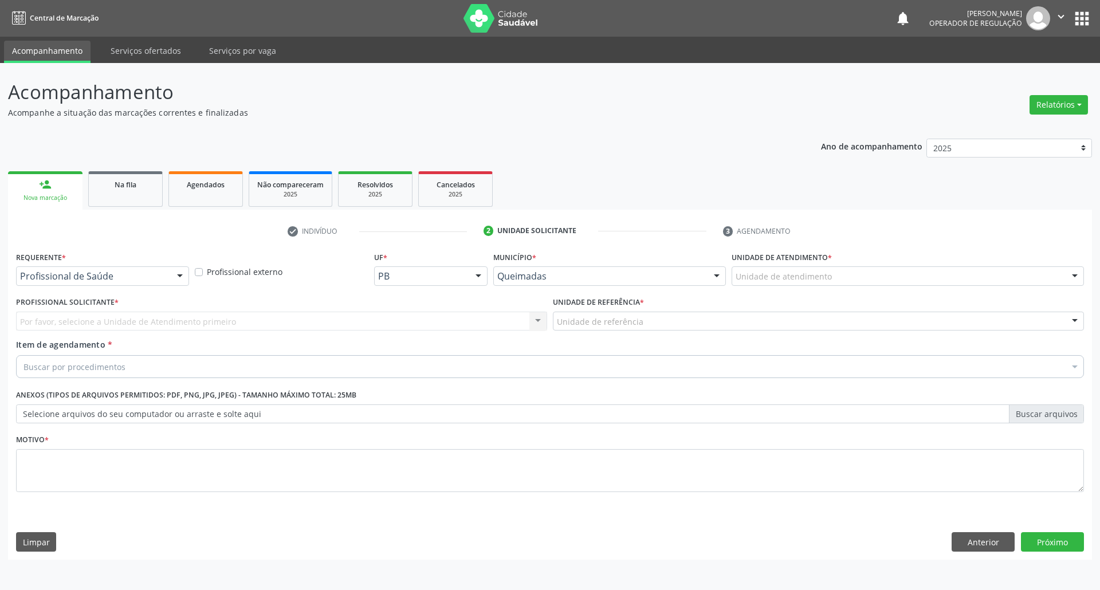
drag, startPoint x: 154, startPoint y: 274, endPoint x: 148, endPoint y: 300, distance: 27.1
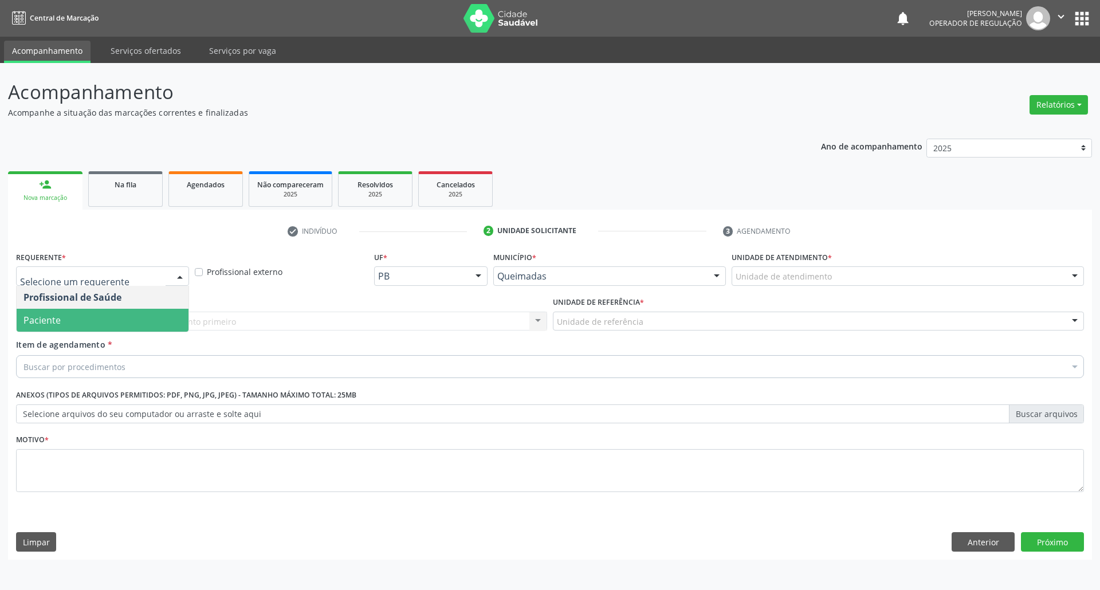
click at [143, 322] on span "Paciente" at bounding box center [103, 320] width 172 height 23
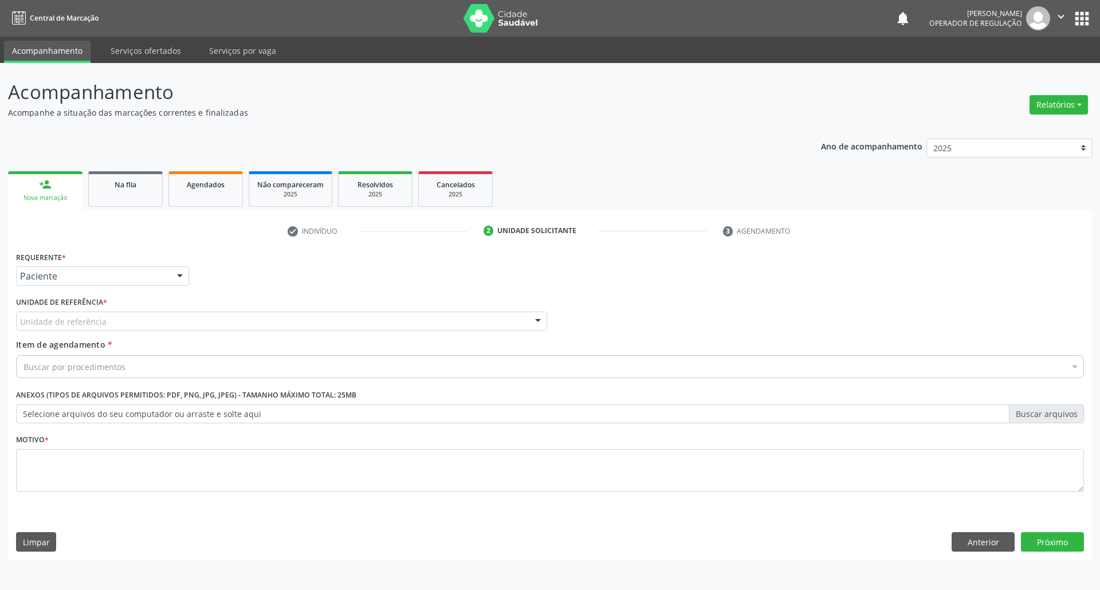
click at [195, 320] on div "Unidade de referência" at bounding box center [281, 321] width 531 height 19
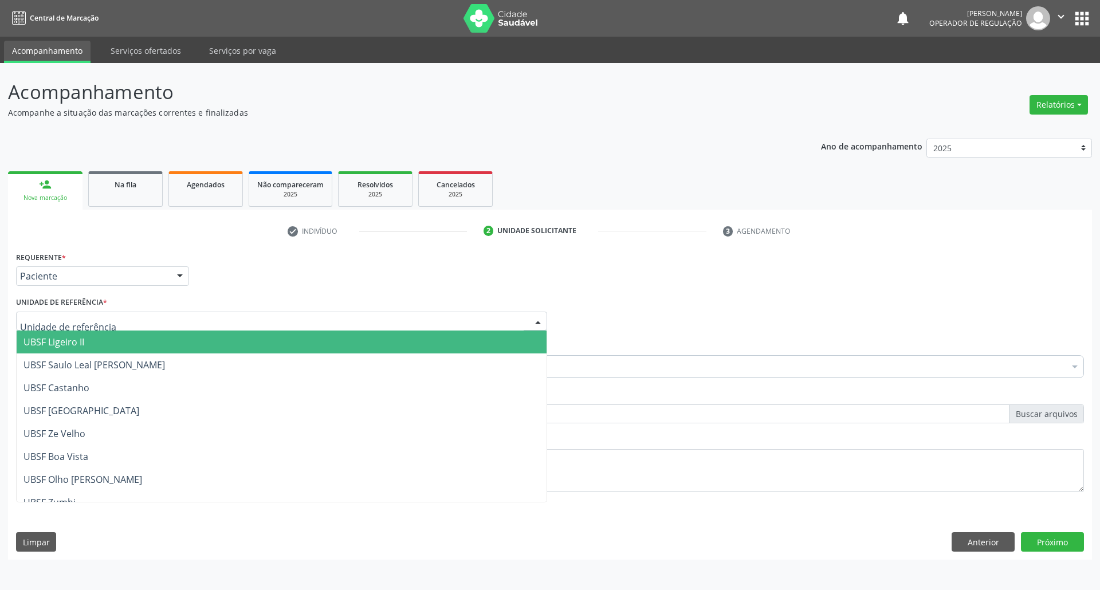
type input "X"
type input "CA"
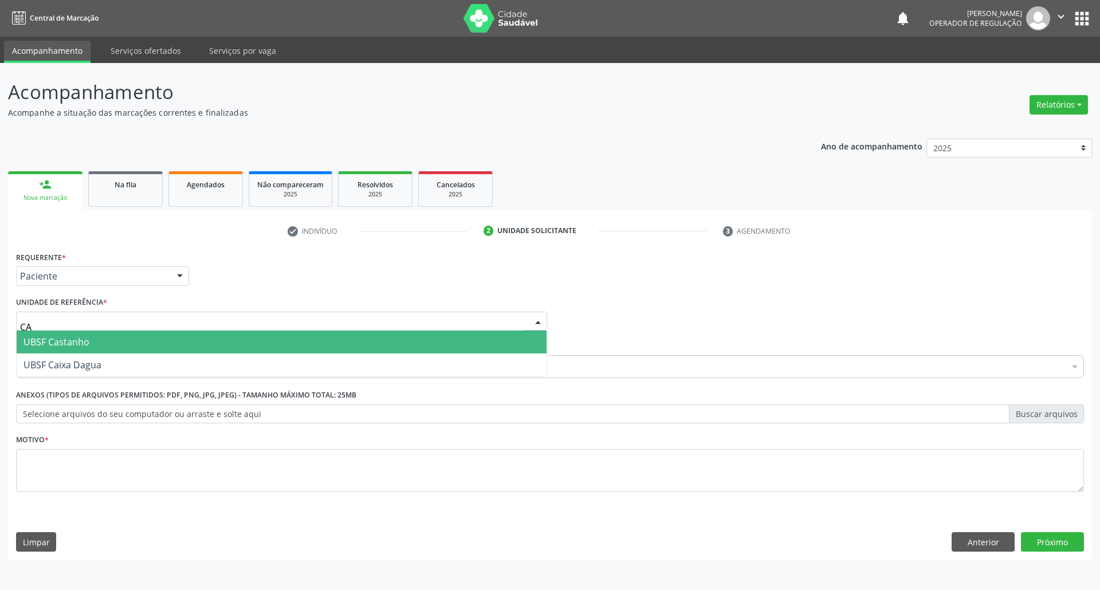
drag, startPoint x: 172, startPoint y: 347, endPoint x: 154, endPoint y: 356, distance: 20.5
click at [171, 347] on span "UBSF Castanho" at bounding box center [282, 342] width 530 height 23
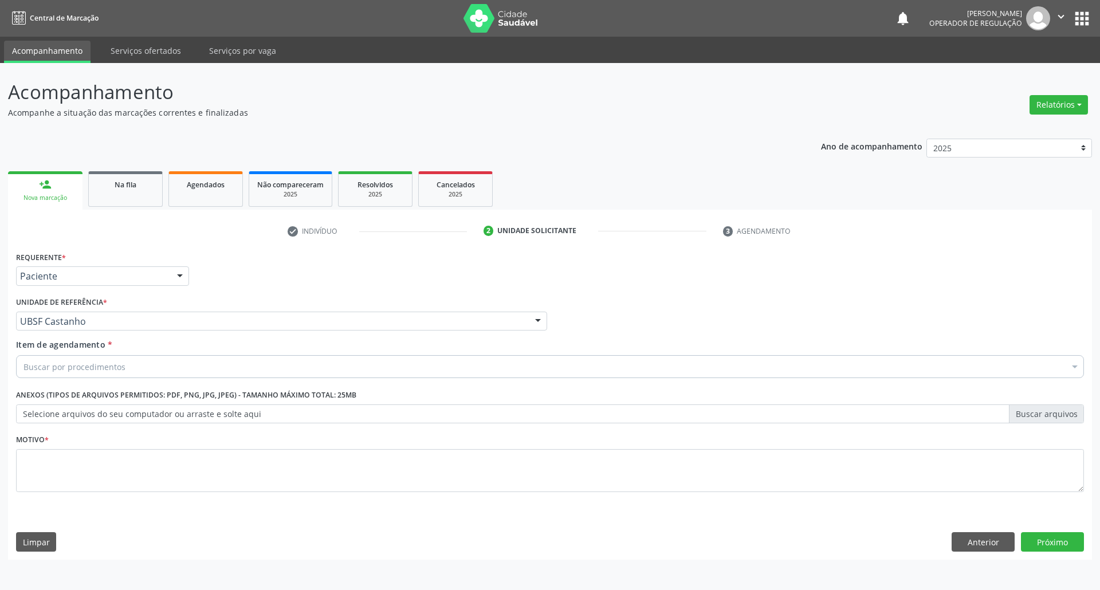
click at [139, 370] on div "Buscar por procedimentos" at bounding box center [550, 366] width 1068 height 23
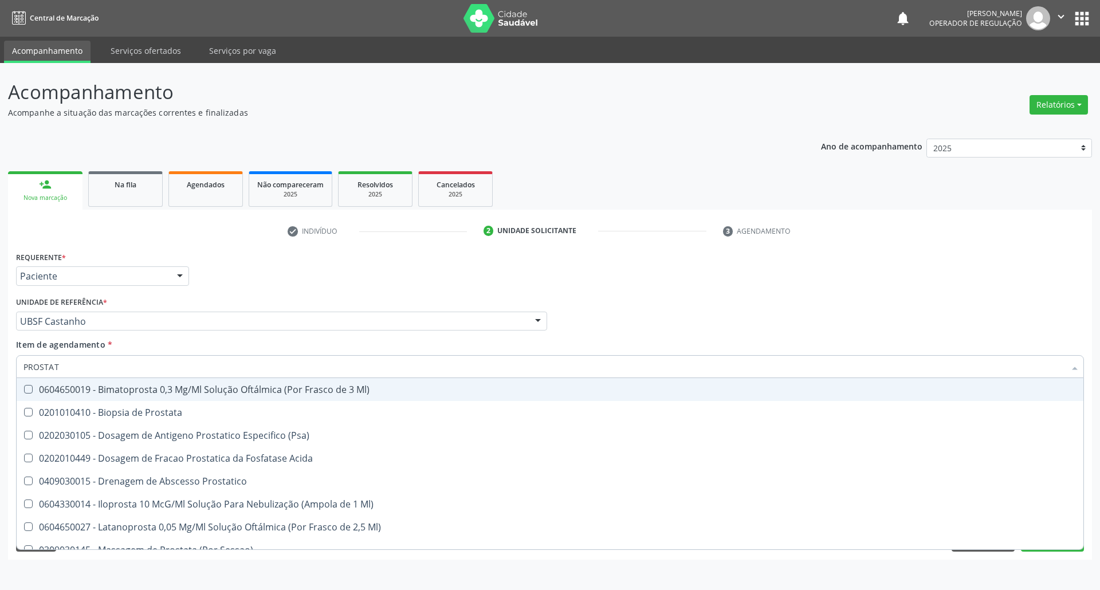
type input "PROSTATA"
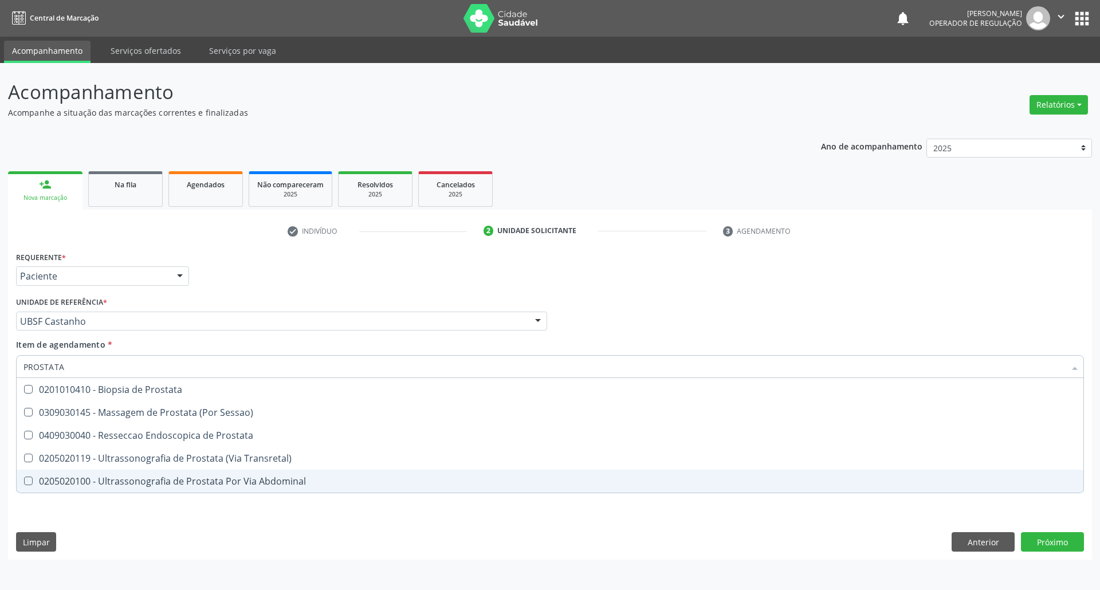
click at [161, 484] on div "0205020100 - Ultrassonografia de Prostata Por Via Abdominal" at bounding box center [549, 481] width 1053 height 9
checkbox Abdominal "true"
click at [166, 547] on div "Requerente * Paciente Profissional de Saúde Paciente Nenhum resultado encontrad…" at bounding box center [550, 404] width 1084 height 311
checkbox Sessao\) "true"
checkbox Abdominal "false"
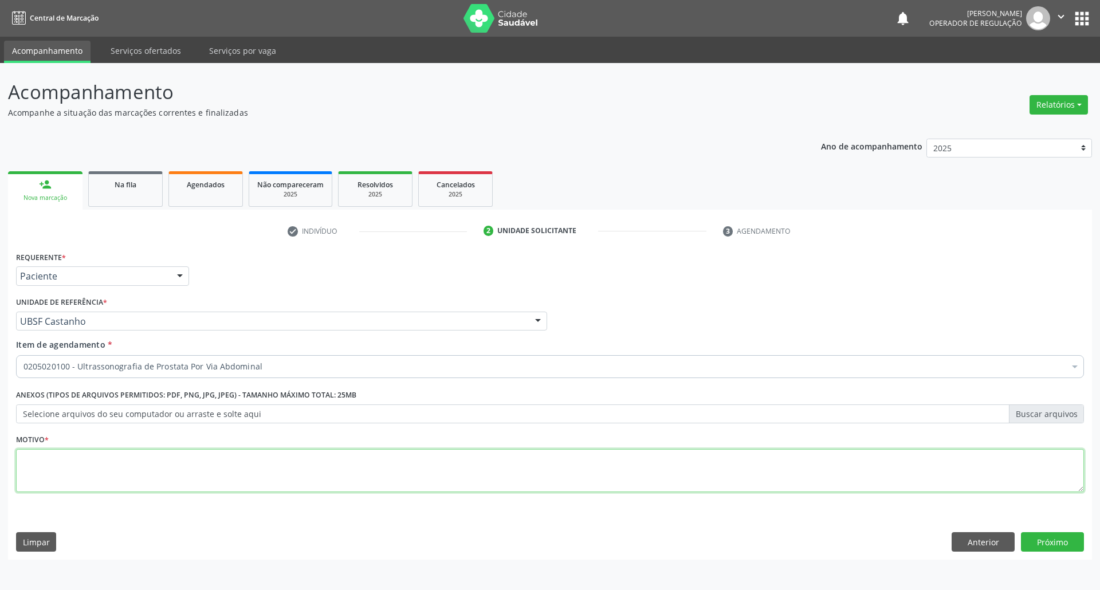
click at [174, 454] on textarea at bounding box center [550, 471] width 1068 height 44
type textarea "ROTINA"
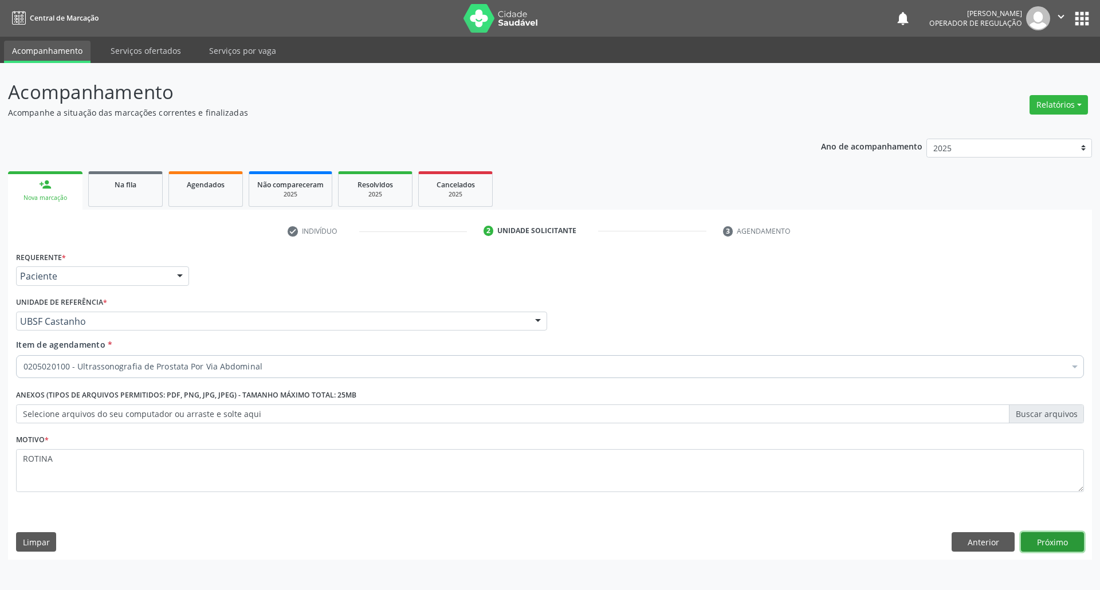
click at [1062, 535] on button "Próximo" at bounding box center [1052, 541] width 63 height 19
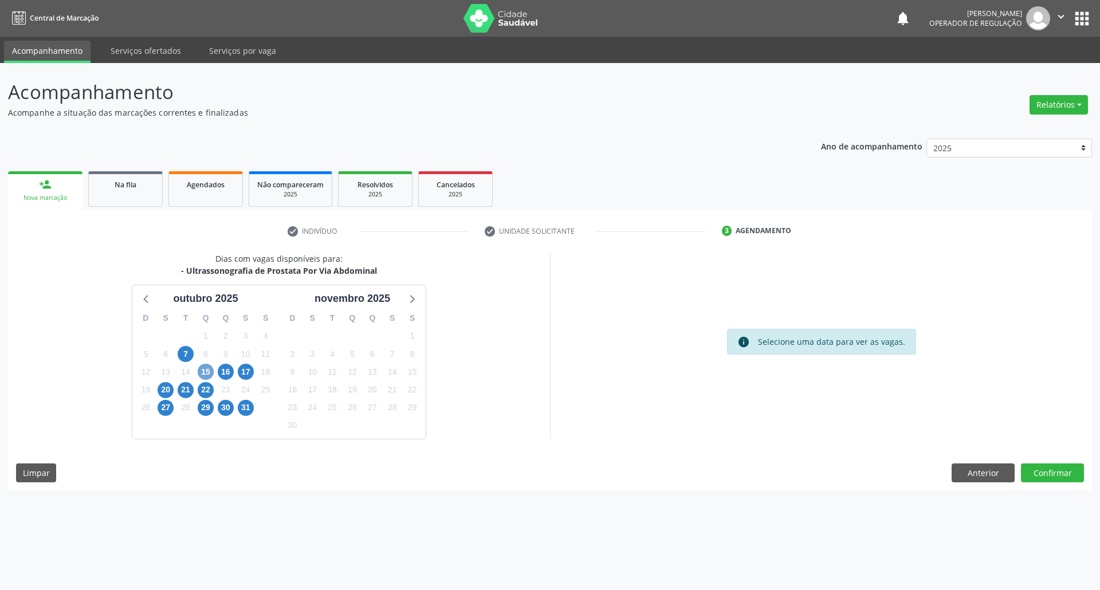
click at [211, 369] on span "15" at bounding box center [206, 372] width 16 height 16
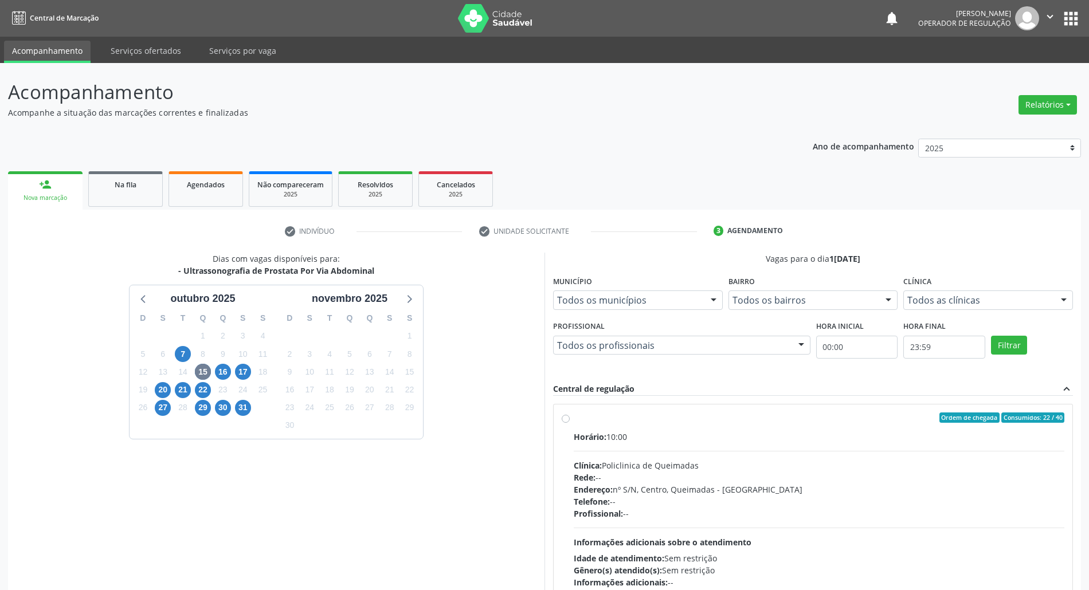
click at [808, 443] on div "Horário: 10:00" at bounding box center [819, 437] width 491 height 12
click at [570, 423] on input "Ordem de chegada Consumidos: 22 / 40 Horário: 10:00 Clínica: Policlinica de Que…" at bounding box center [566, 418] width 8 height 10
radio input "true"
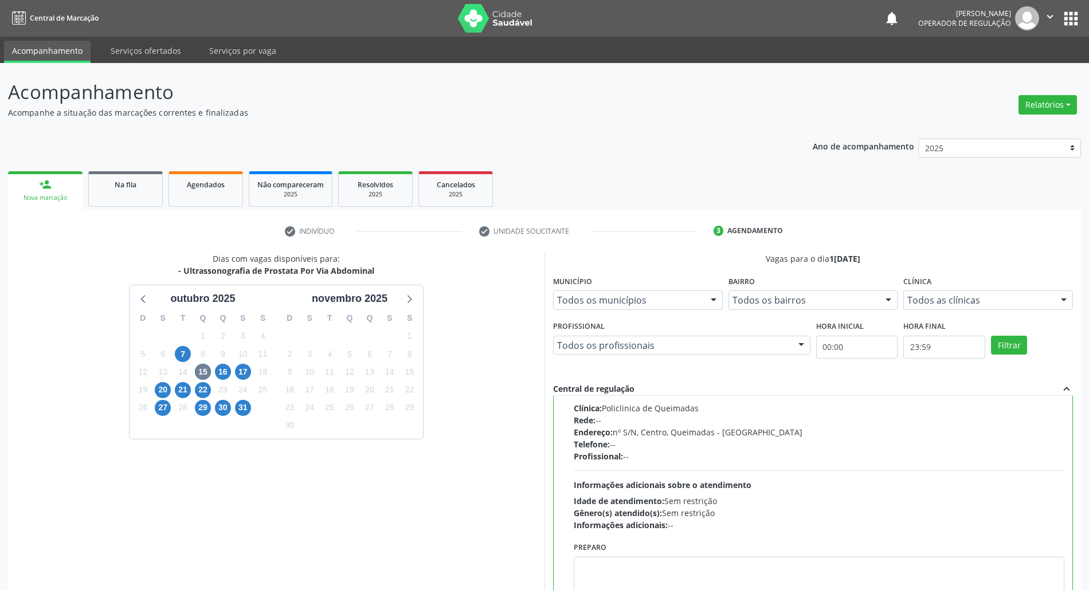
scroll to position [95, 0]
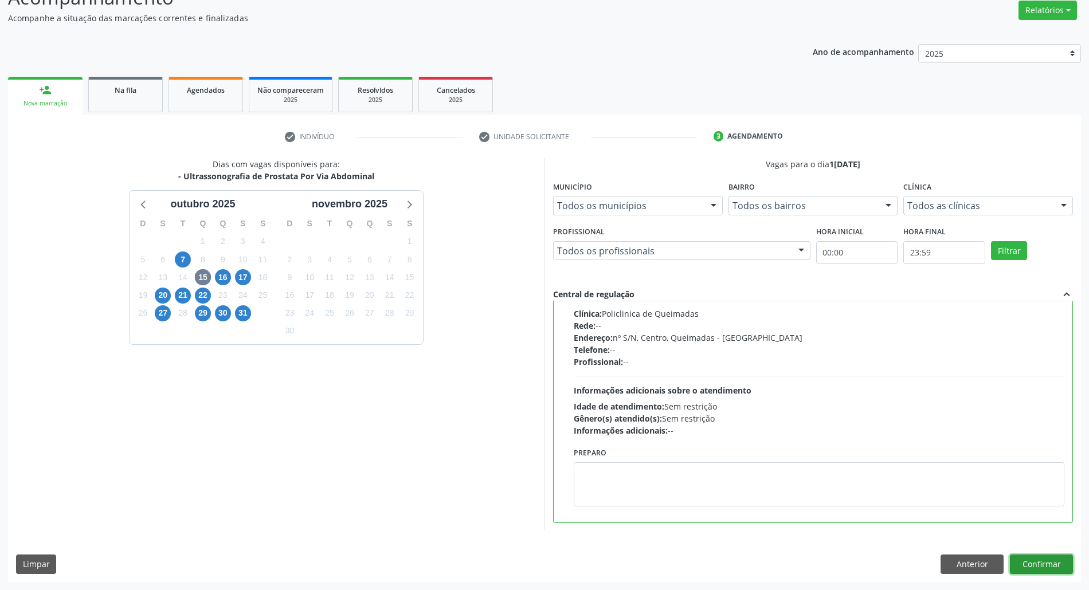
click at [1052, 559] on button "Confirmar" at bounding box center [1041, 564] width 63 height 19
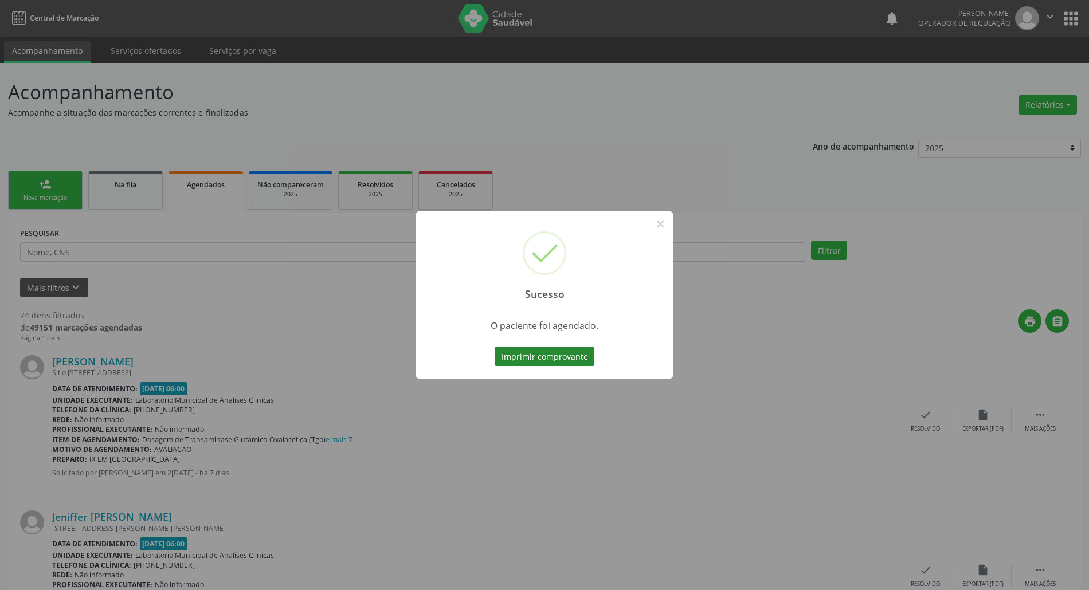
click at [565, 349] on button "Imprimir comprovante" at bounding box center [545, 356] width 100 height 19
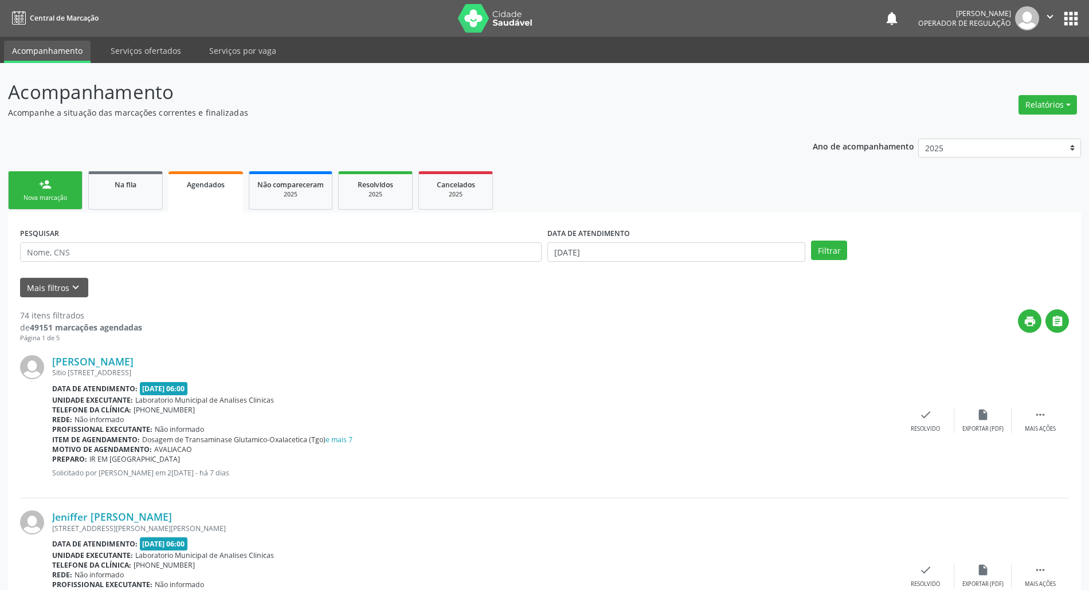
click at [47, 199] on div "Nova marcação" at bounding box center [45, 198] width 57 height 9
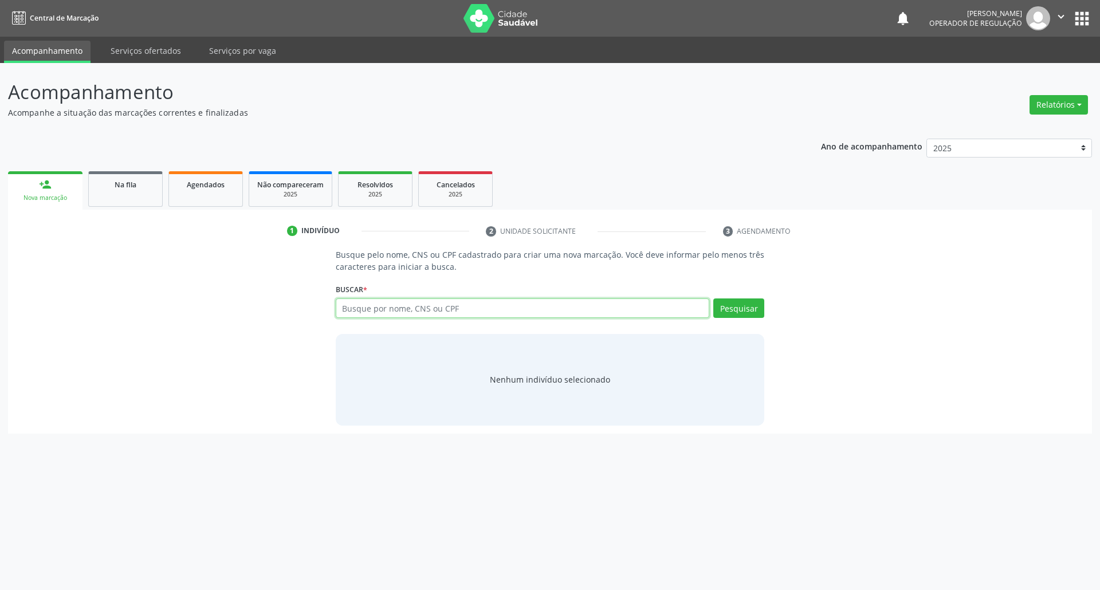
click at [416, 318] on input "text" at bounding box center [523, 308] width 374 height 19
type input "700004906378409"
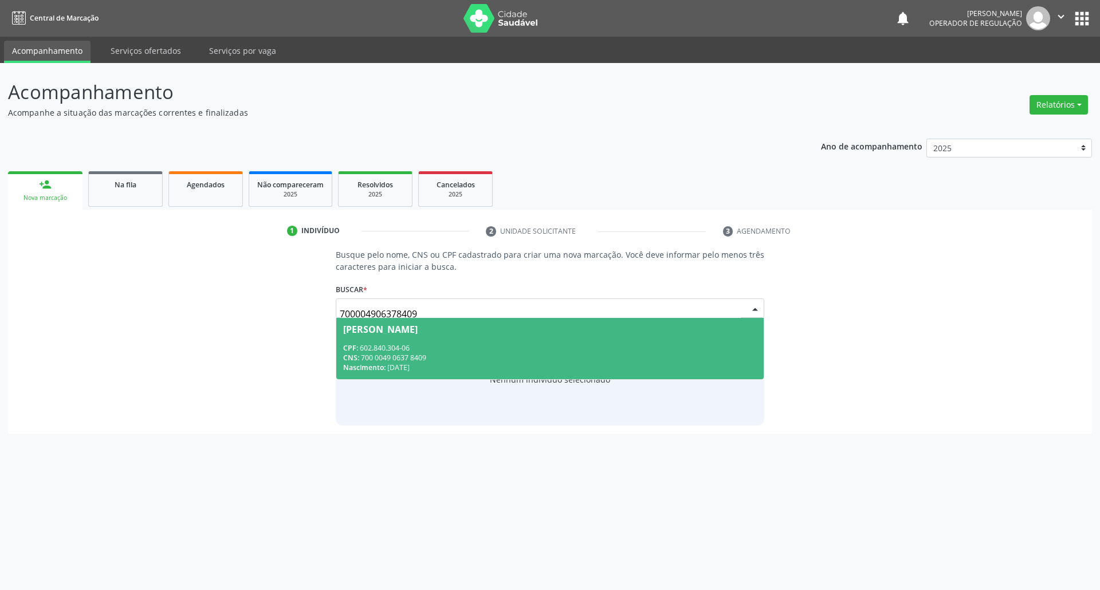
click at [399, 351] on div "CPF: 602.840.304-06" at bounding box center [550, 348] width 414 height 10
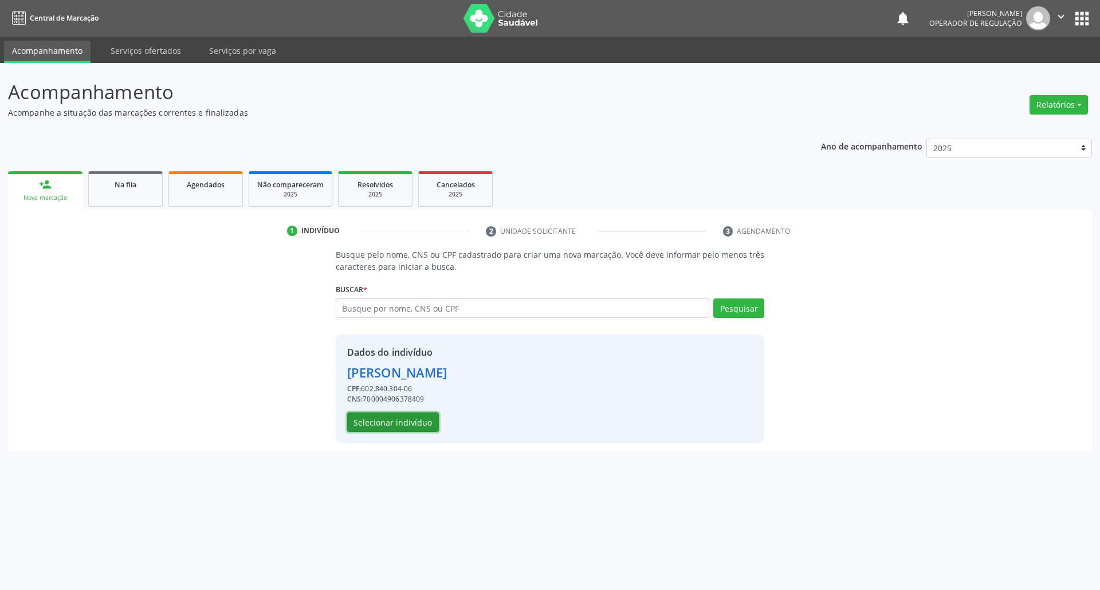
click at [381, 420] on button "Selecionar indivíduo" at bounding box center [393, 422] width 92 height 19
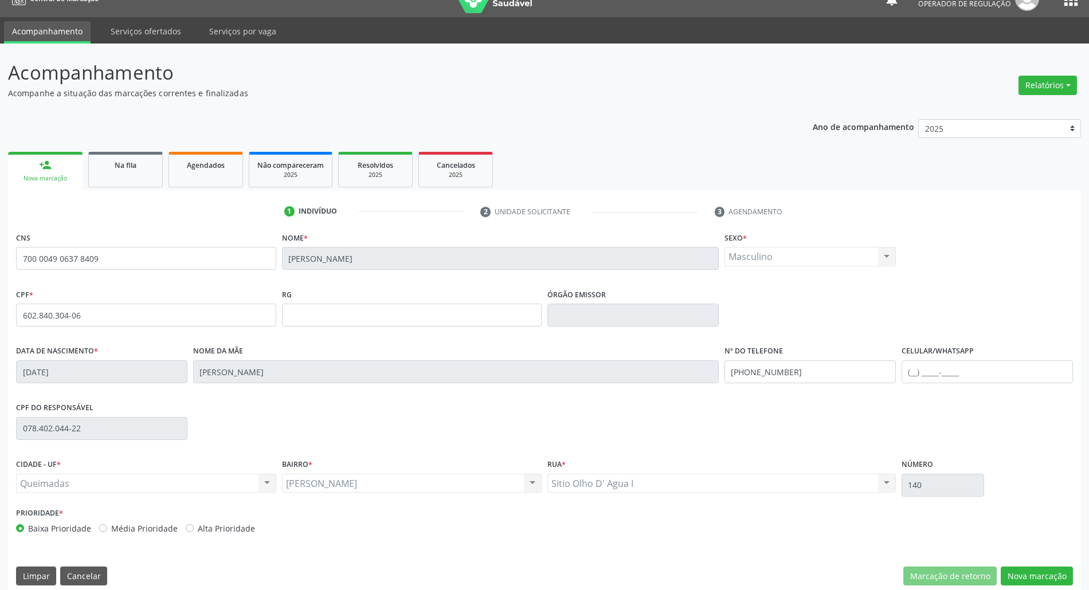
scroll to position [31, 0]
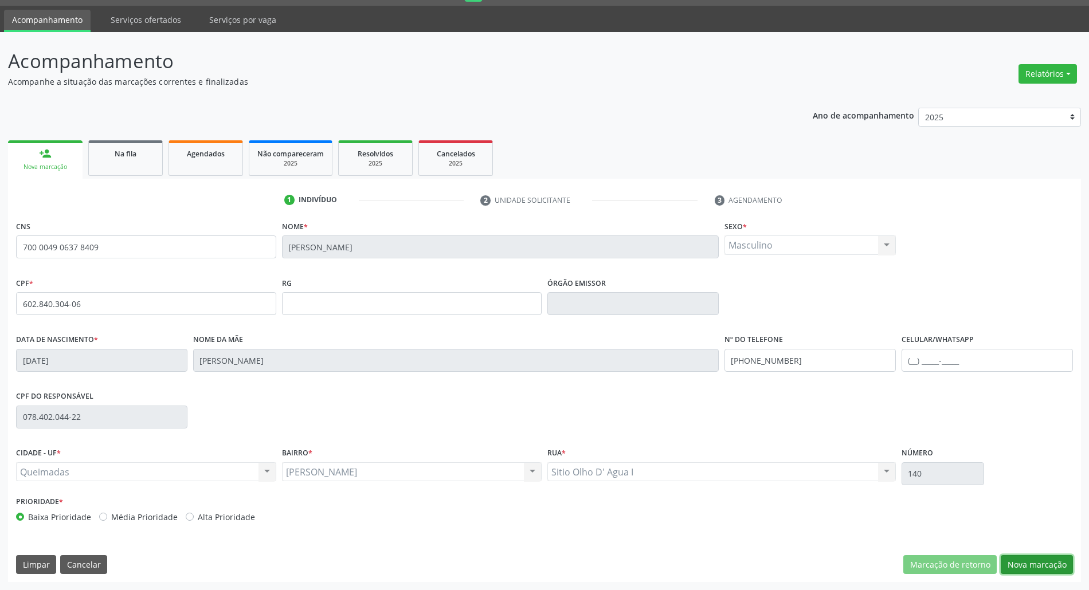
click at [1042, 571] on button "Nova marcação" at bounding box center [1037, 564] width 72 height 19
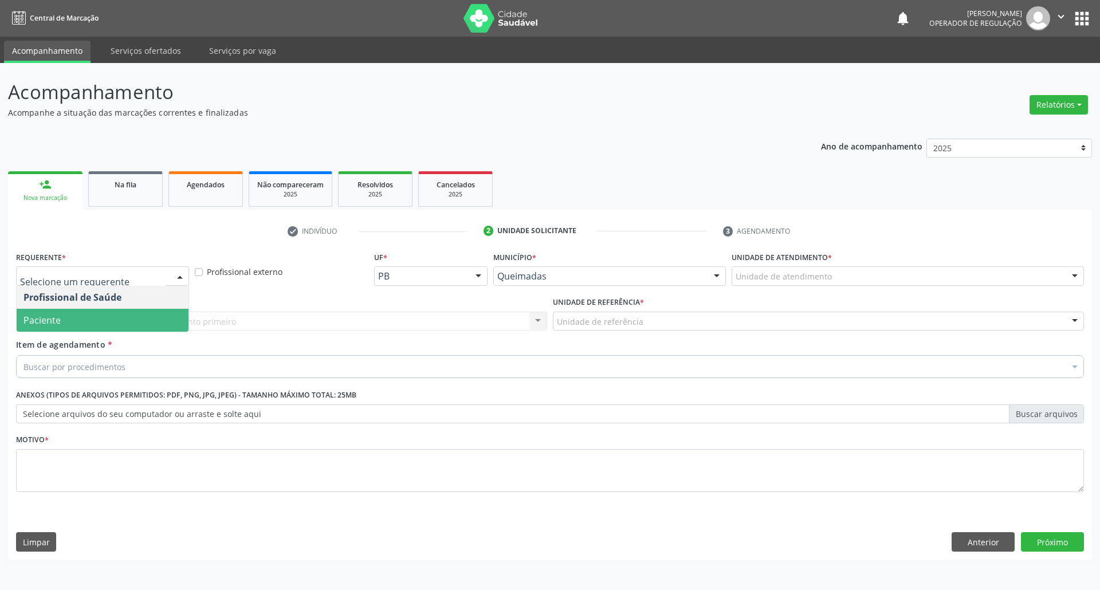
click at [127, 320] on span "Paciente" at bounding box center [103, 320] width 172 height 23
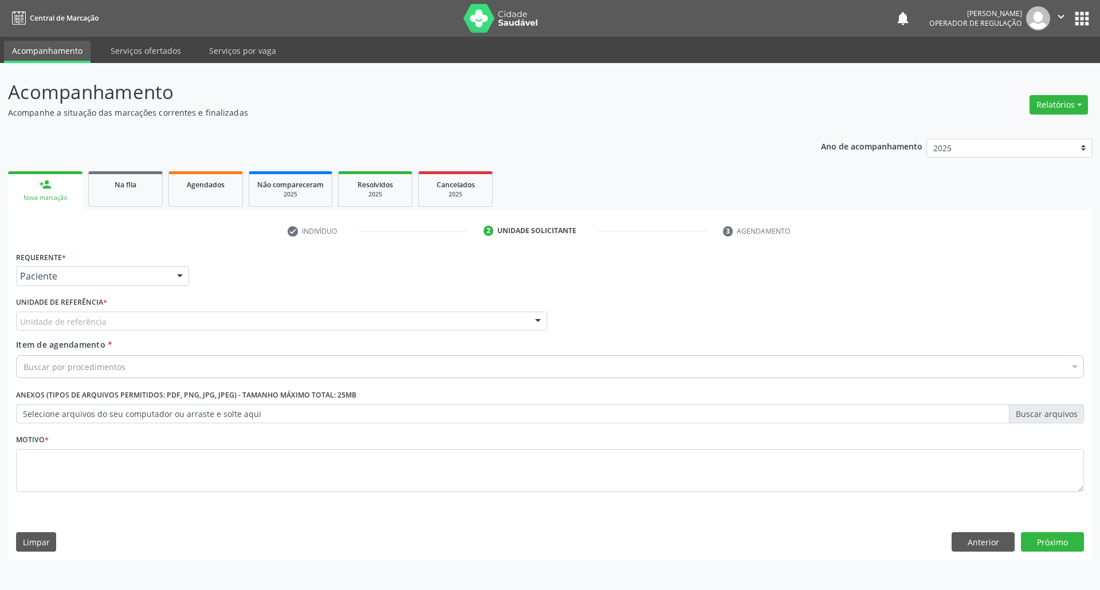
click at [161, 314] on div "Unidade de referência" at bounding box center [281, 321] width 531 height 19
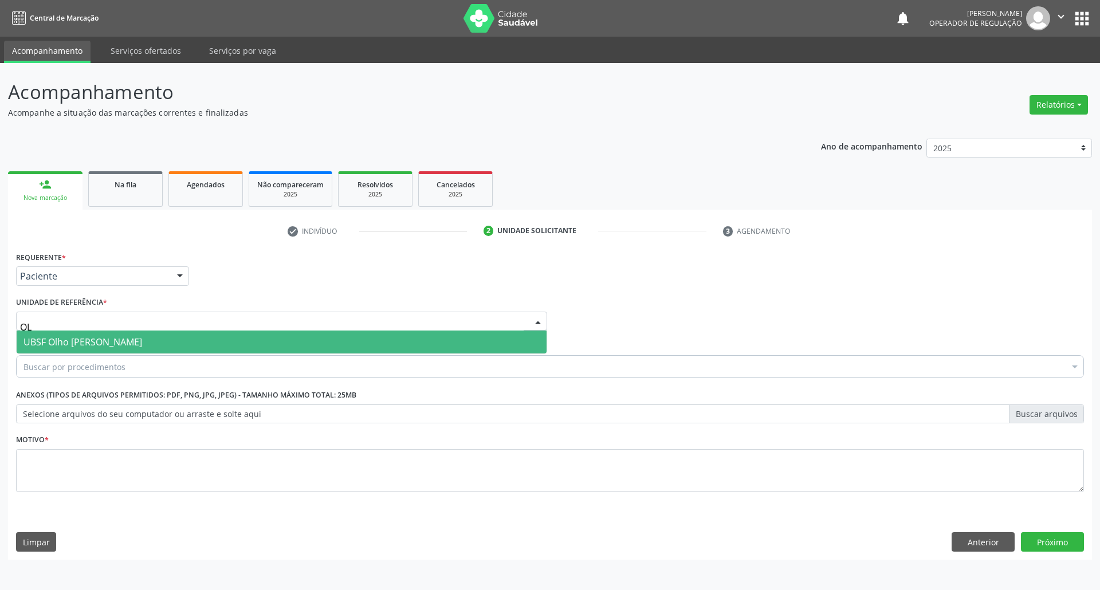
type input "OLH"
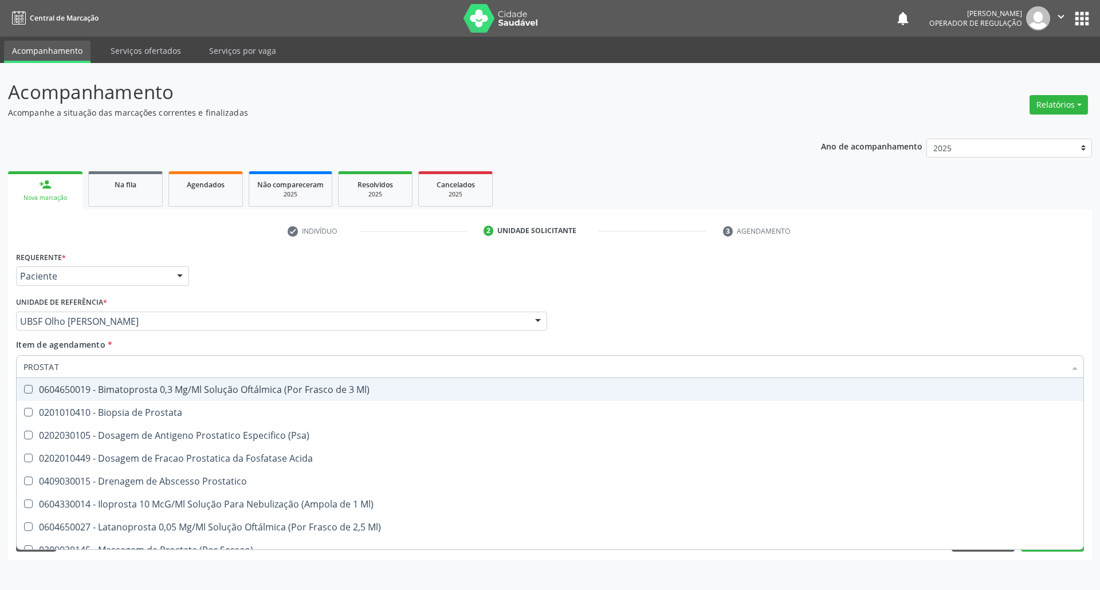
type input "PROSTATA"
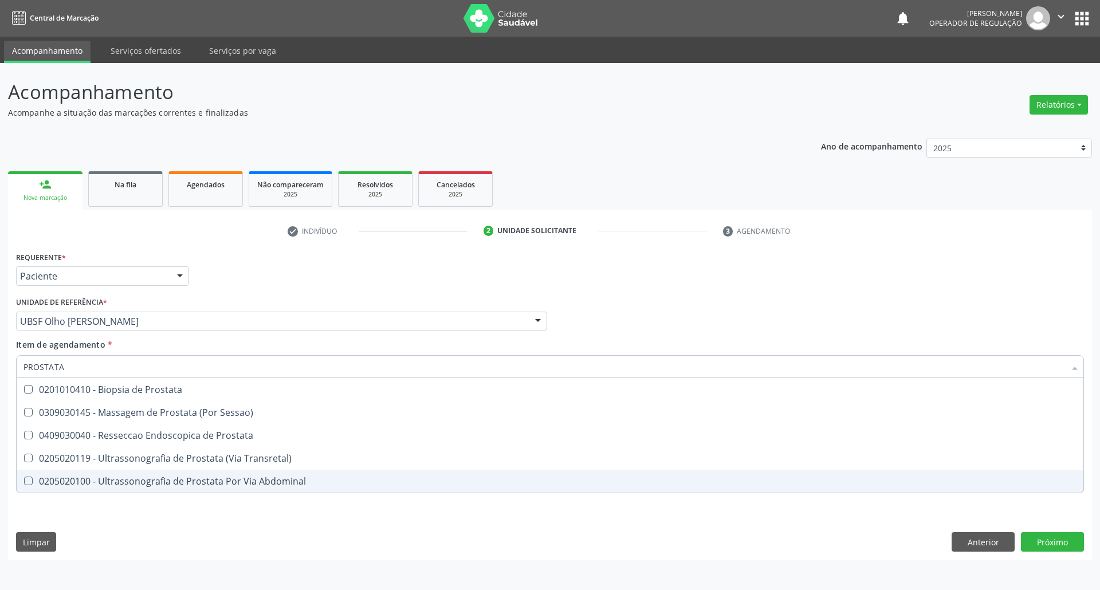
click at [150, 480] on div "0205020100 - Ultrassonografia de Prostata Por Via Abdominal" at bounding box center [549, 481] width 1053 height 9
checkbox Abdominal "true"
click at [157, 519] on div "Requerente * Paciente Profissional de Saúde Paciente Nenhum resultado encontrad…" at bounding box center [550, 404] width 1084 height 311
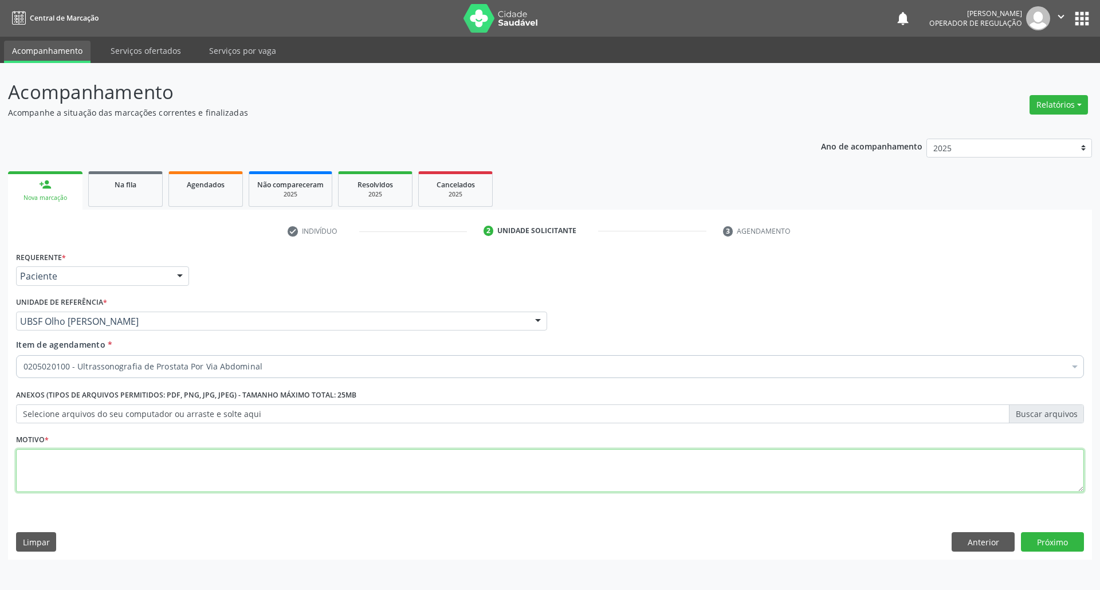
click at [144, 454] on textarea at bounding box center [550, 471] width 1068 height 44
paste textarea "ROTINA"
type textarea "ROTINA"
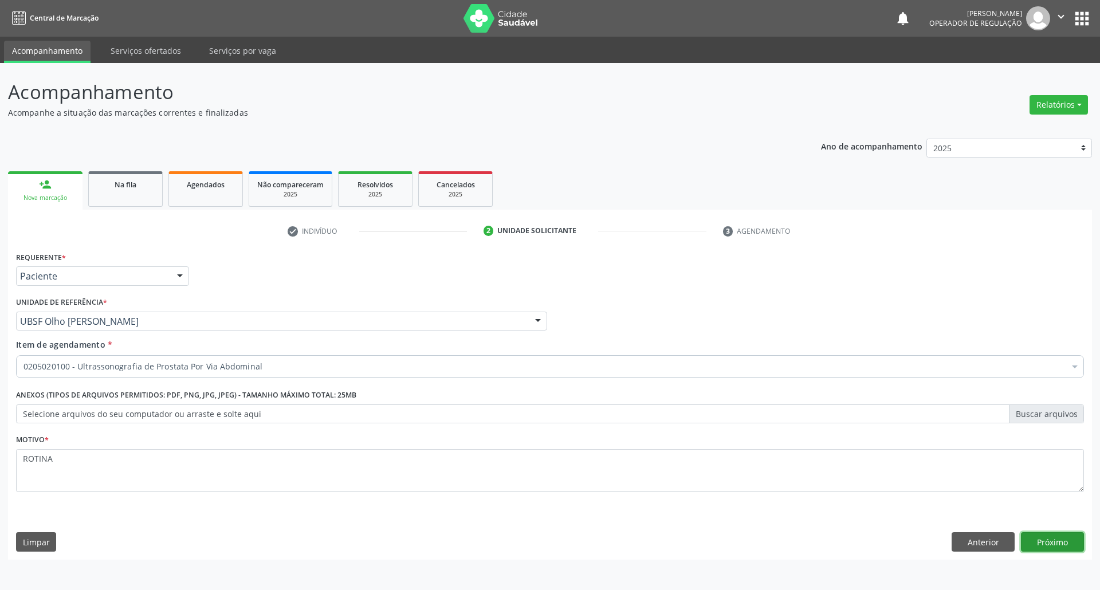
click button "Próximo" at bounding box center [1052, 541] width 63 height 19
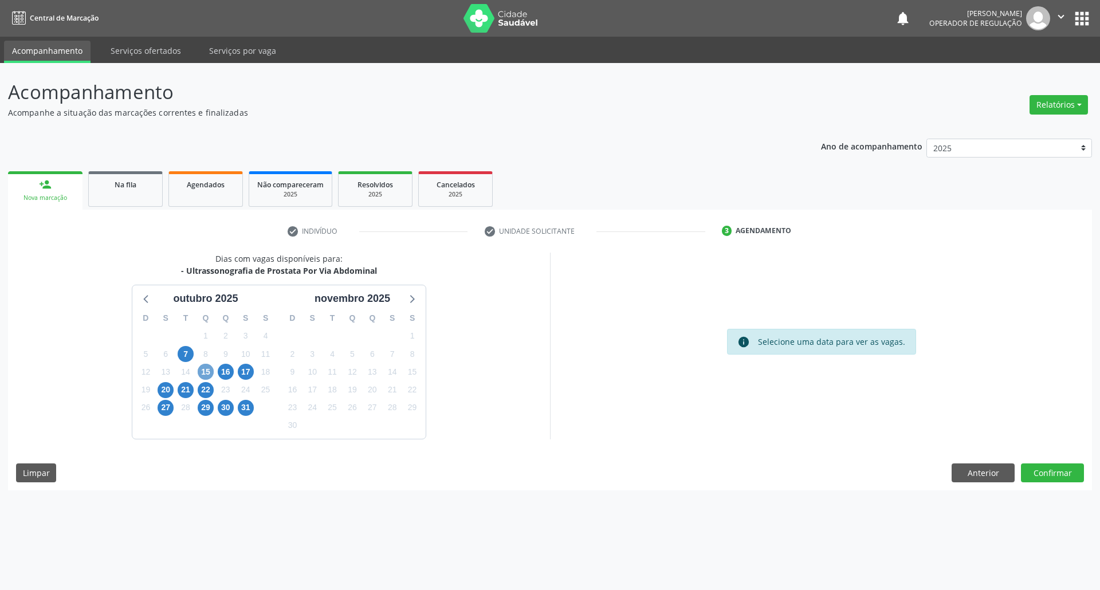
click at [211, 366] on span "15" at bounding box center [206, 372] width 16 height 16
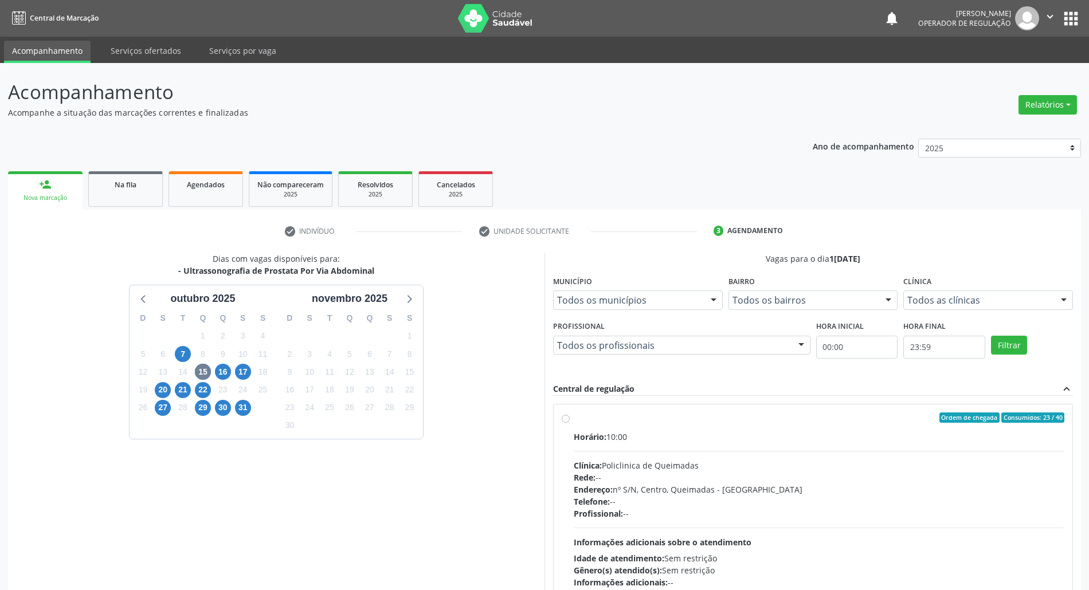
drag, startPoint x: 920, startPoint y: 502, endPoint x: 909, endPoint y: 497, distance: 12.3
click at [917, 500] on div "Telefone: --" at bounding box center [819, 502] width 491 height 12
click at [570, 423] on input "Ordem de chegada Consumidos: 23 / 40 Horário: 10:00 Clínica: Policlinica de Que…" at bounding box center [566, 418] width 8 height 10
radio input "true"
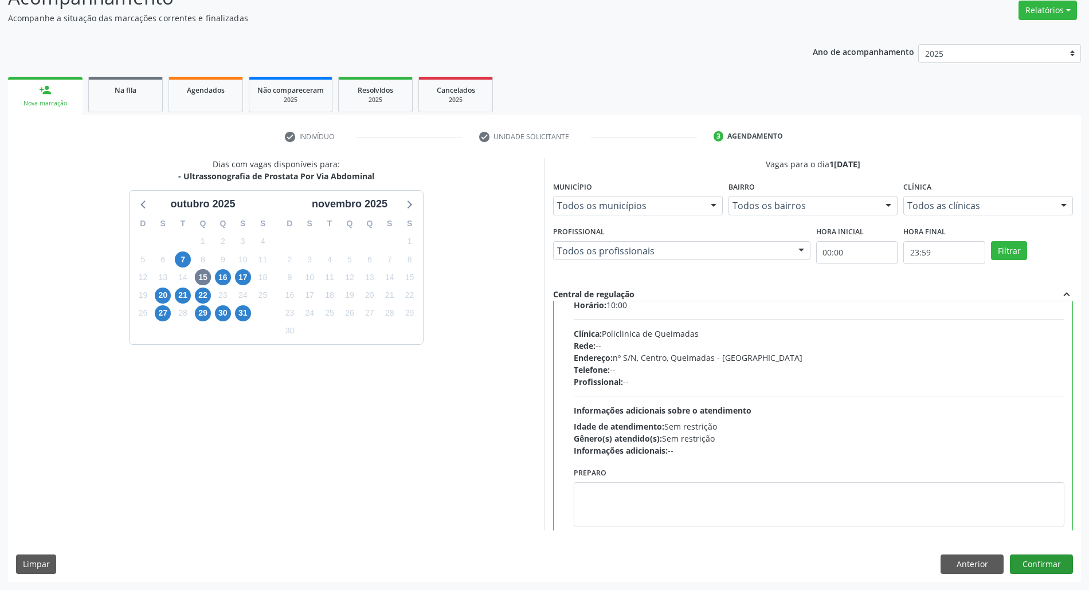
scroll to position [58, 0]
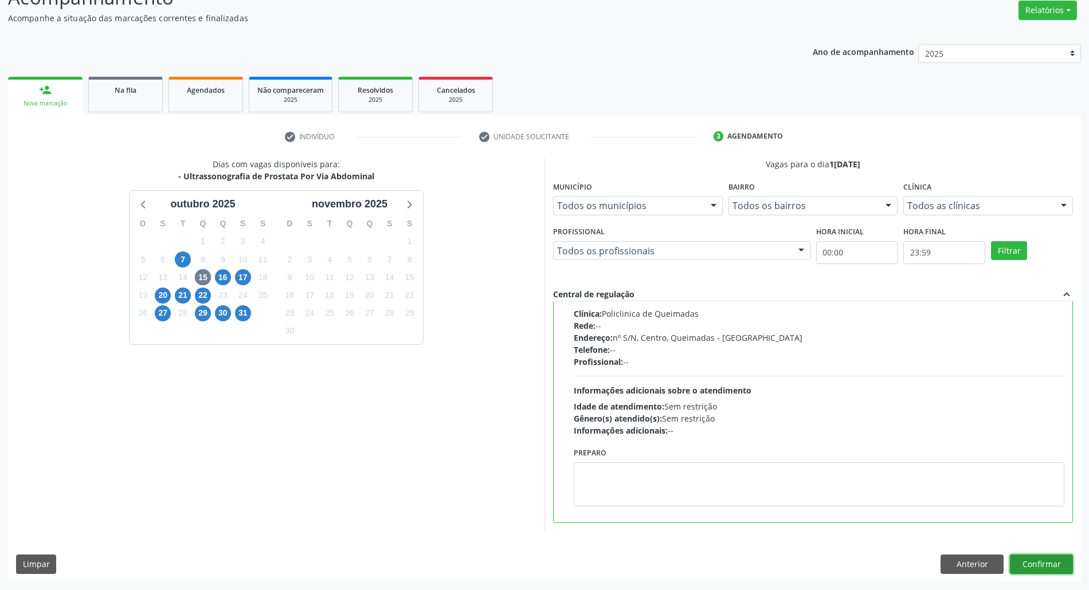
click at [1048, 569] on button "Confirmar" at bounding box center [1041, 564] width 63 height 19
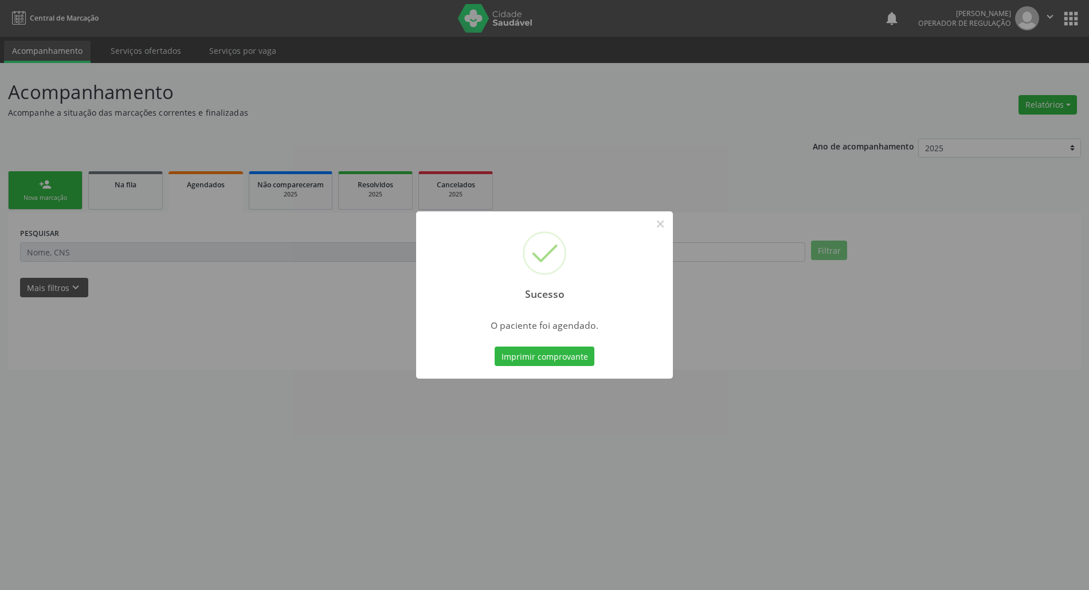
scroll to position [0, 0]
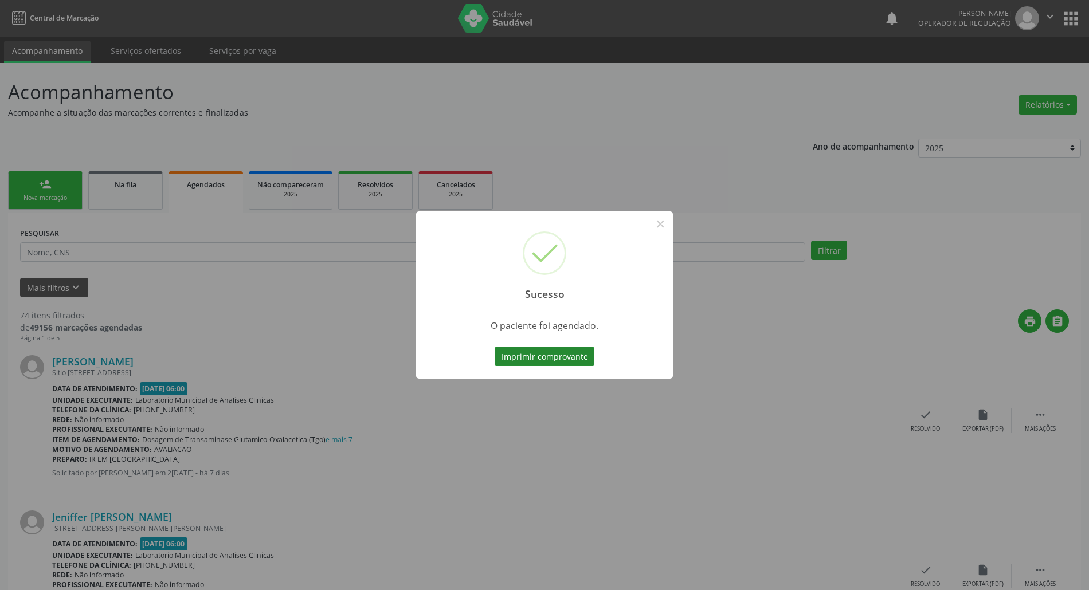
click at [565, 350] on button "Imprimir comprovante" at bounding box center [545, 356] width 100 height 19
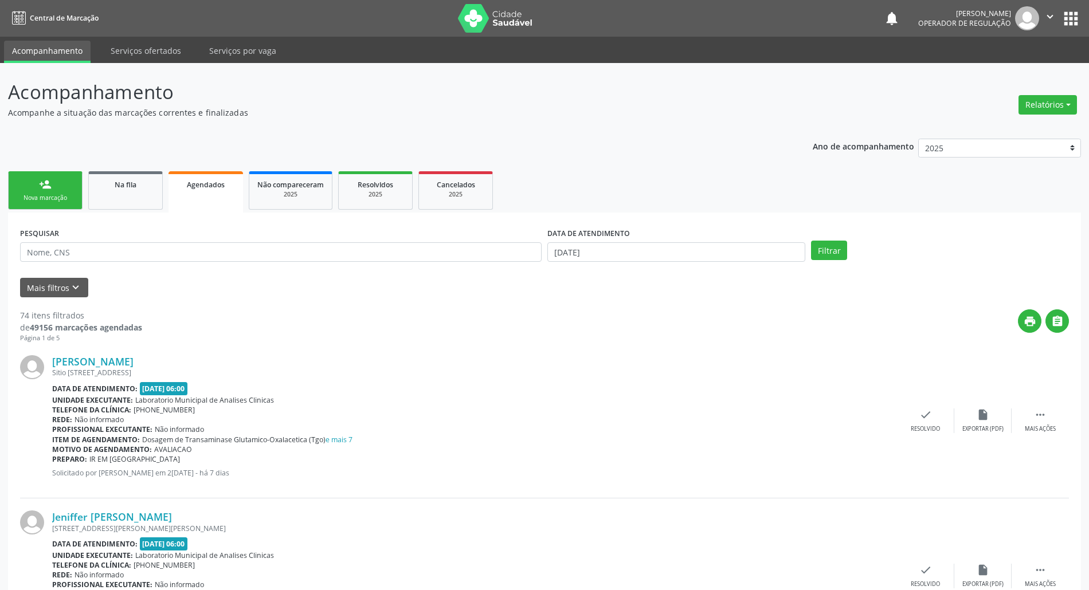
click at [61, 198] on div "Nova marcação" at bounding box center [45, 198] width 57 height 9
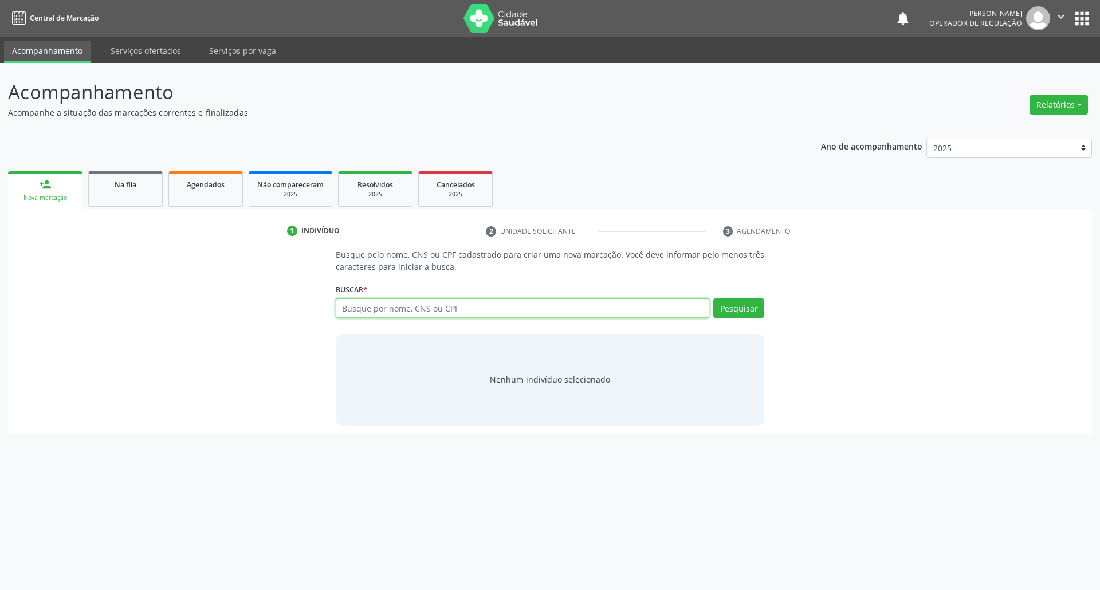
click at [461, 313] on input "text" at bounding box center [523, 308] width 374 height 19
type input "702502332029431"
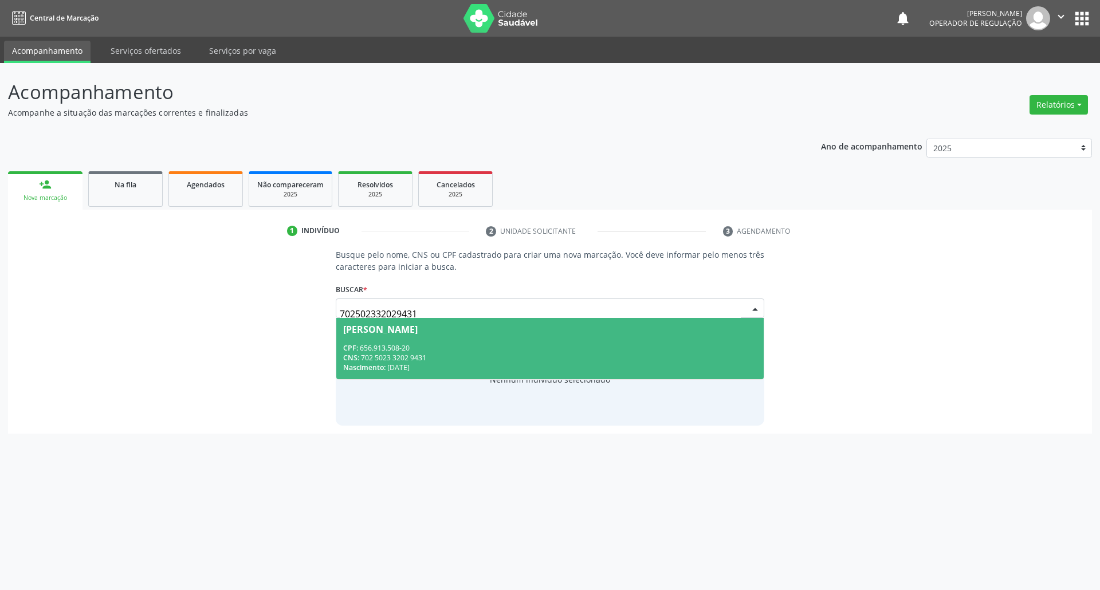
click at [477, 358] on div "CNS: 702 5023 3202 9431" at bounding box center [550, 358] width 414 height 10
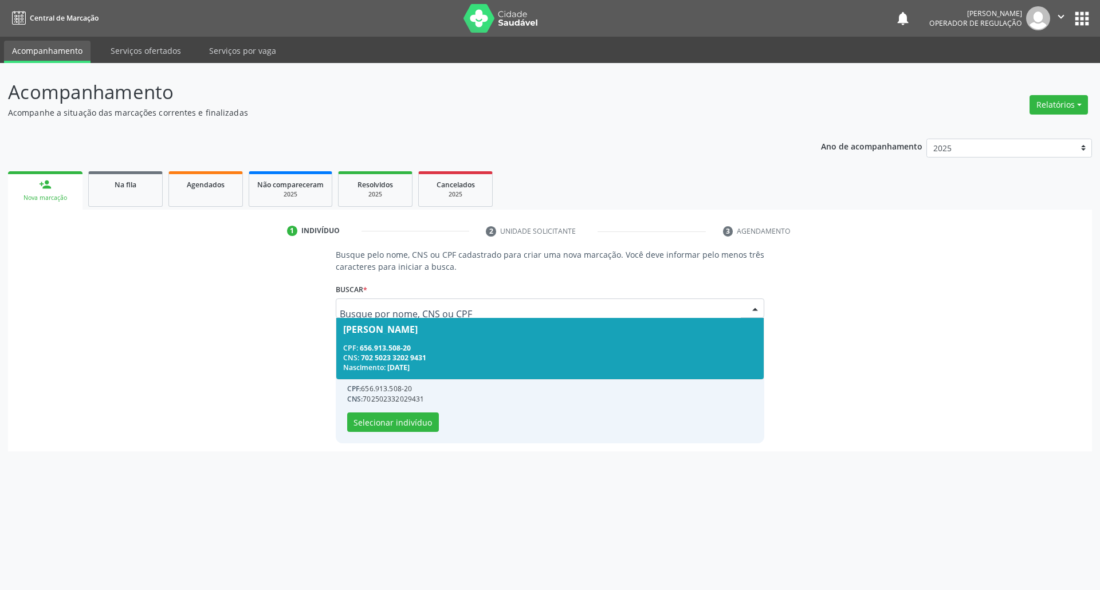
click at [477, 358] on div "CNS: 702 5023 3202 9431" at bounding box center [550, 358] width 414 height 10
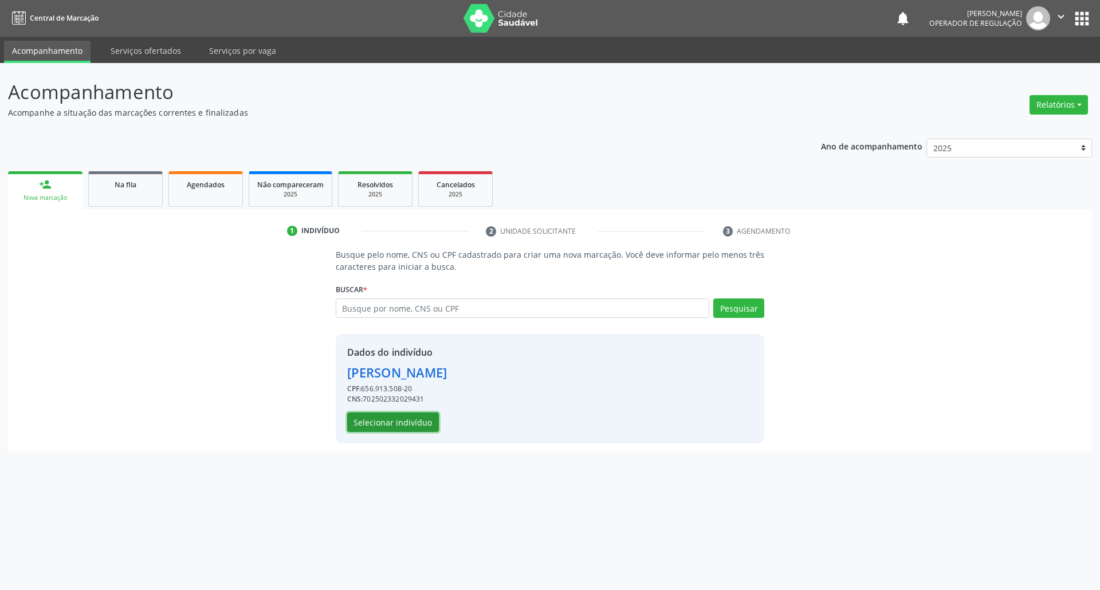
click at [415, 428] on button "Selecionar indivíduo" at bounding box center [393, 422] width 92 height 19
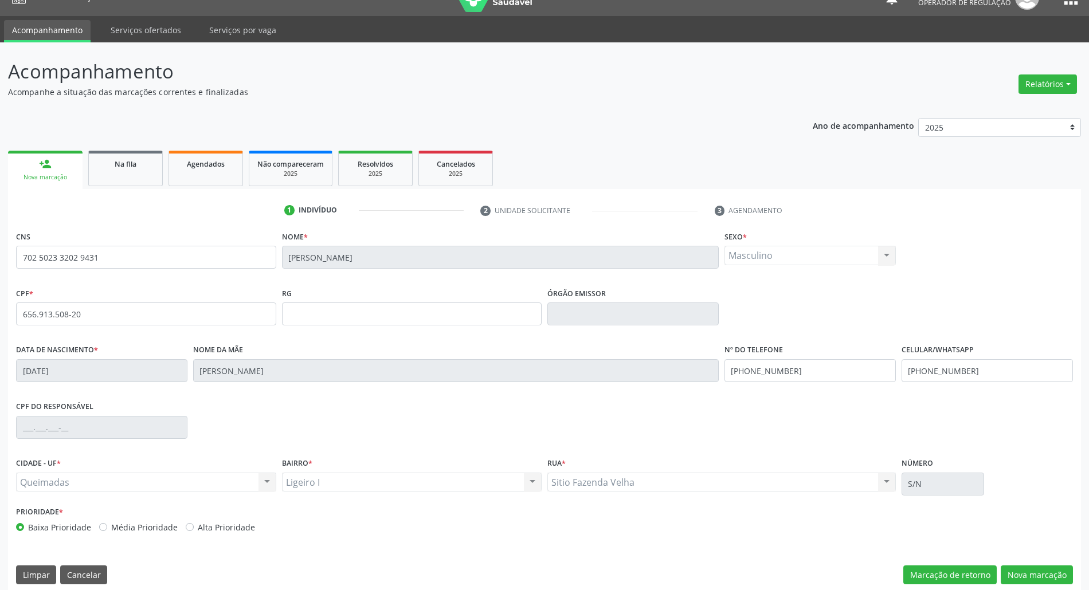
scroll to position [31, 0]
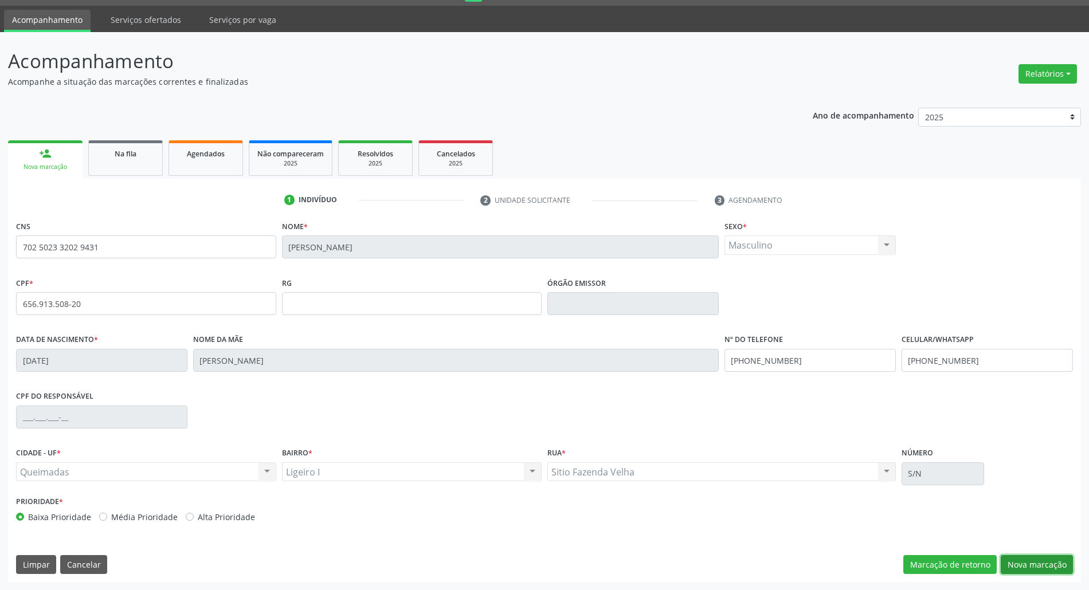
click at [1039, 558] on button "Nova marcação" at bounding box center [1037, 564] width 72 height 19
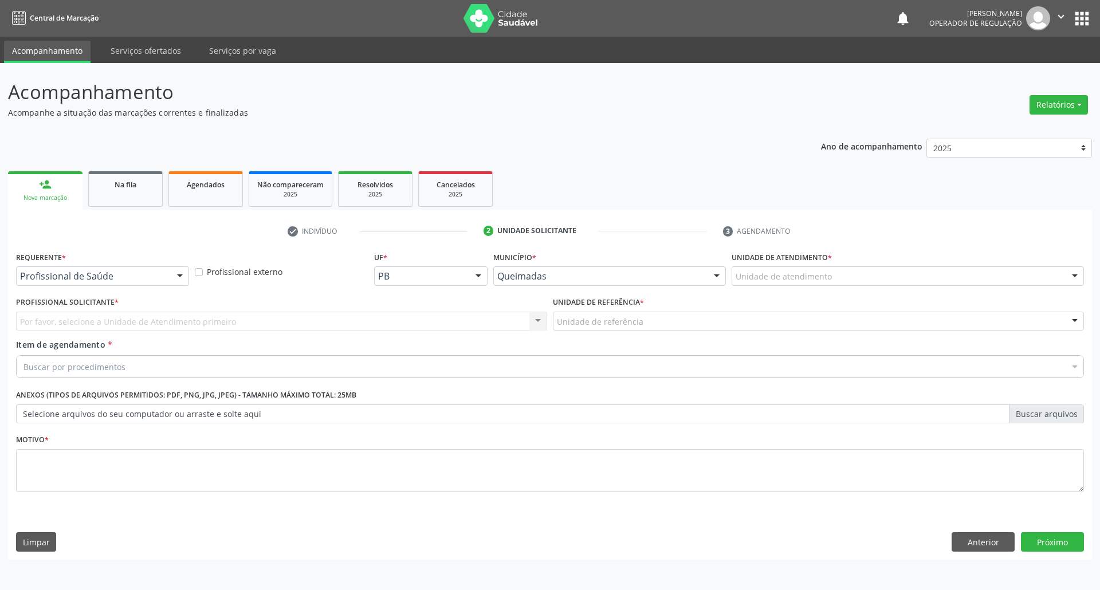
click at [126, 288] on div "Requerente * Profissional de Saúde Profissional de Saúde Paciente Nenhum result…" at bounding box center [102, 271] width 179 height 45
drag, startPoint x: 104, startPoint y: 282, endPoint x: 95, endPoint y: 308, distance: 27.9
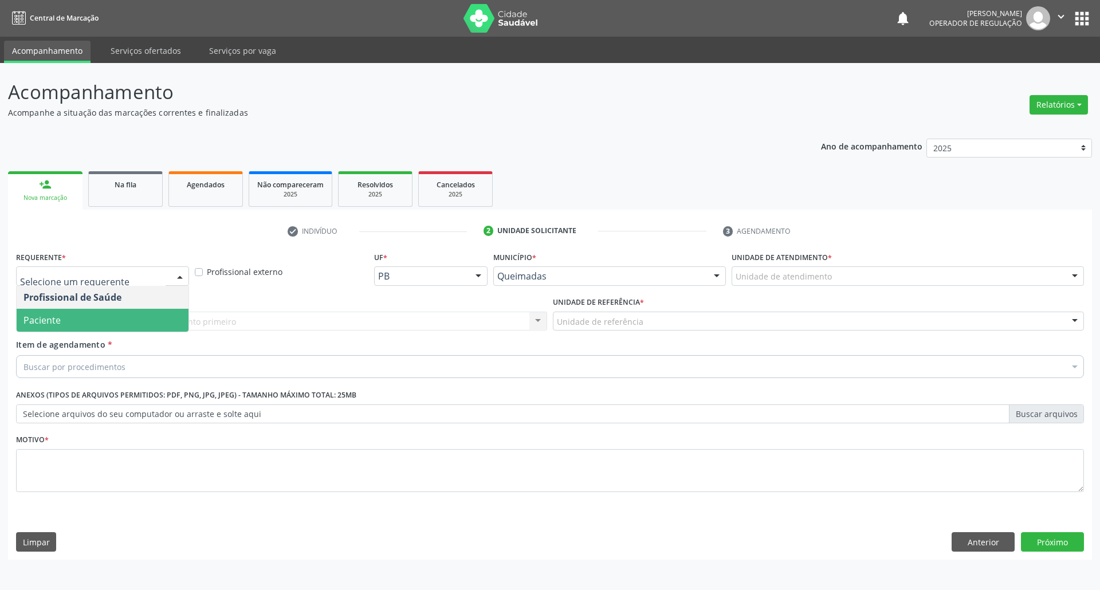
click at [95, 320] on span "Paciente" at bounding box center [103, 320] width 172 height 23
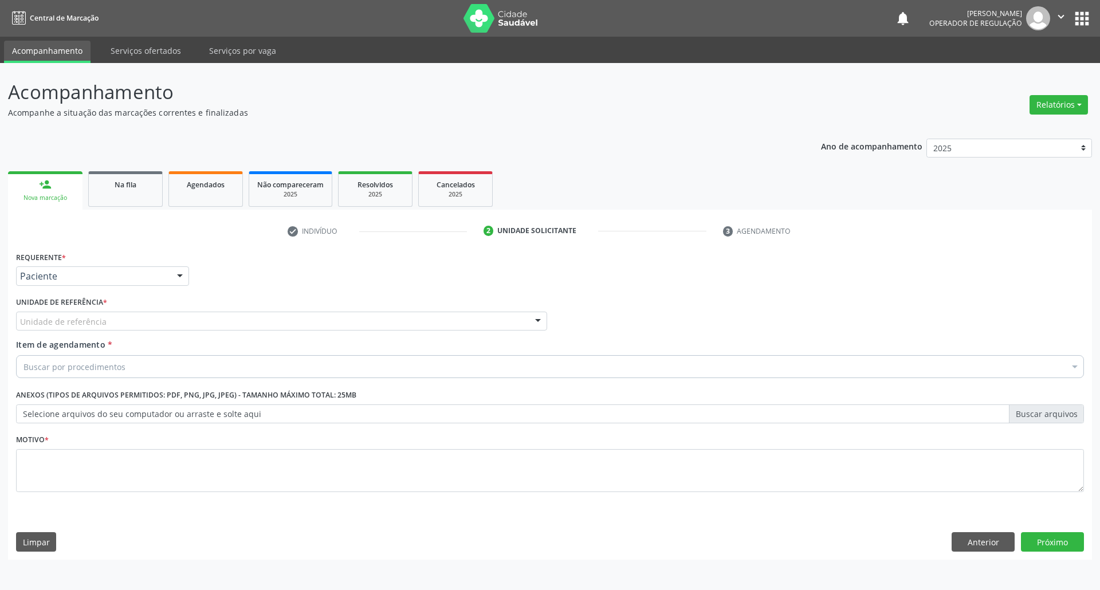
click at [129, 326] on div "Unidade de referência" at bounding box center [281, 321] width 531 height 19
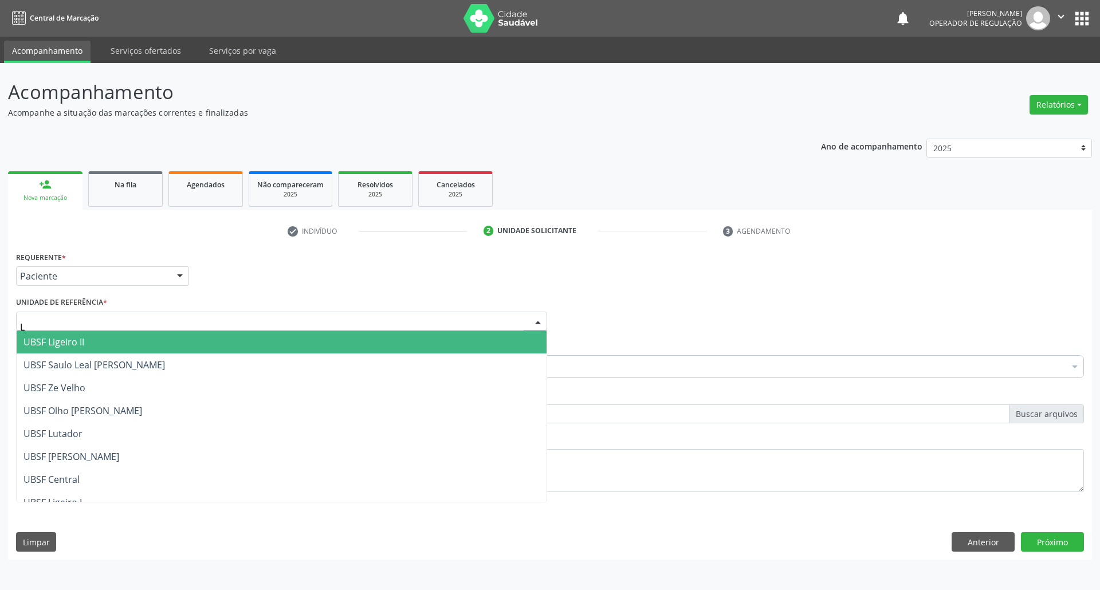
type input "LI"
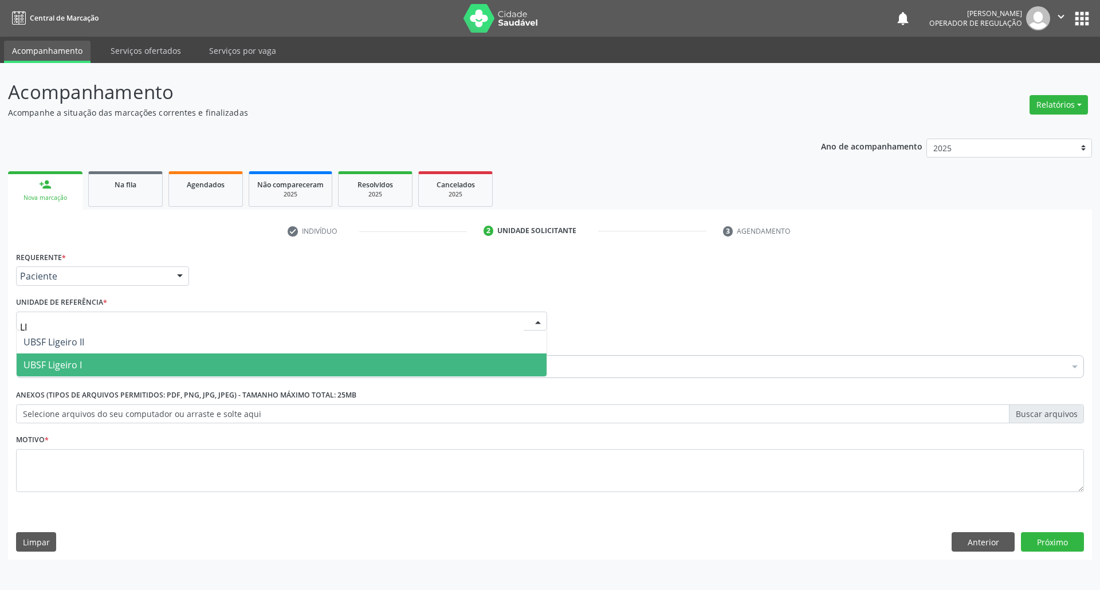
click at [135, 367] on span "UBSF Ligeiro I" at bounding box center [282, 365] width 530 height 23
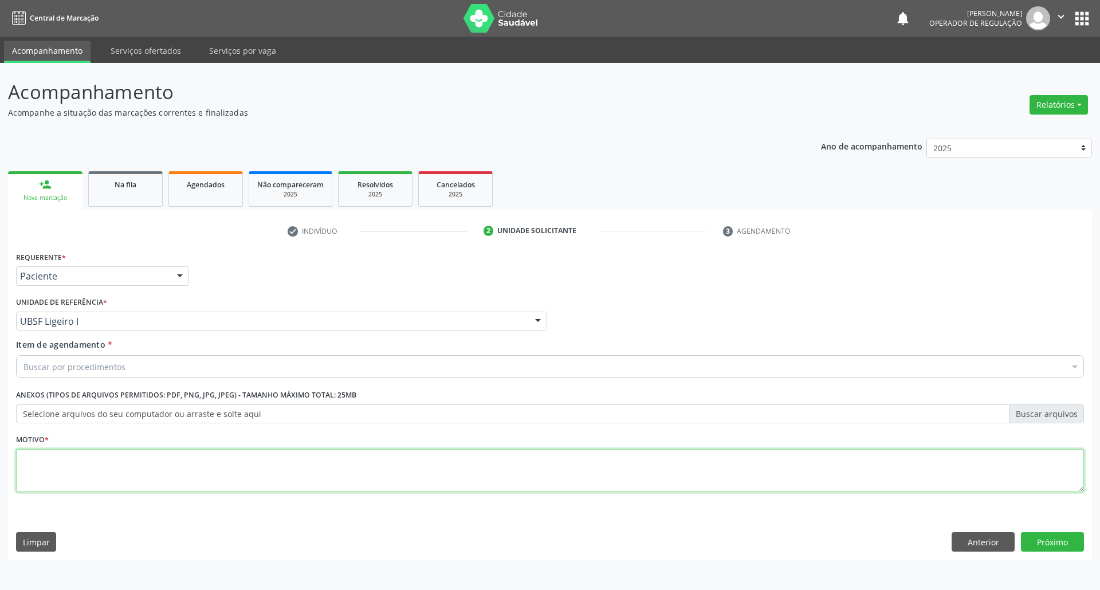
paste textarea "ROTINA"
click at [143, 468] on textarea at bounding box center [550, 471] width 1068 height 44
type textarea "ROTINA"
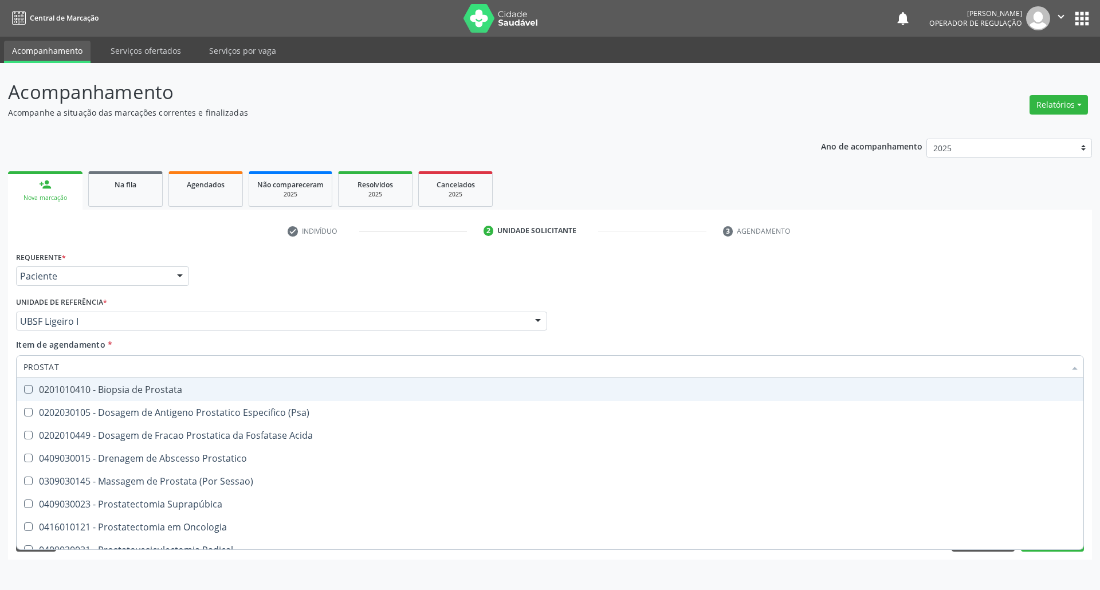
type input "PROSTATA"
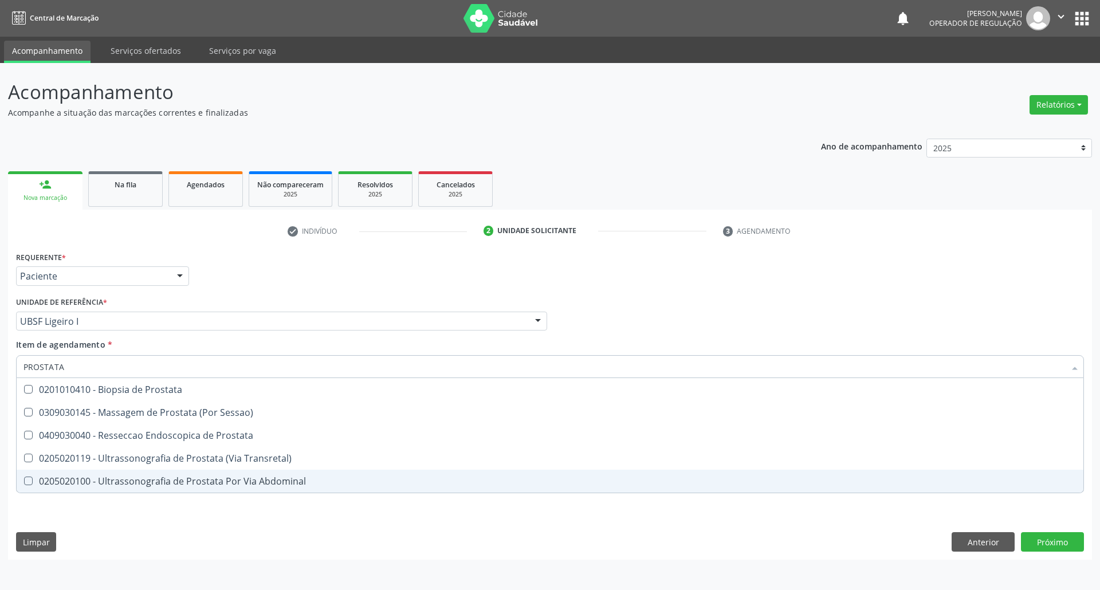
click at [200, 484] on div "0205020100 - Ultrassonografia de Prostata Por Via Abdominal" at bounding box center [549, 481] width 1053 height 9
checkbox Abdominal "true"
click at [195, 520] on div "Requerente * Paciente Profissional de Saúde Paciente Nenhum resultado encontrad…" at bounding box center [550, 404] width 1084 height 311
checkbox Sessao\) "true"
checkbox Abdominal "false"
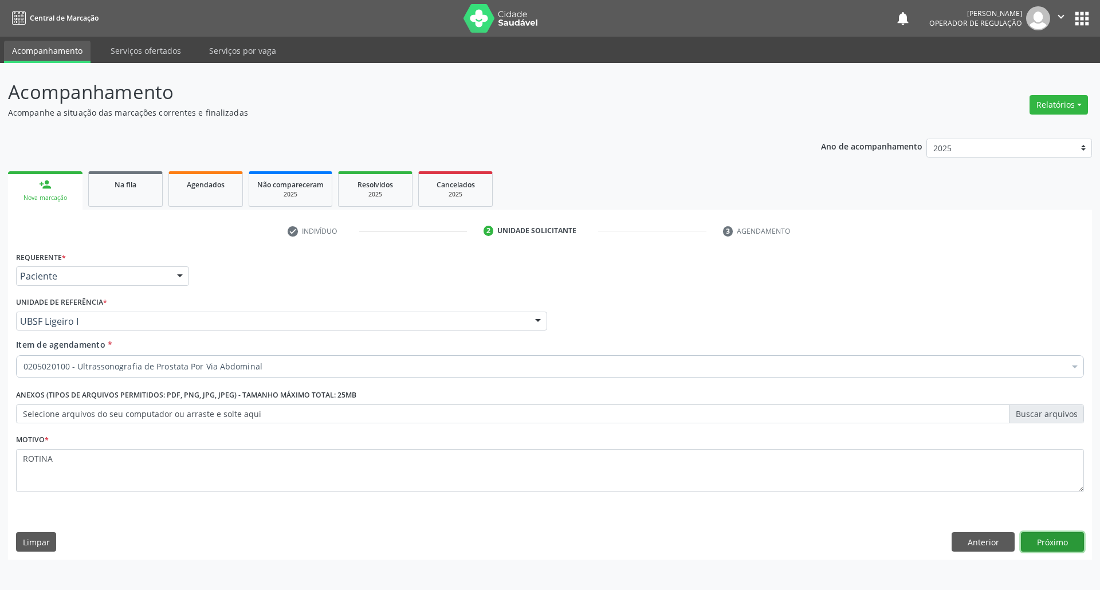
click at [1051, 547] on button "Próximo" at bounding box center [1052, 541] width 63 height 19
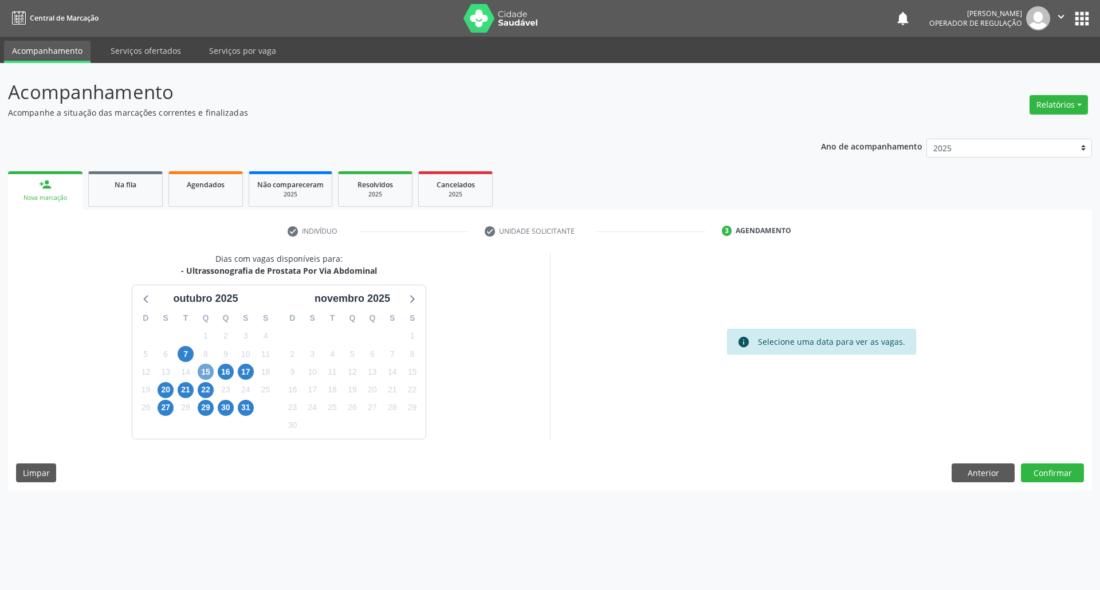
click at [205, 375] on span "15" at bounding box center [206, 372] width 16 height 16
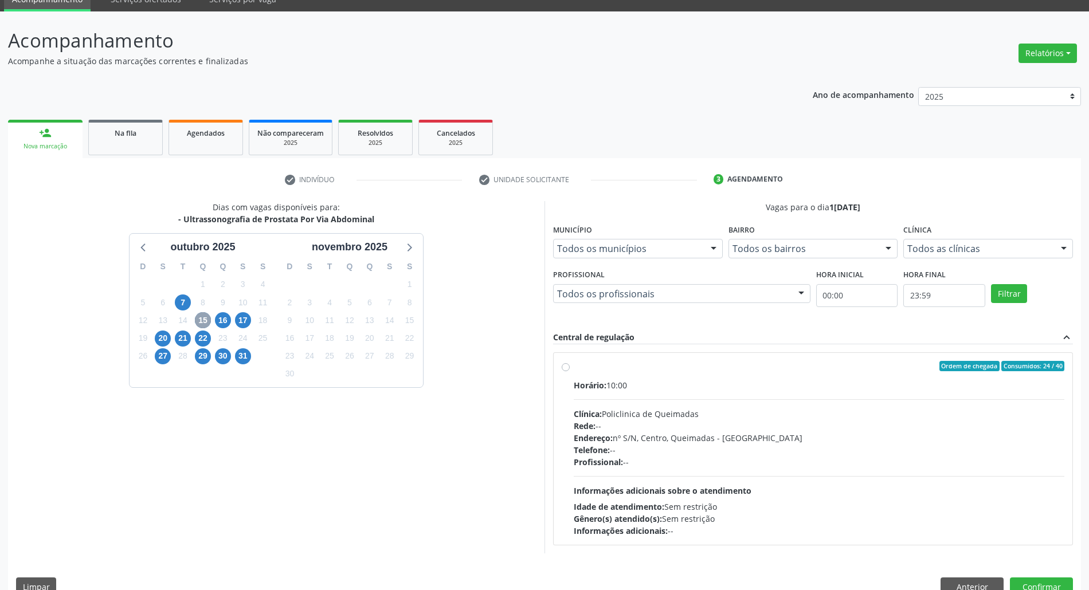
scroll to position [76, 0]
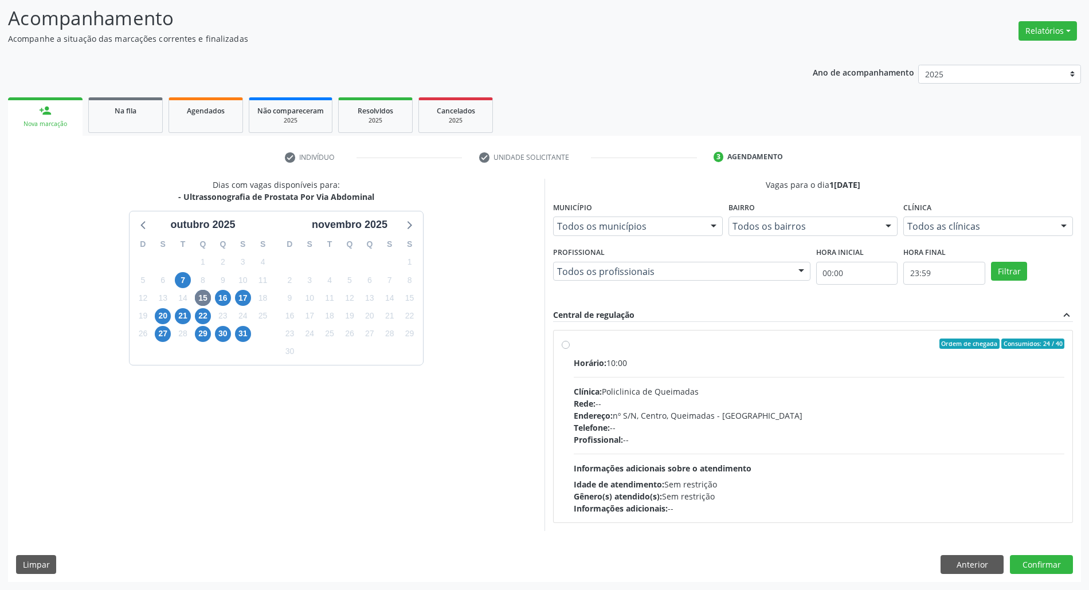
click at [785, 448] on div "Horário: 10:00 Clínica: Policlinica de Queimadas Rede: -- Endereço: nº S/N, Cen…" at bounding box center [819, 436] width 491 height 158
click at [570, 349] on input "Ordem de chegada Consumidos: 24 / 40 Horário: 10:00 Clínica: Policlinica de Que…" at bounding box center [566, 344] width 8 height 10
radio input "true"
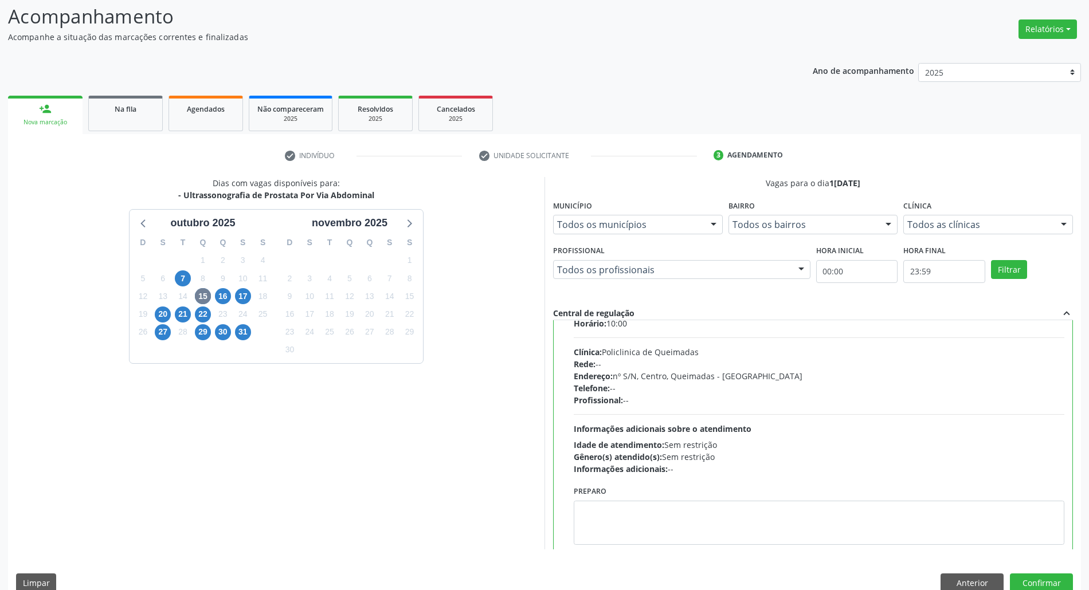
scroll to position [58, 0]
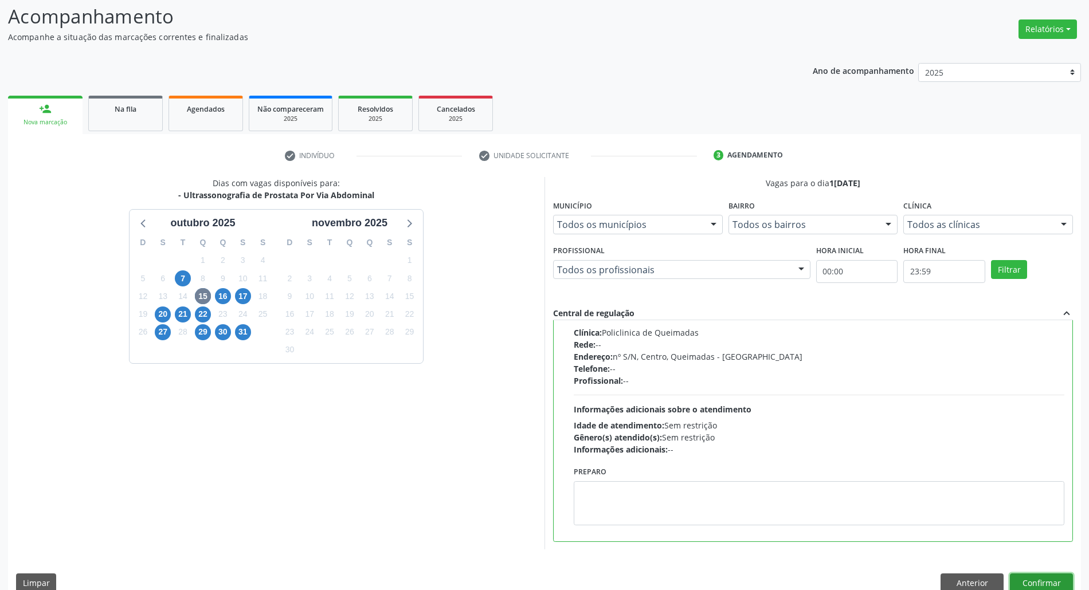
click at [1048, 582] on button "Confirmar" at bounding box center [1041, 583] width 63 height 19
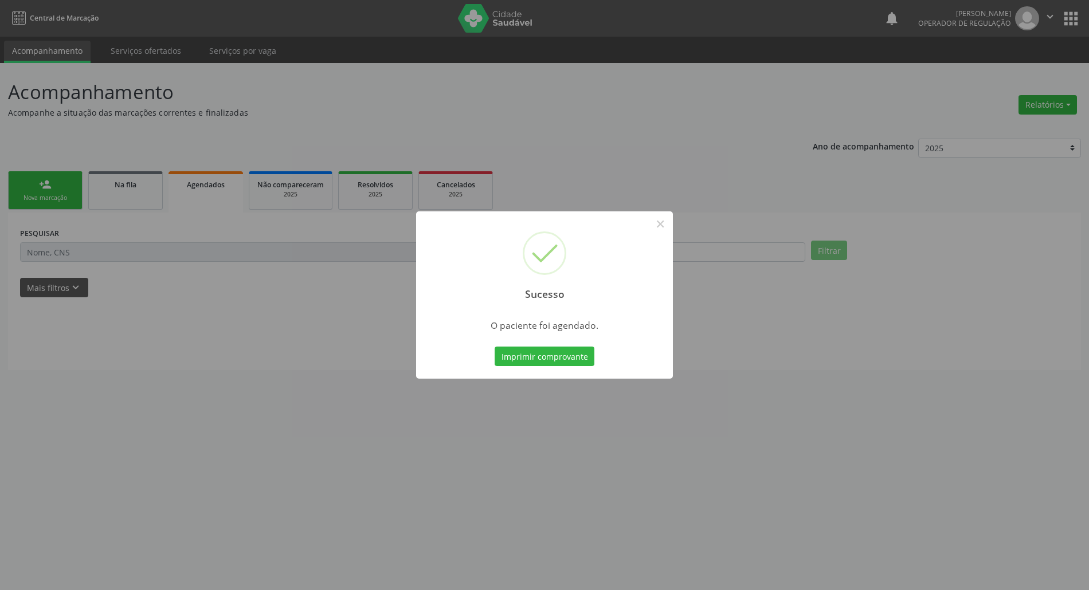
scroll to position [0, 0]
click at [531, 351] on button "Imprimir comprovante" at bounding box center [550, 356] width 100 height 19
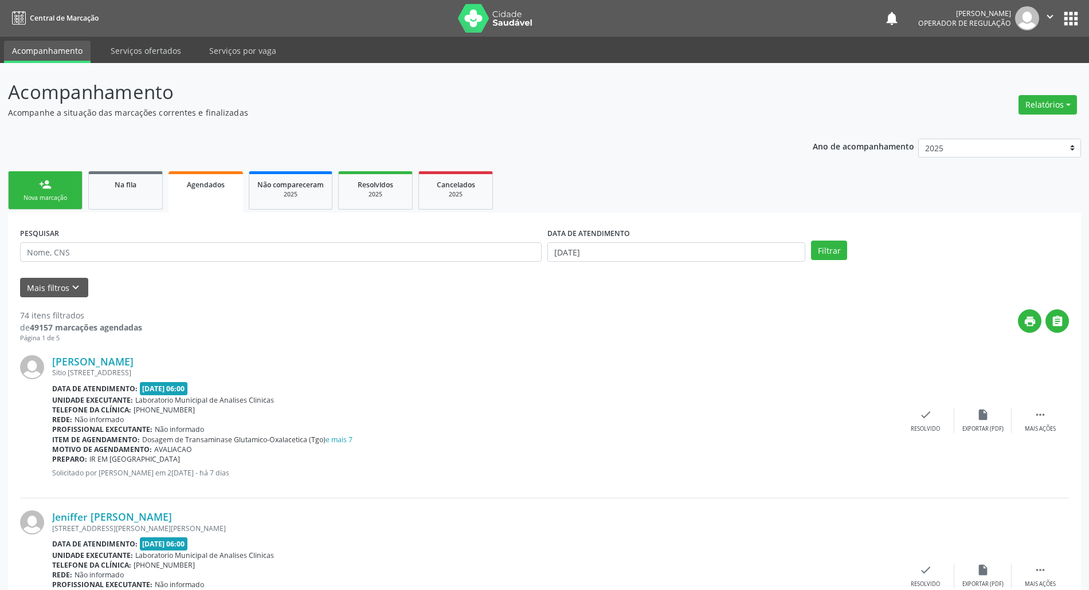
click at [62, 189] on link "person_add Nova marcação" at bounding box center [45, 190] width 75 height 38
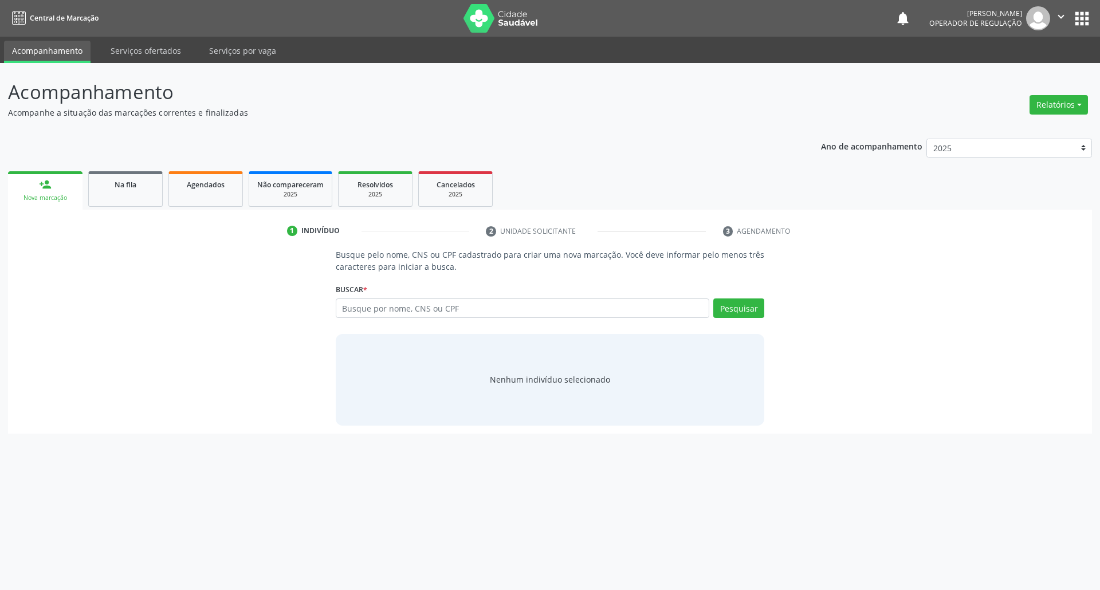
click at [375, 319] on div "Busque por nome, CNS ou CPF Nenhum resultado encontrado para: " " Digite nome, …" at bounding box center [550, 313] width 429 height 28
click at [375, 315] on input "text" at bounding box center [523, 308] width 374 height 19
type input "700907972909292"
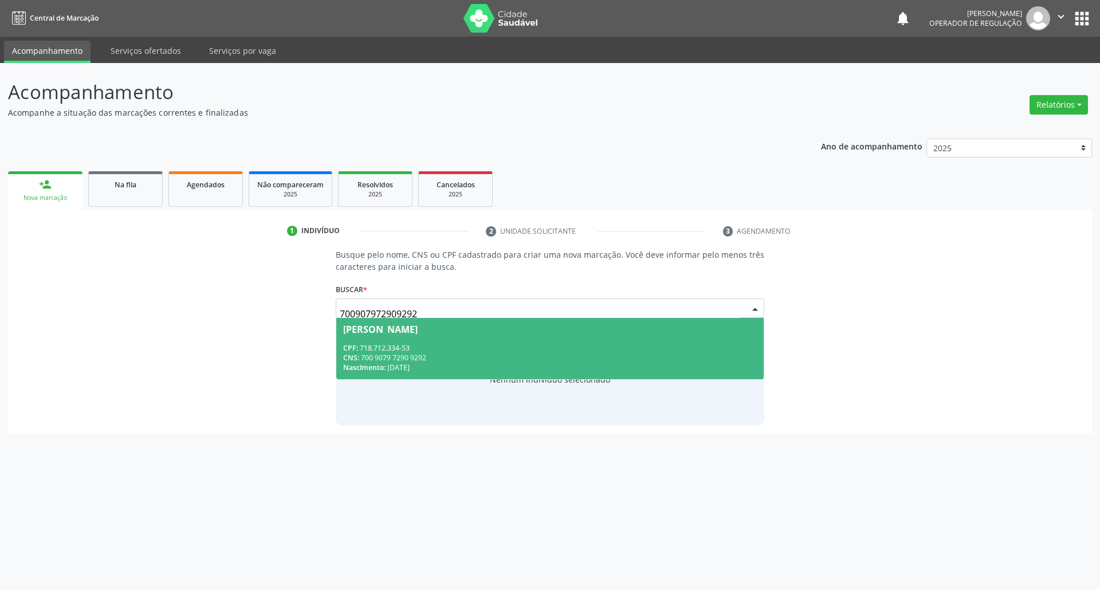
click at [512, 359] on div "CNS: 700 9079 7290 9292" at bounding box center [550, 358] width 414 height 10
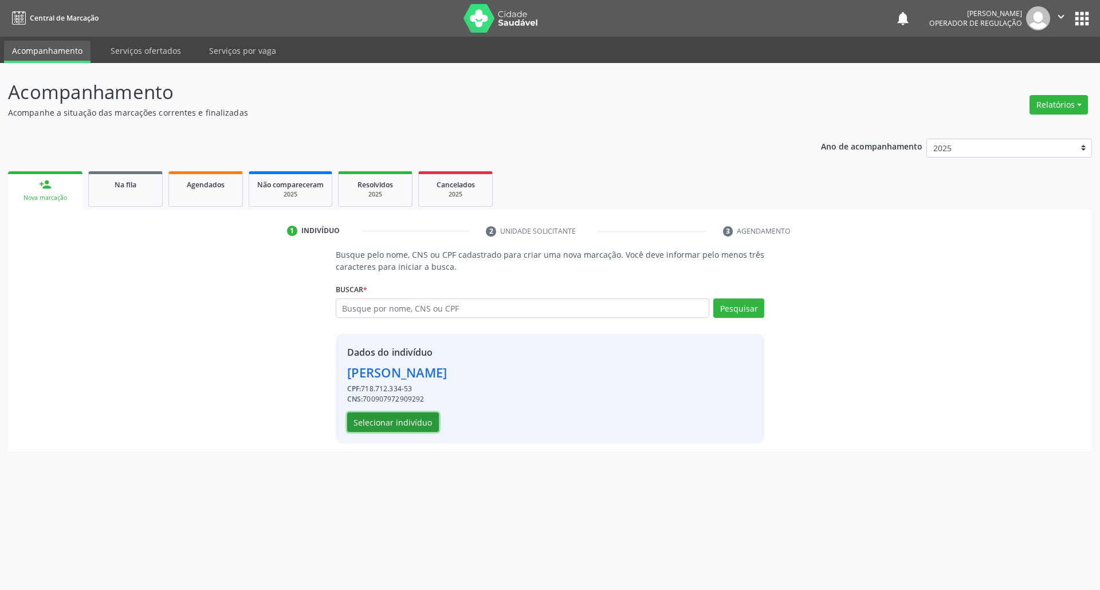
click at [401, 424] on button "Selecionar indivíduo" at bounding box center [393, 422] width 92 height 19
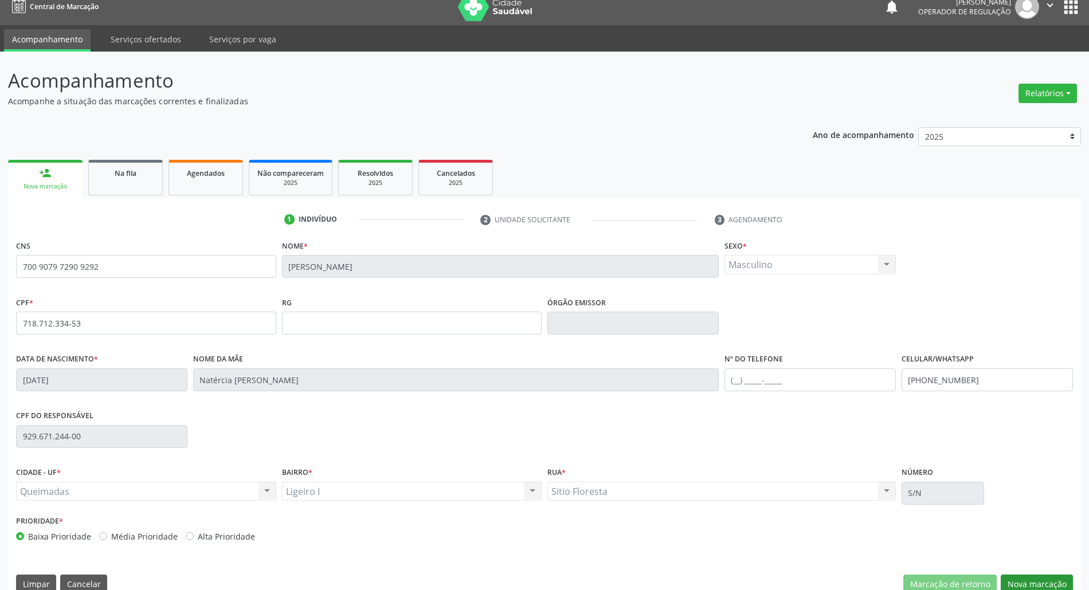
scroll to position [31, 0]
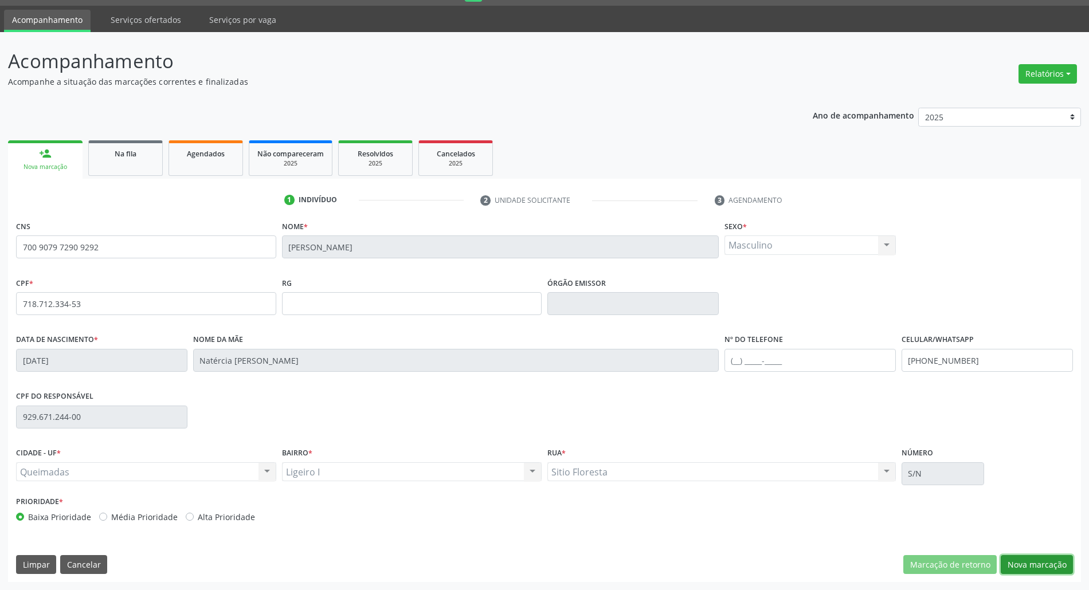
click at [1035, 567] on button "Nova marcação" at bounding box center [1037, 564] width 72 height 19
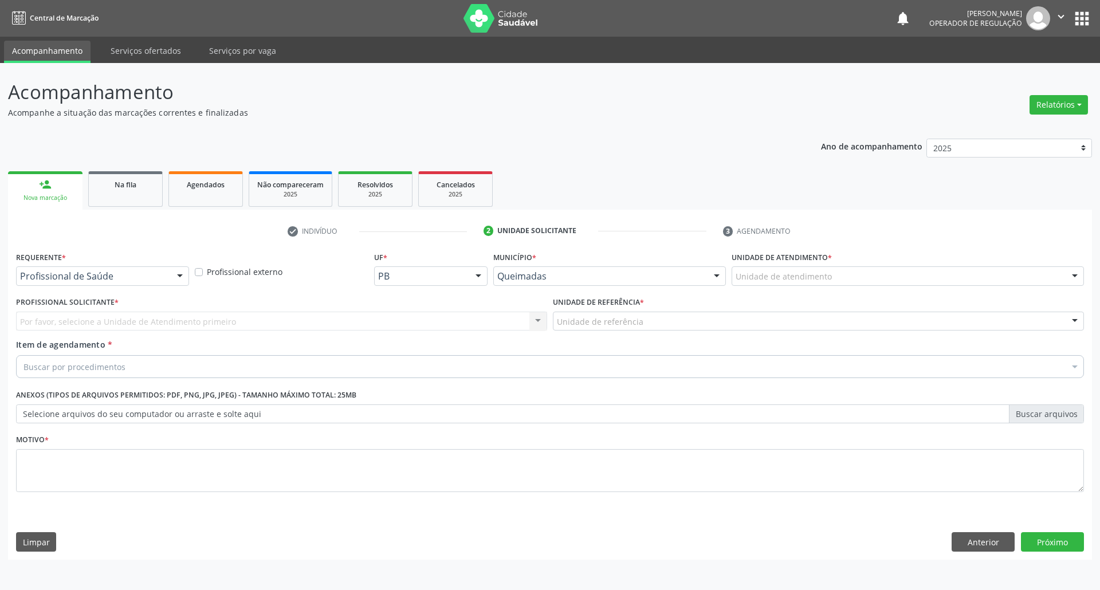
drag, startPoint x: 44, startPoint y: 283, endPoint x: 42, endPoint y: 289, distance: 6.4
click at [44, 283] on div "Profissional de Saúde" at bounding box center [102, 276] width 173 height 19
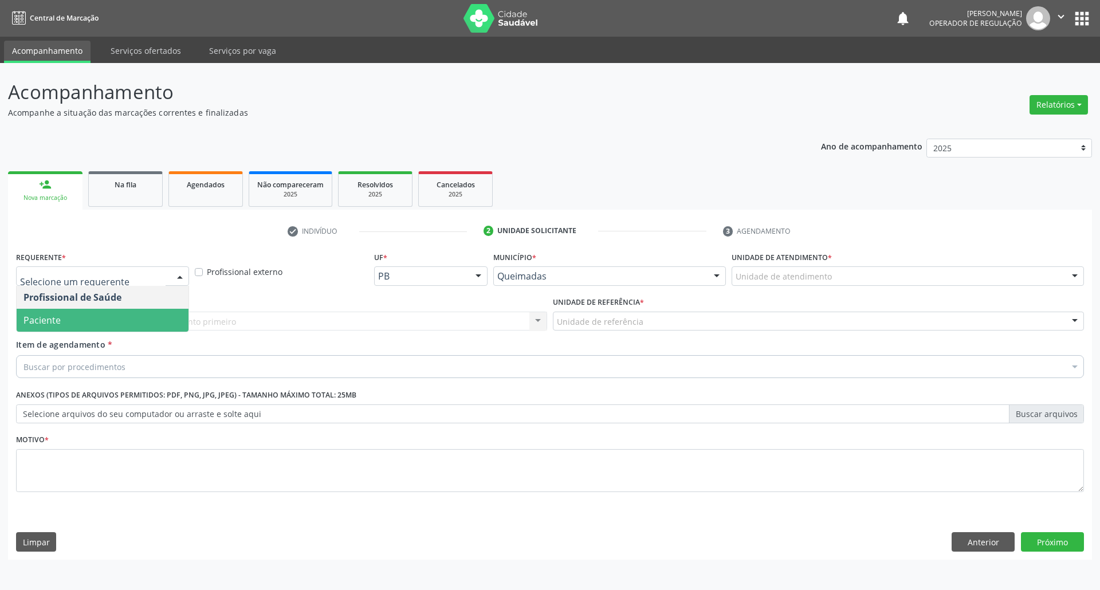
click at [46, 329] on span "Paciente" at bounding box center [103, 320] width 172 height 23
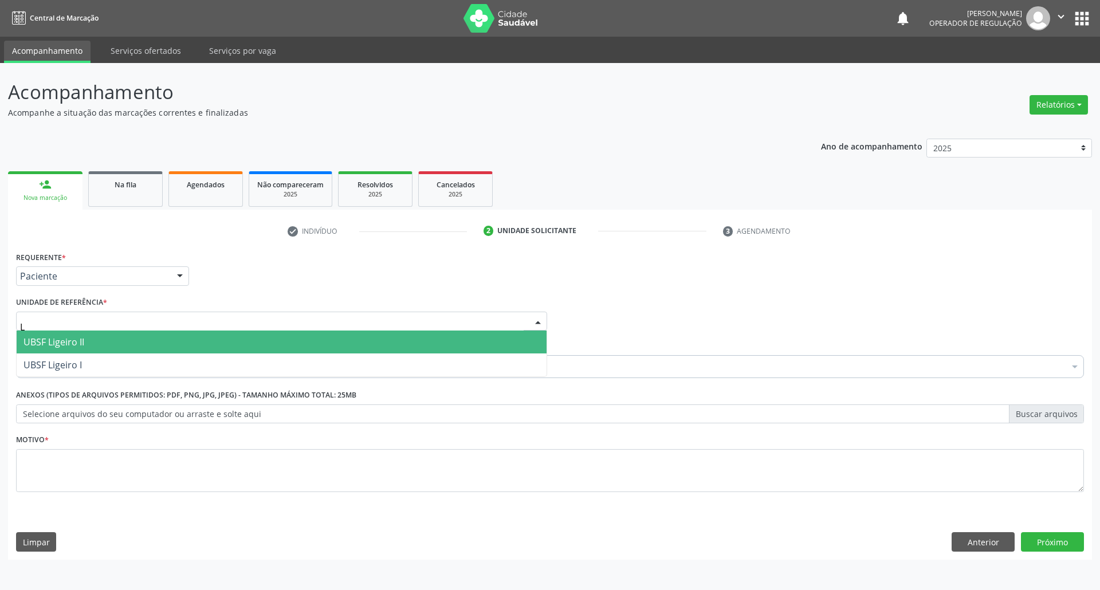
type input "LI"
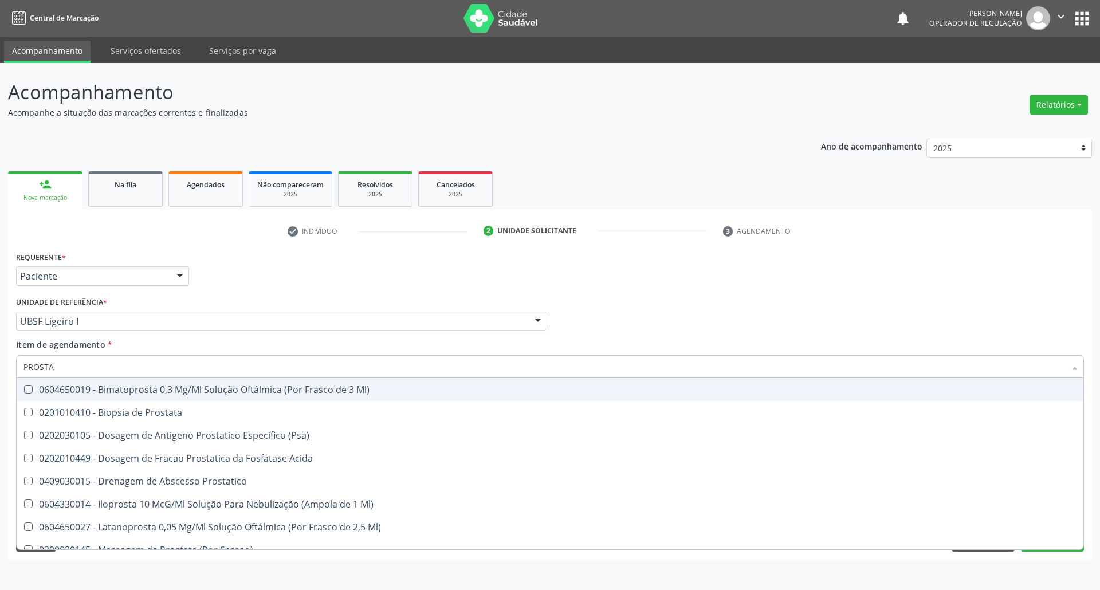
type input "PROSTA"
click at [155, 239] on ul "check Indivíduo 2 Unidade solicitante 3 Agendamento" at bounding box center [550, 231] width 1084 height 19
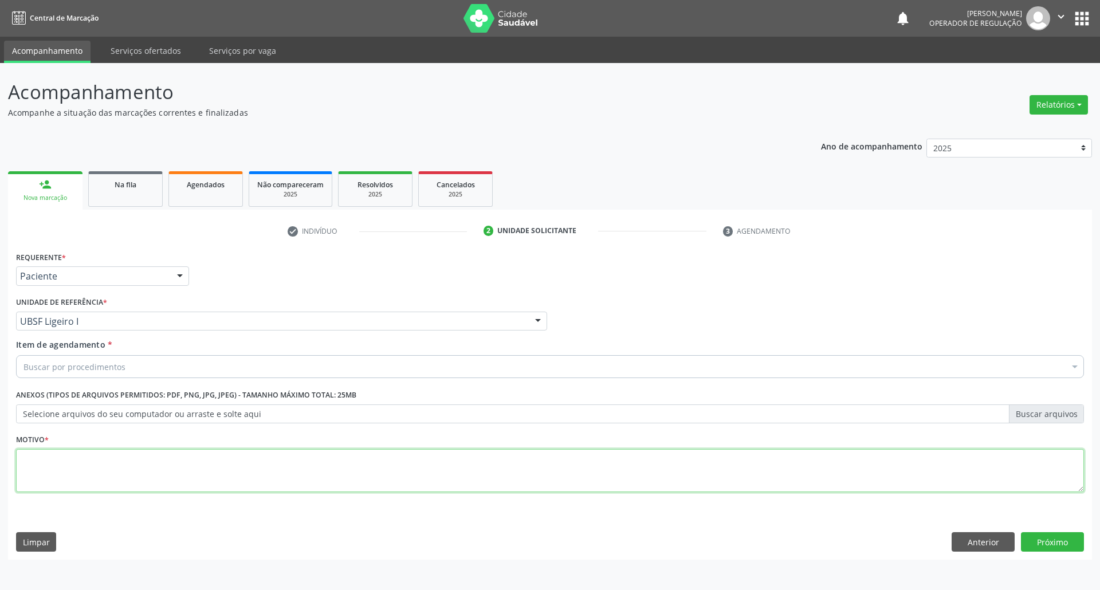
click at [107, 473] on textarea at bounding box center [550, 471] width 1068 height 44
paste textarea "ROTINA"
type textarea "ROTINA"
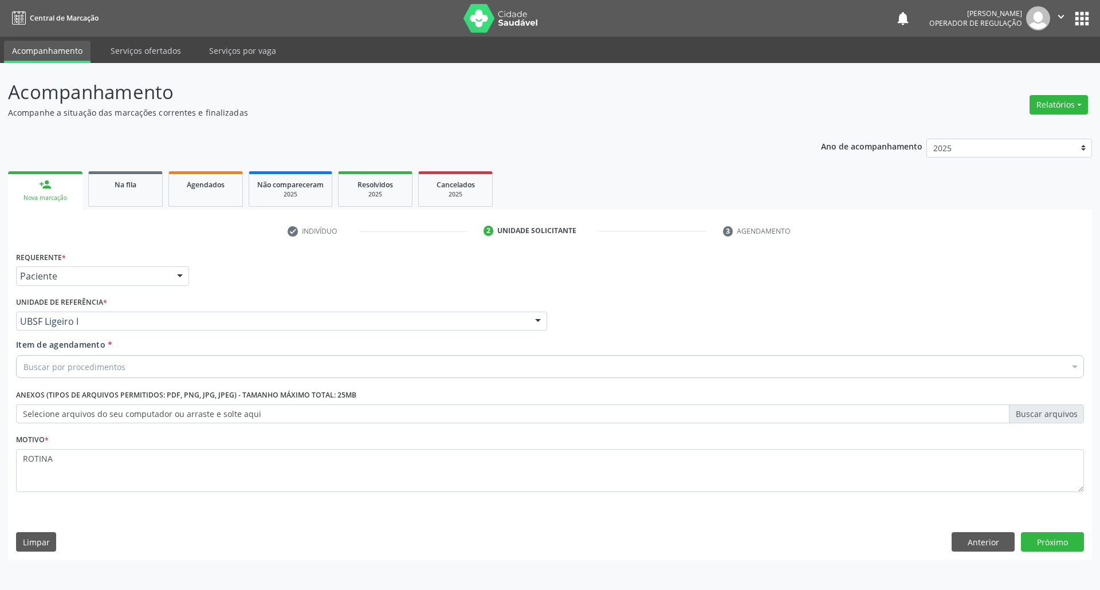
click at [111, 375] on div "Buscar por procedimentos Selecionar todos 0604320140 - Abatacepte 125 Mg Injetá…" at bounding box center [550, 364] width 1068 height 19
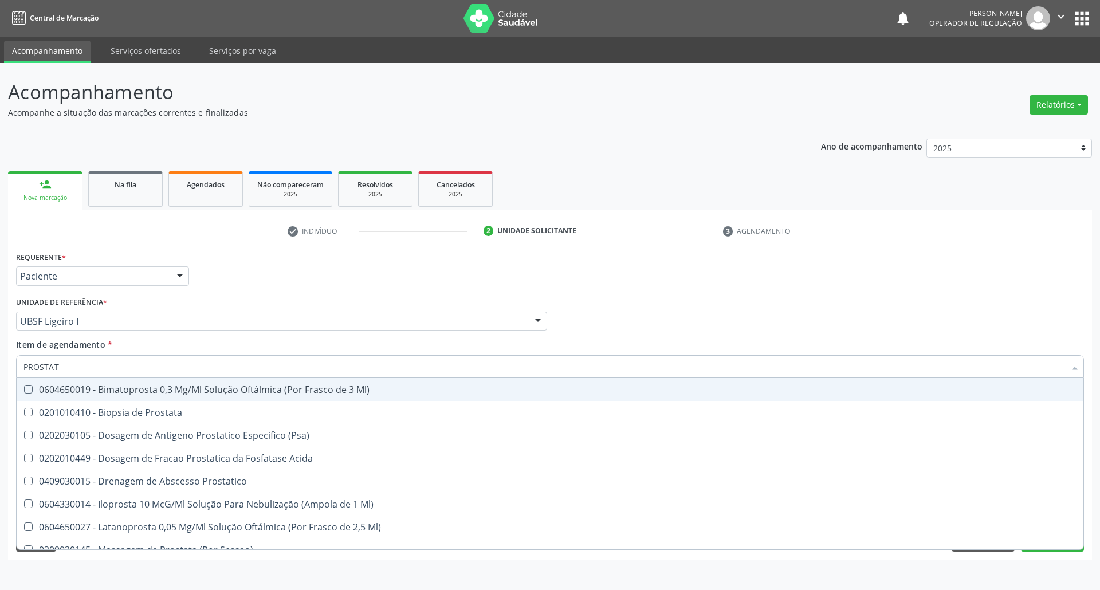
type input "PROSTATA"
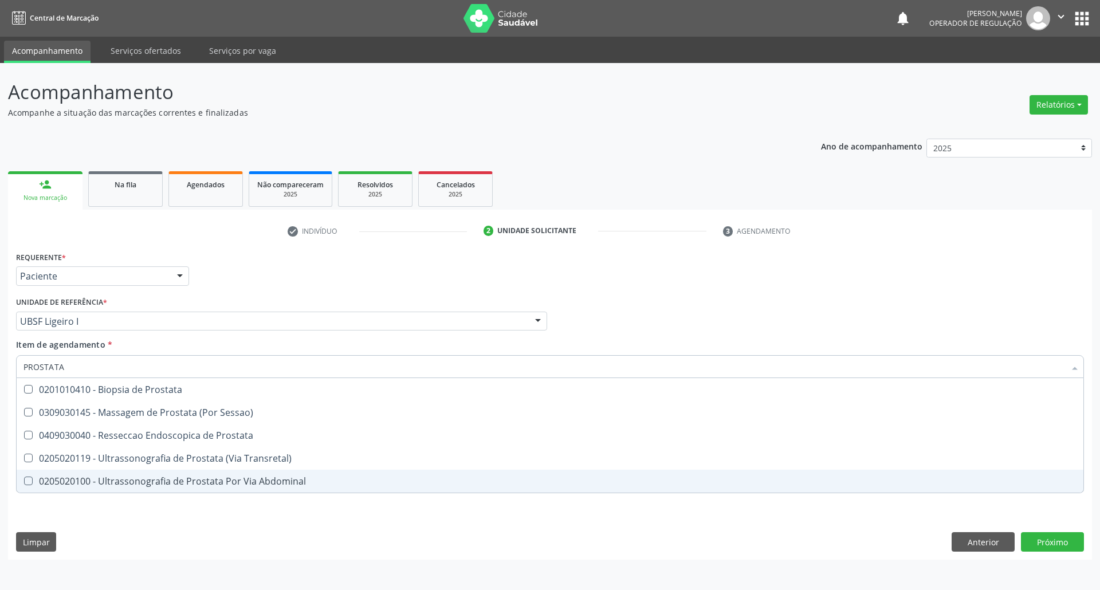
click at [132, 478] on div "0205020100 - Ultrassonografia de Prostata Por Via Abdominal" at bounding box center [549, 481] width 1053 height 9
checkbox Abdominal "true"
click at [119, 543] on div "Requerente * Paciente Profissional de Saúde Paciente Nenhum resultado encontrad…" at bounding box center [550, 404] width 1084 height 311
checkbox Sessao\) "true"
checkbox Abdominal "false"
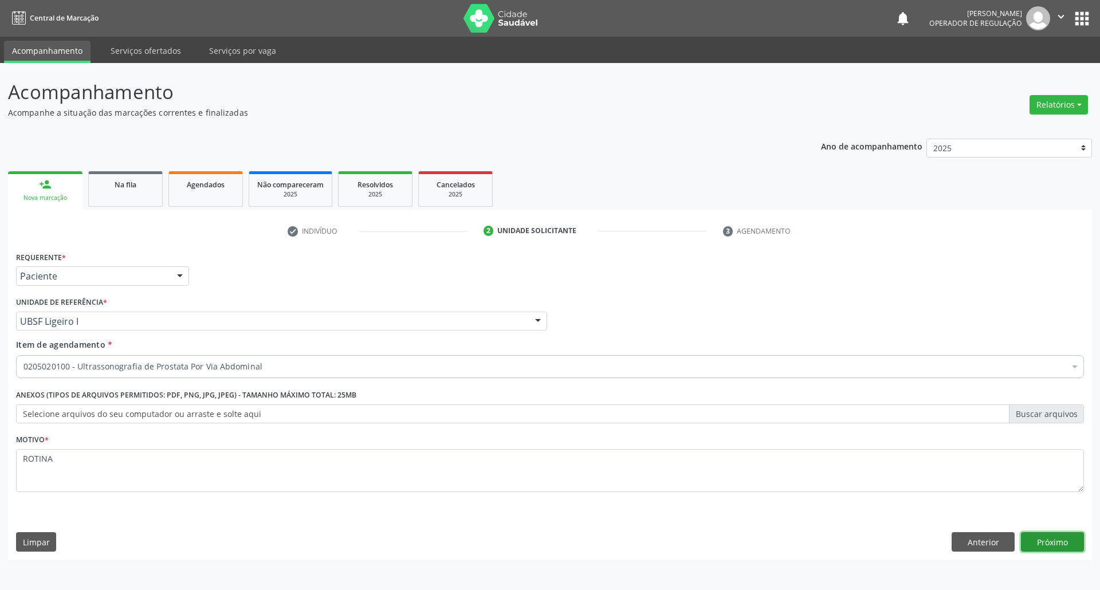
click at [1058, 546] on button "Próximo" at bounding box center [1052, 541] width 63 height 19
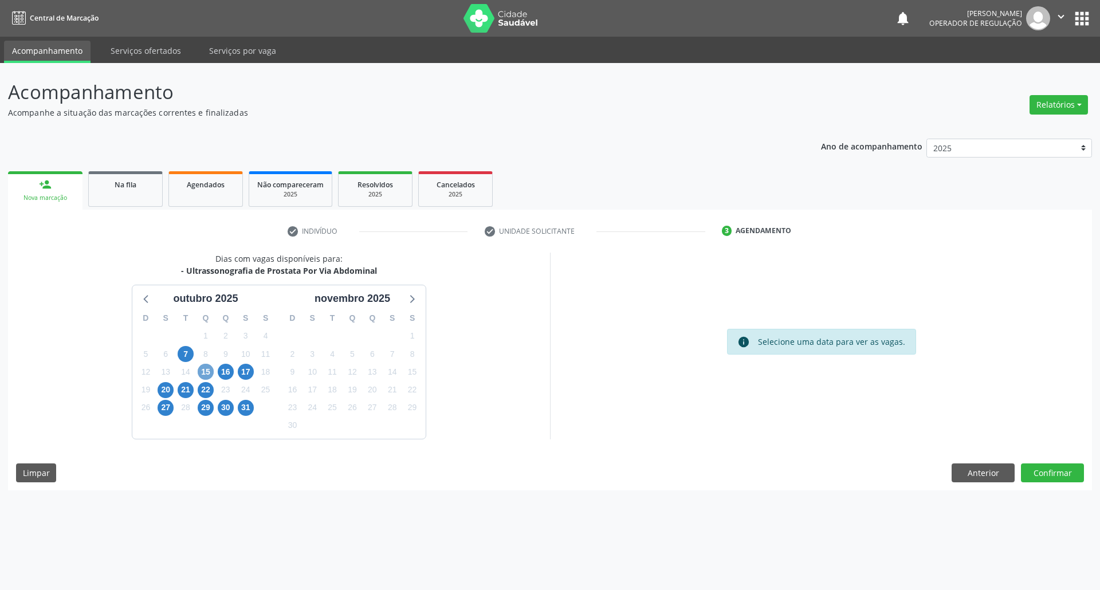
click at [207, 365] on span "15" at bounding box center [206, 372] width 16 height 16
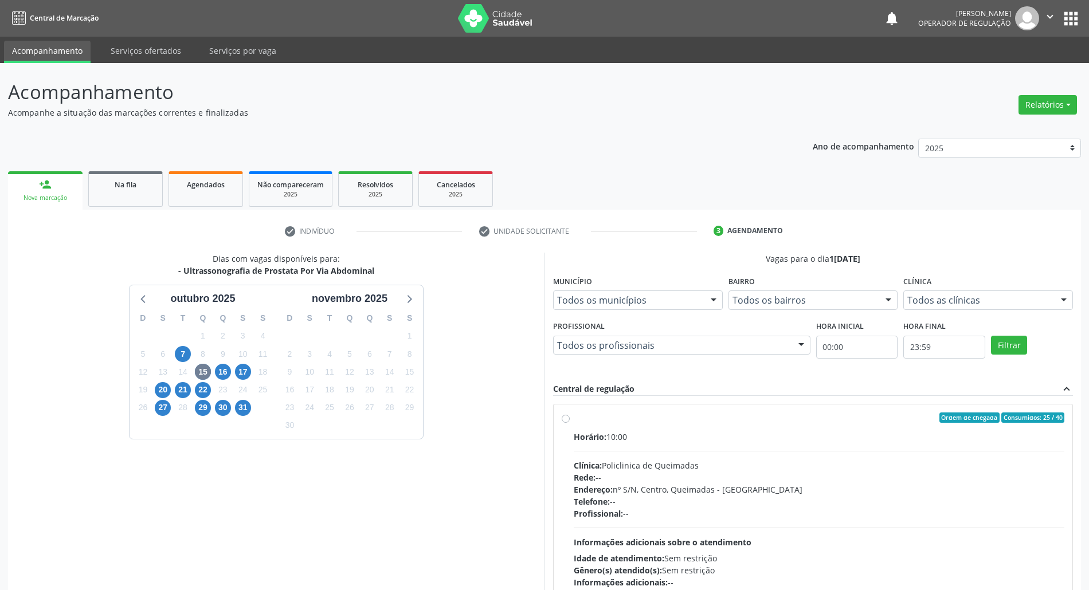
click at [810, 457] on div "Horário: 10:00 Clínica: Policlinica de Queimadas Rede: -- Endereço: nº S/N, Cen…" at bounding box center [819, 510] width 491 height 158
click at [570, 423] on input "Ordem de chegada Consumidos: 25 / 40 Horário: 10:00 Clínica: Policlinica de Que…" at bounding box center [566, 418] width 8 height 10
radio input "true"
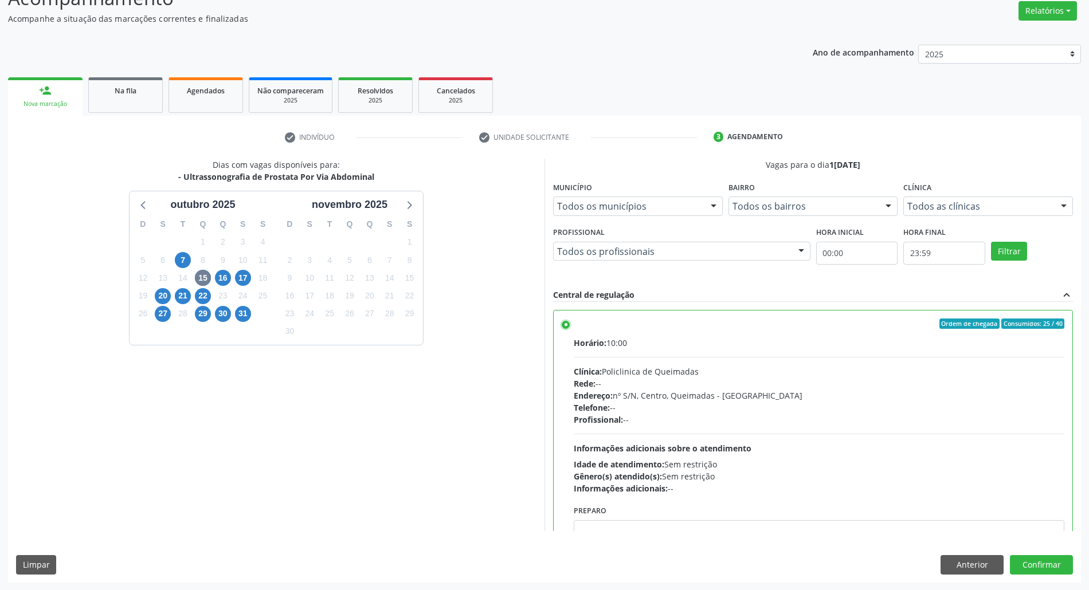
scroll to position [95, 0]
click at [1035, 577] on div "Dias com vagas disponíveis para: - Ultrassonografia de Prostata Por Via Abdomin…" at bounding box center [544, 370] width 1073 height 424
click at [1031, 565] on button "Confirmar" at bounding box center [1041, 564] width 63 height 19
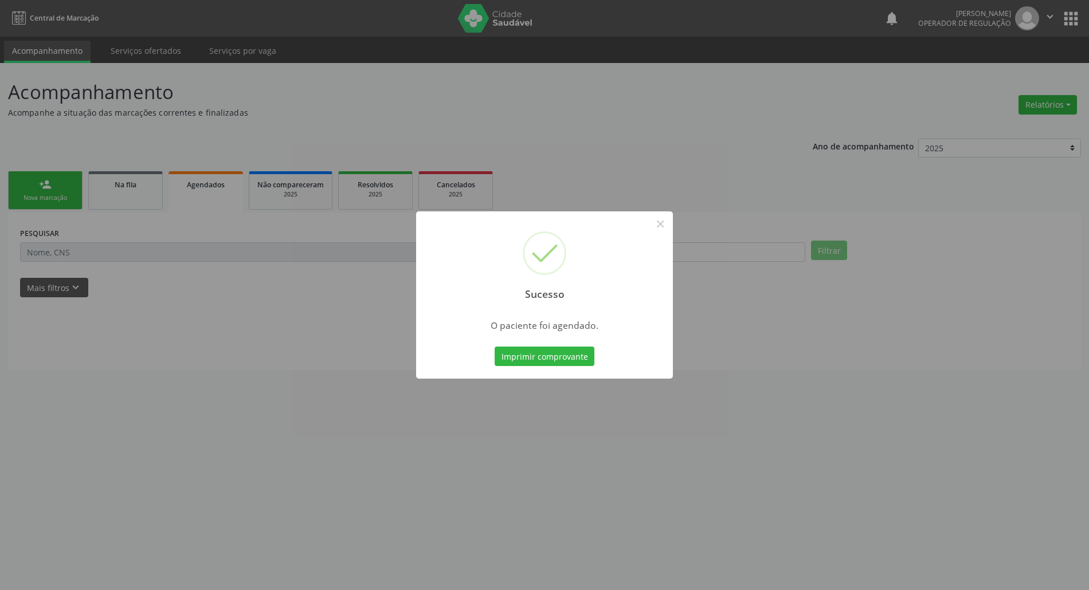
scroll to position [0, 0]
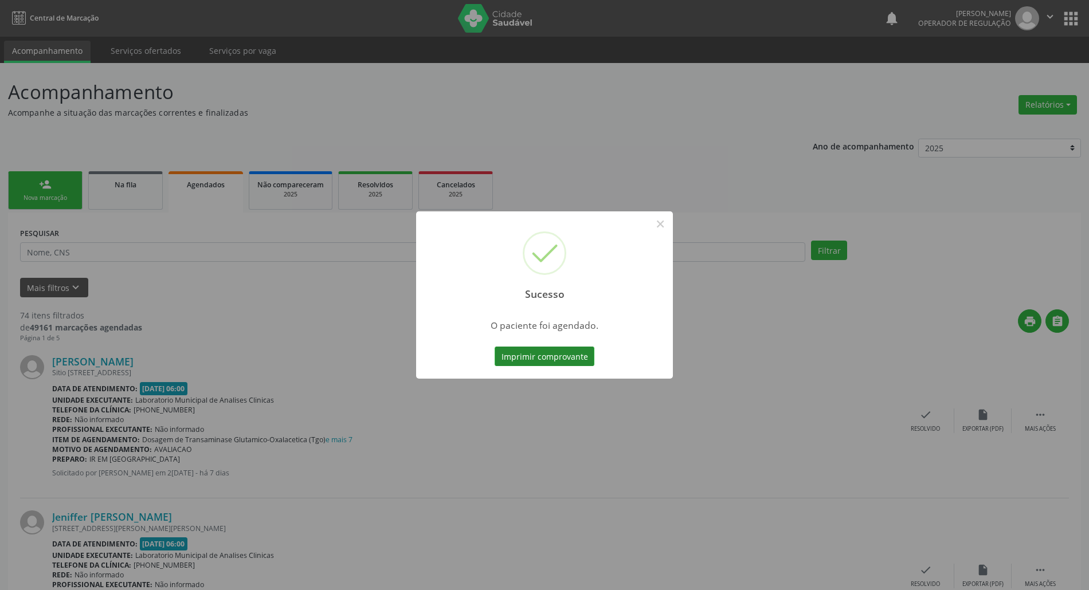
click at [547, 356] on button "Imprimir comprovante" at bounding box center [545, 356] width 100 height 19
